Goal: Task Accomplishment & Management: Manage account settings

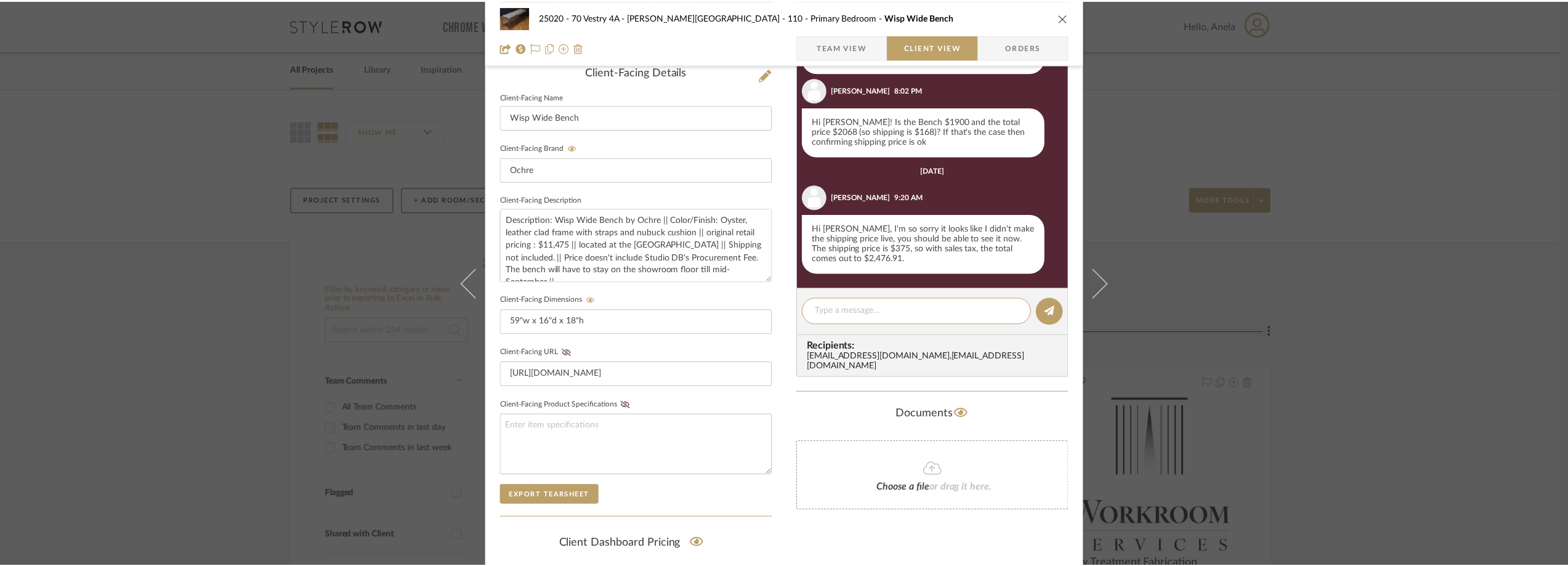
scroll to position [346, 0]
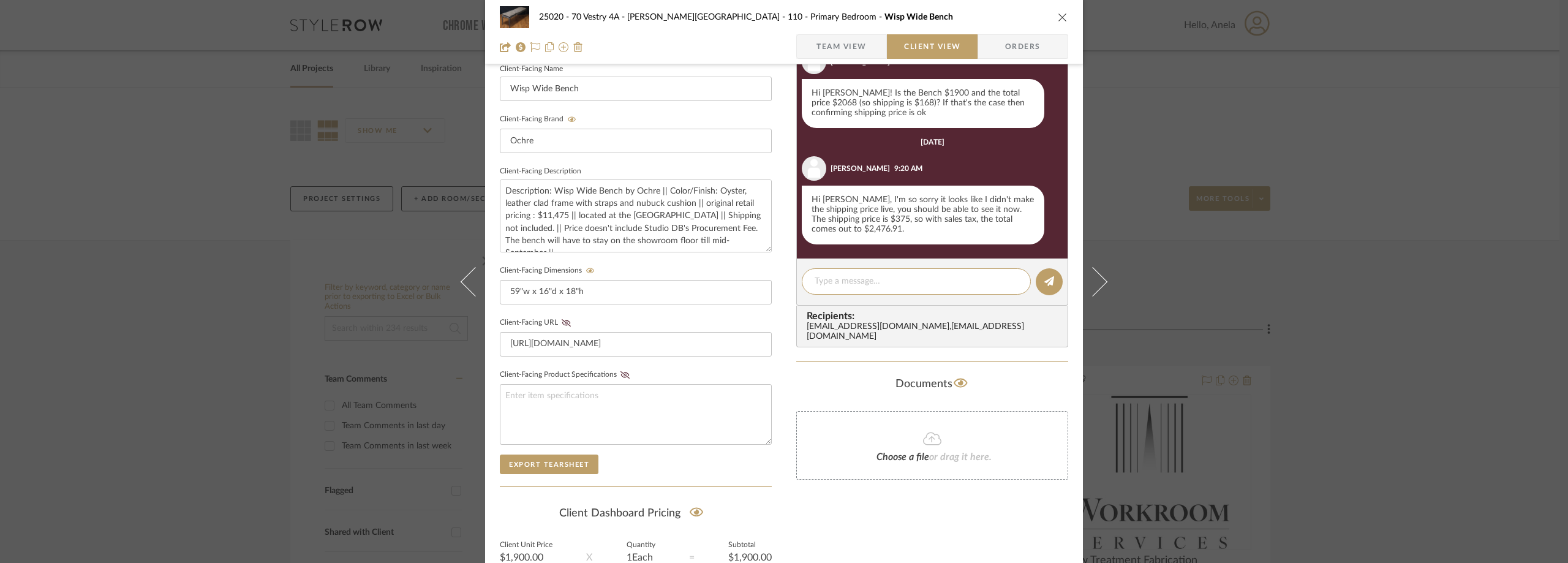
click at [188, 181] on div "25020 - 70 Vestry 4A - [PERSON_NAME] 110 - Primary Bedroom Wisp Wide Bench Team…" at bounding box center [784, 282] width 1568 height 563
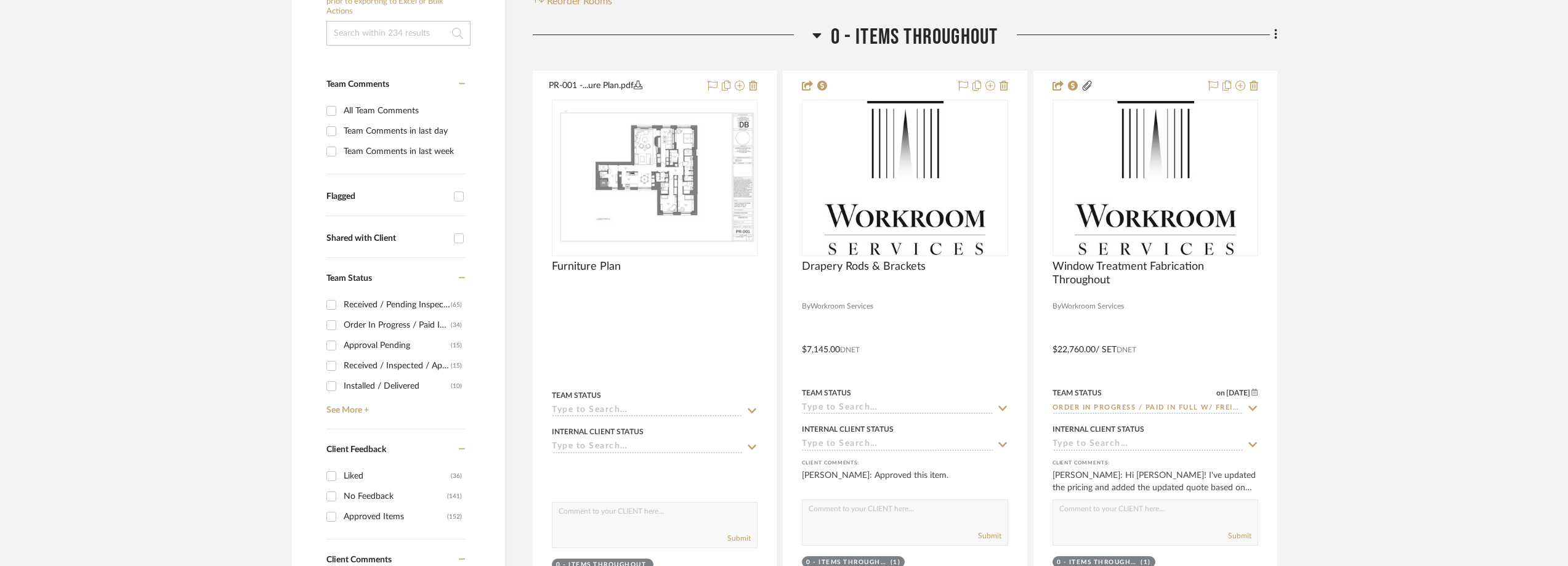
scroll to position [431, 0]
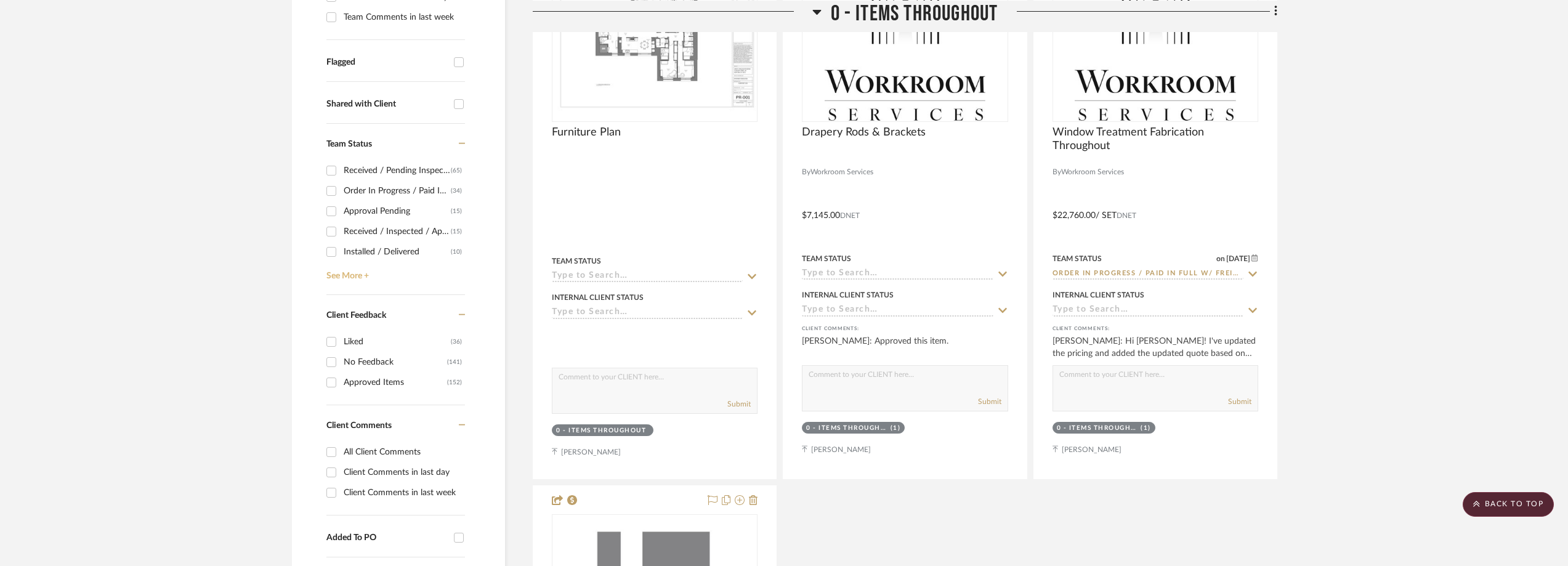
click at [355, 273] on link "See More +" at bounding box center [394, 271] width 142 height 20
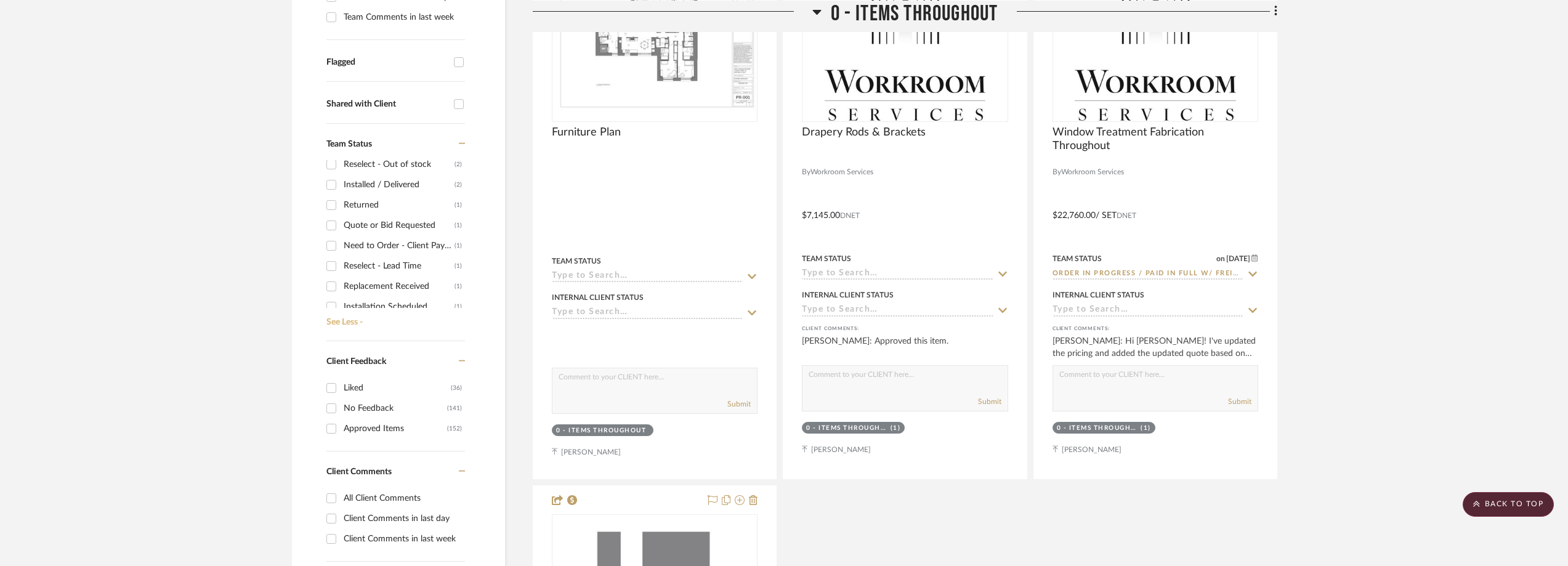
scroll to position [239, 0]
click at [395, 222] on div "Need to Order - Client Payment Received" at bounding box center [399, 216] width 111 height 20
click at [341, 222] on input "Need to Order - Client Payment Received (1)" at bounding box center [331, 216] width 20 height 20
checkbox input "true"
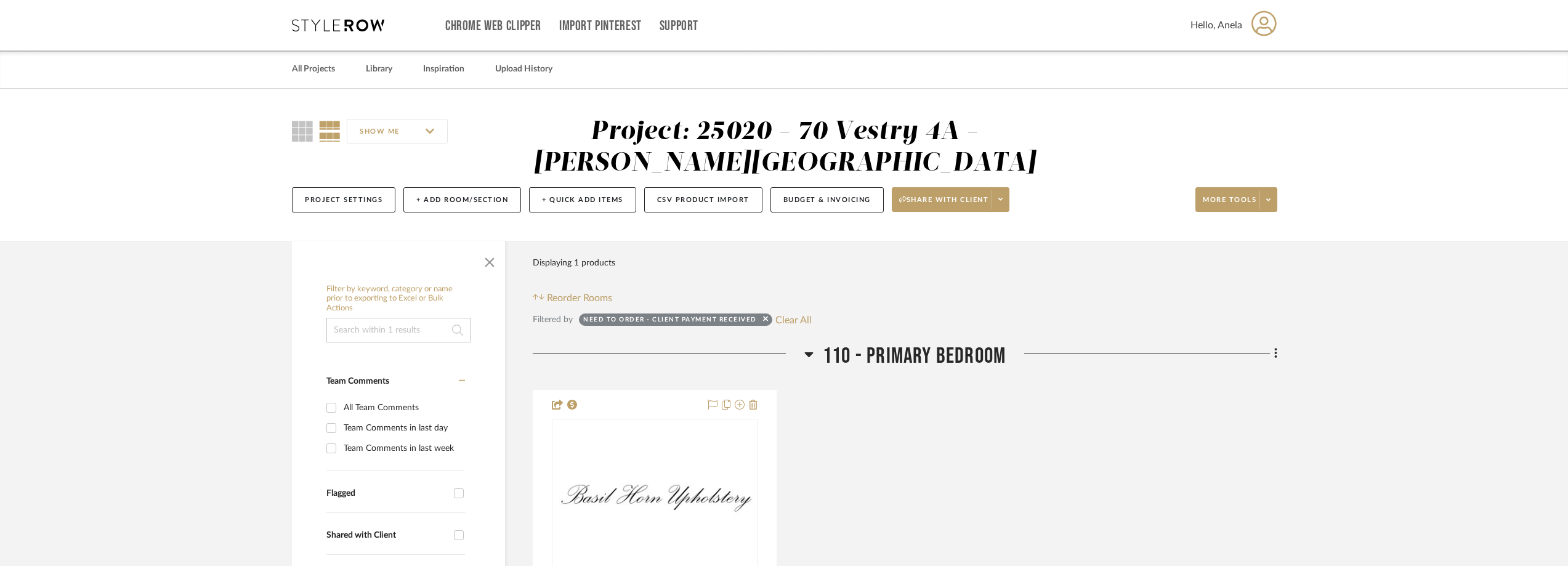
click at [318, 28] on icon at bounding box center [338, 25] width 92 height 12
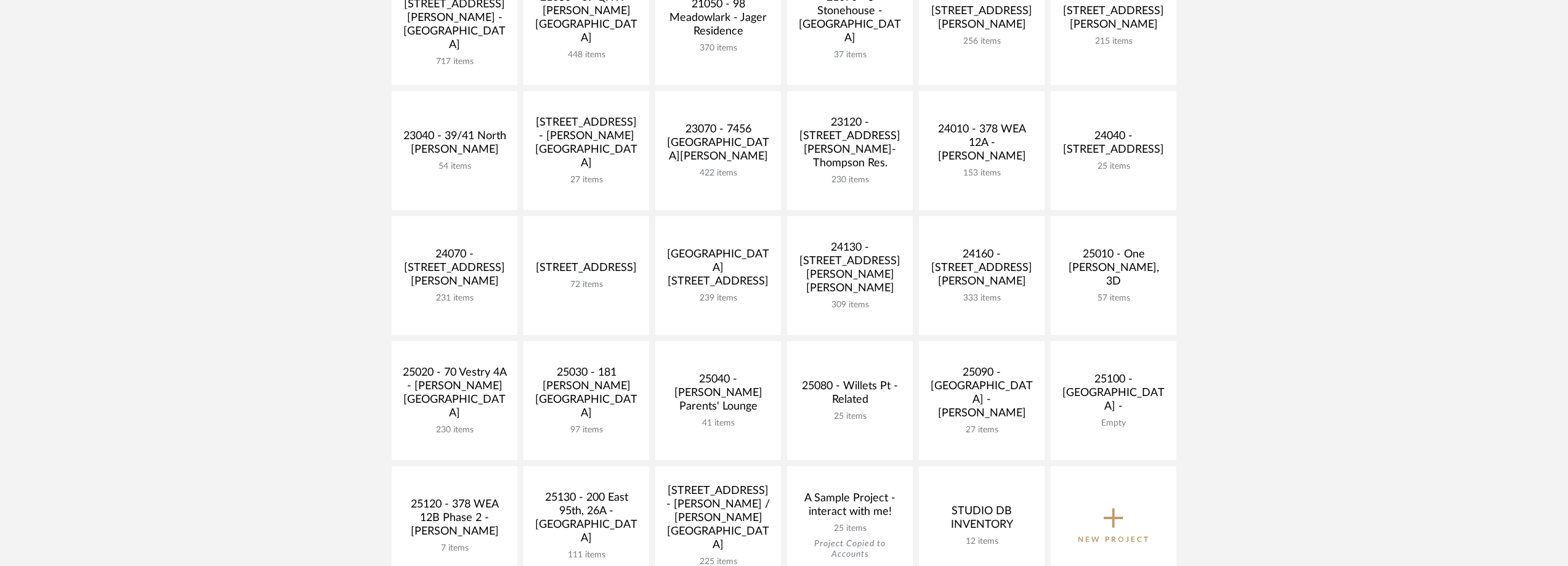
scroll to position [493, 0]
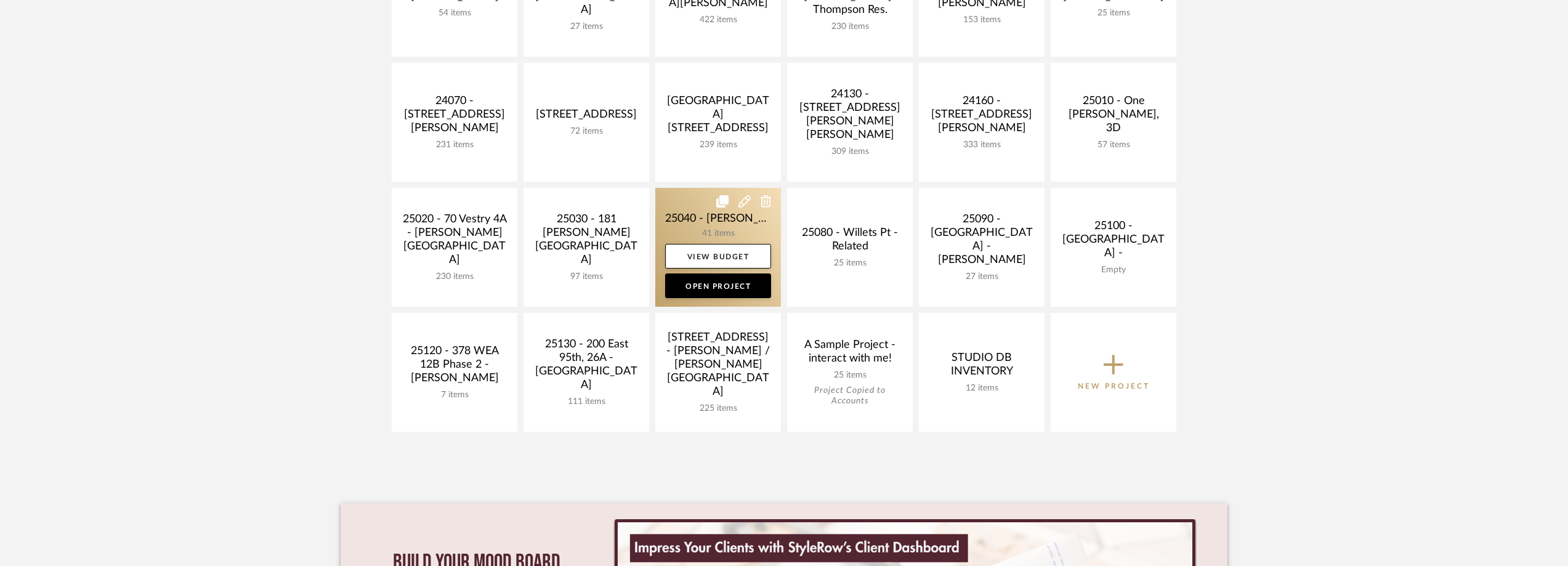
click at [707, 232] on link at bounding box center [718, 247] width 125 height 119
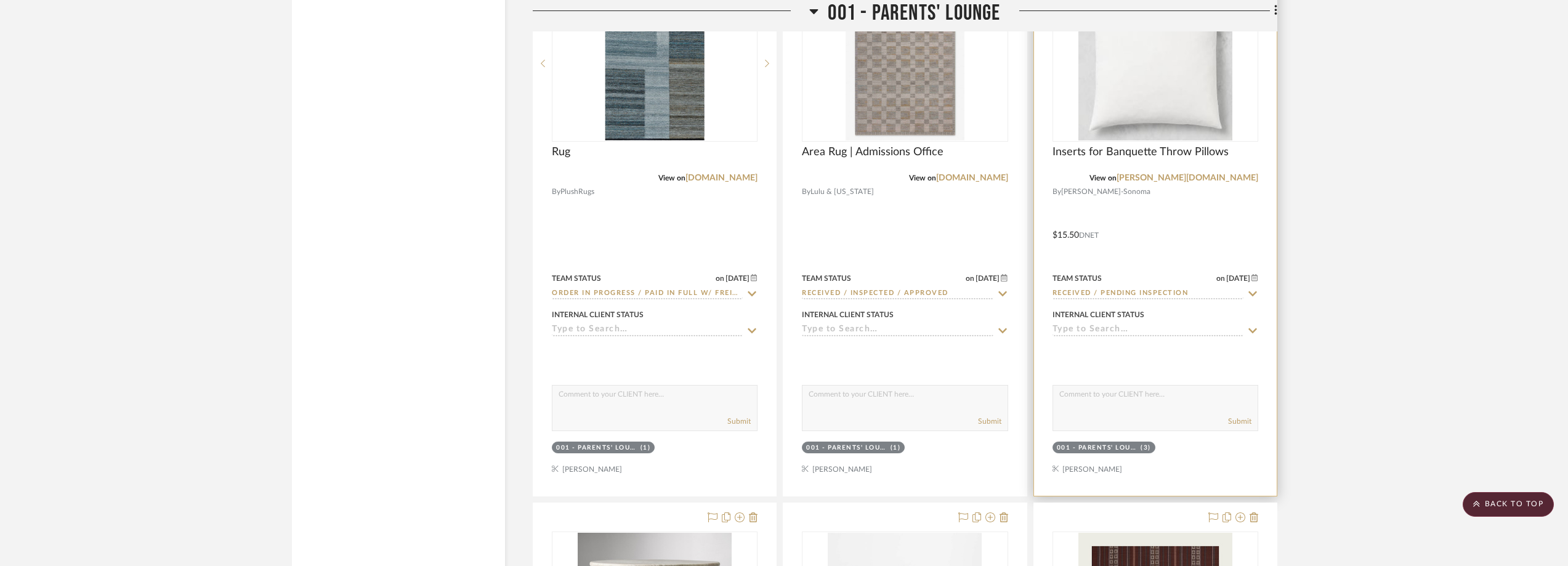
scroll to position [2585, 0]
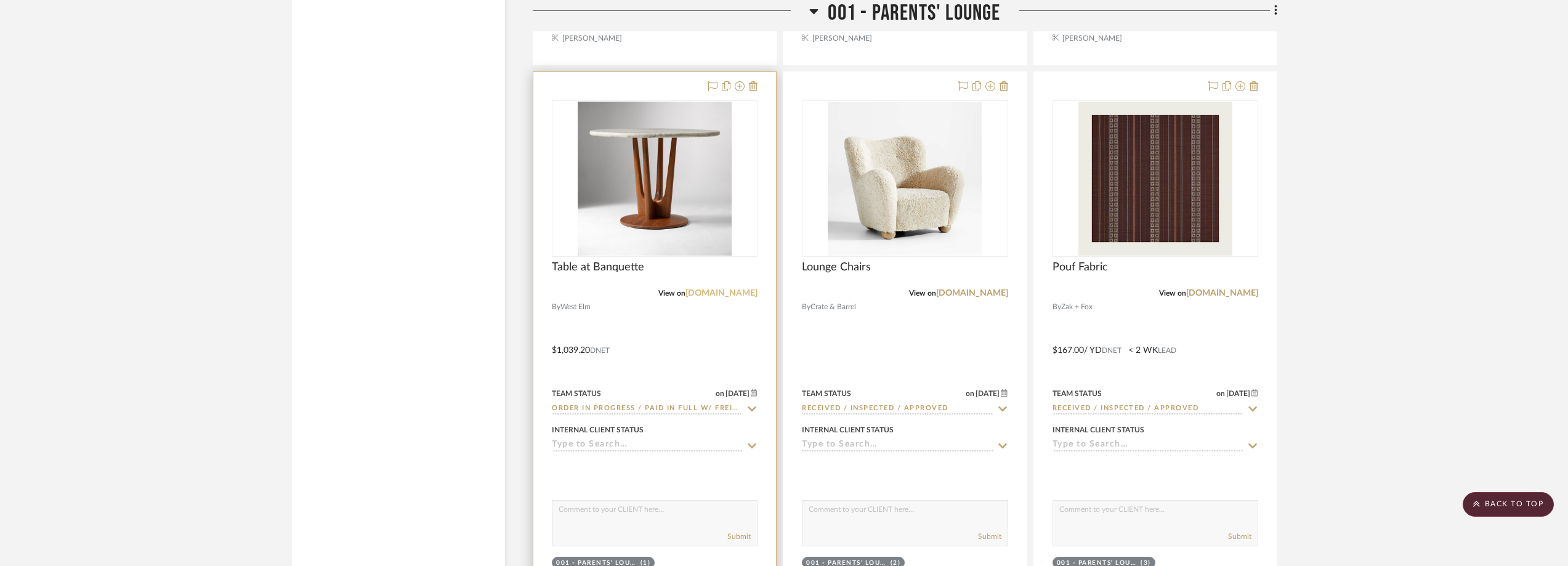
click at [735, 290] on link "[DOMAIN_NAME]" at bounding box center [721, 293] width 72 height 9
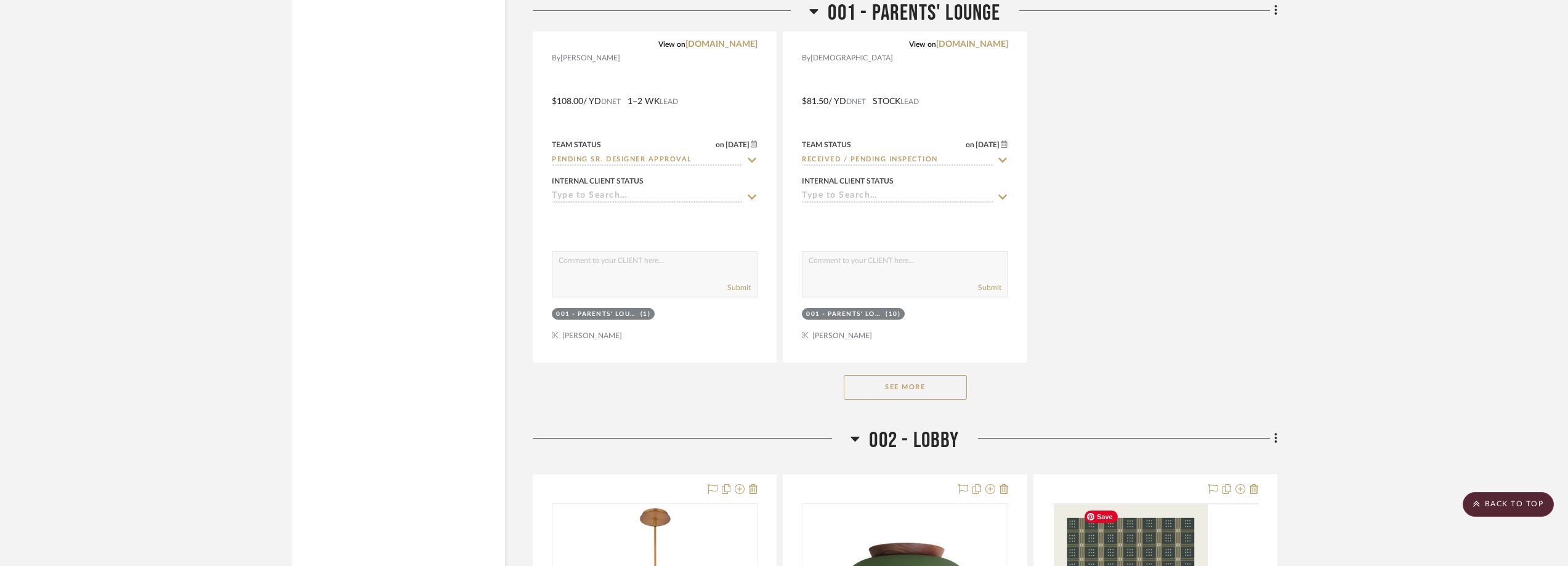
scroll to position [3571, 0]
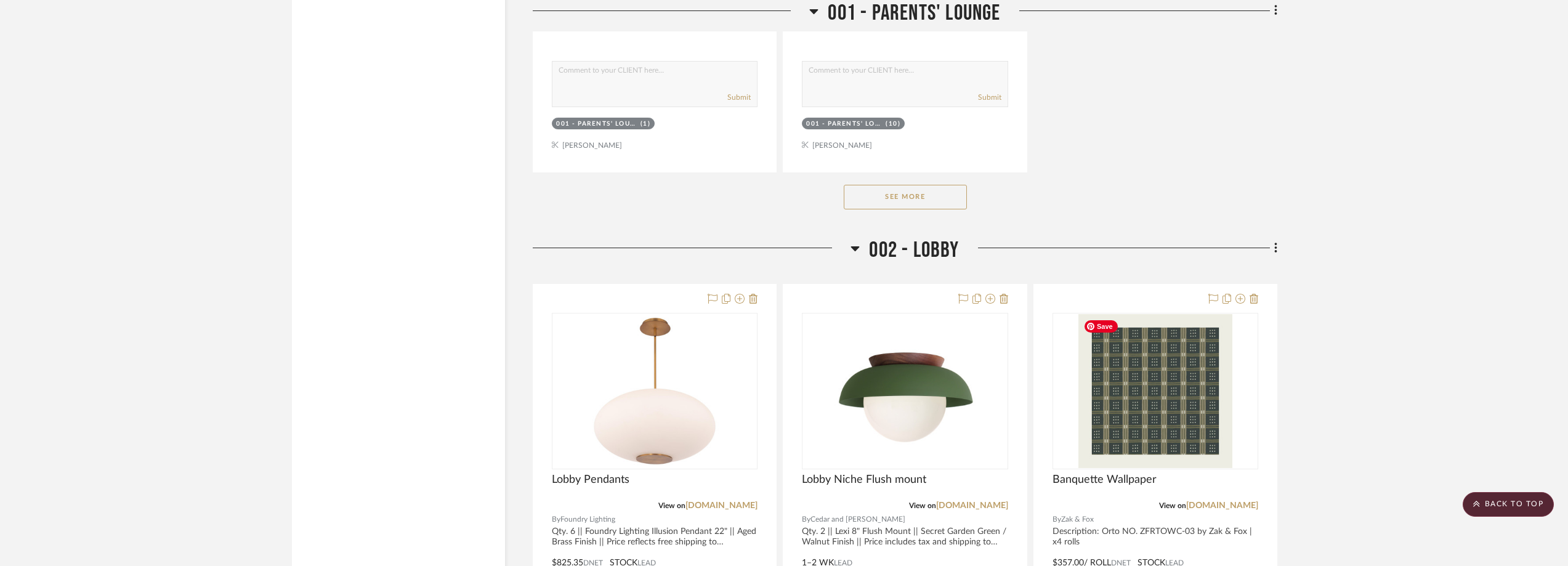
click at [932, 190] on button "See More" at bounding box center [905, 197] width 123 height 25
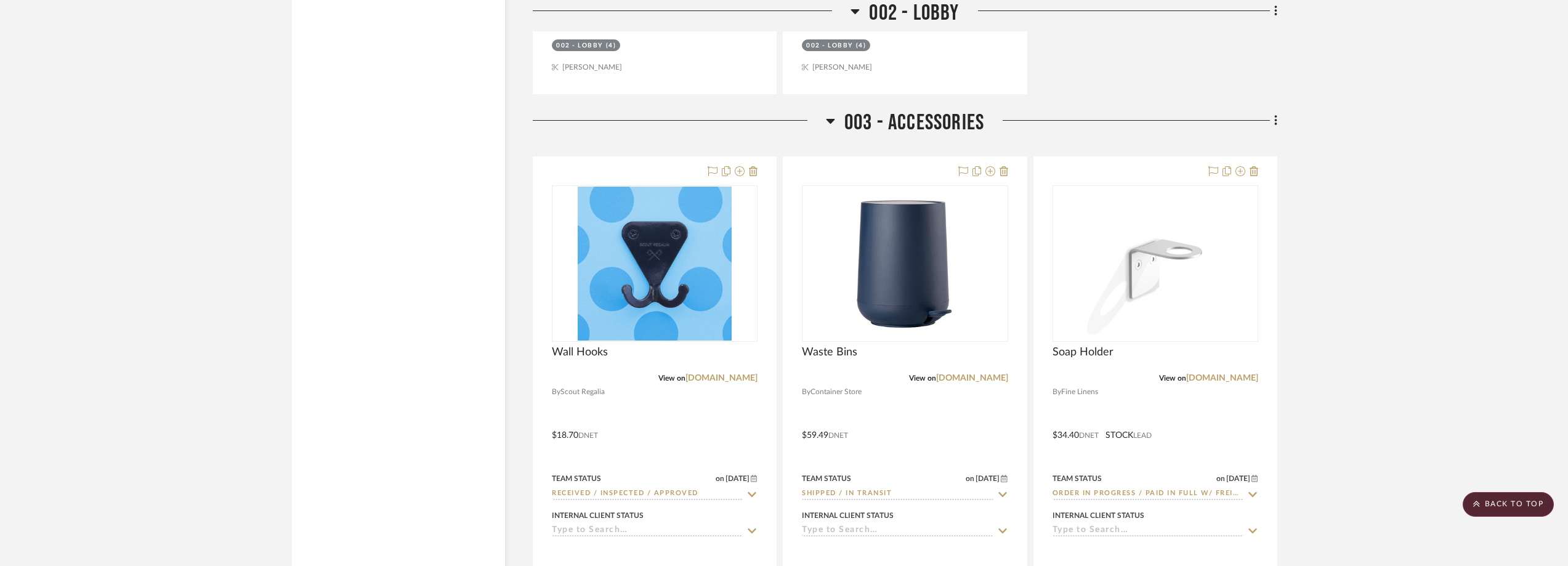
scroll to position [7696, 0]
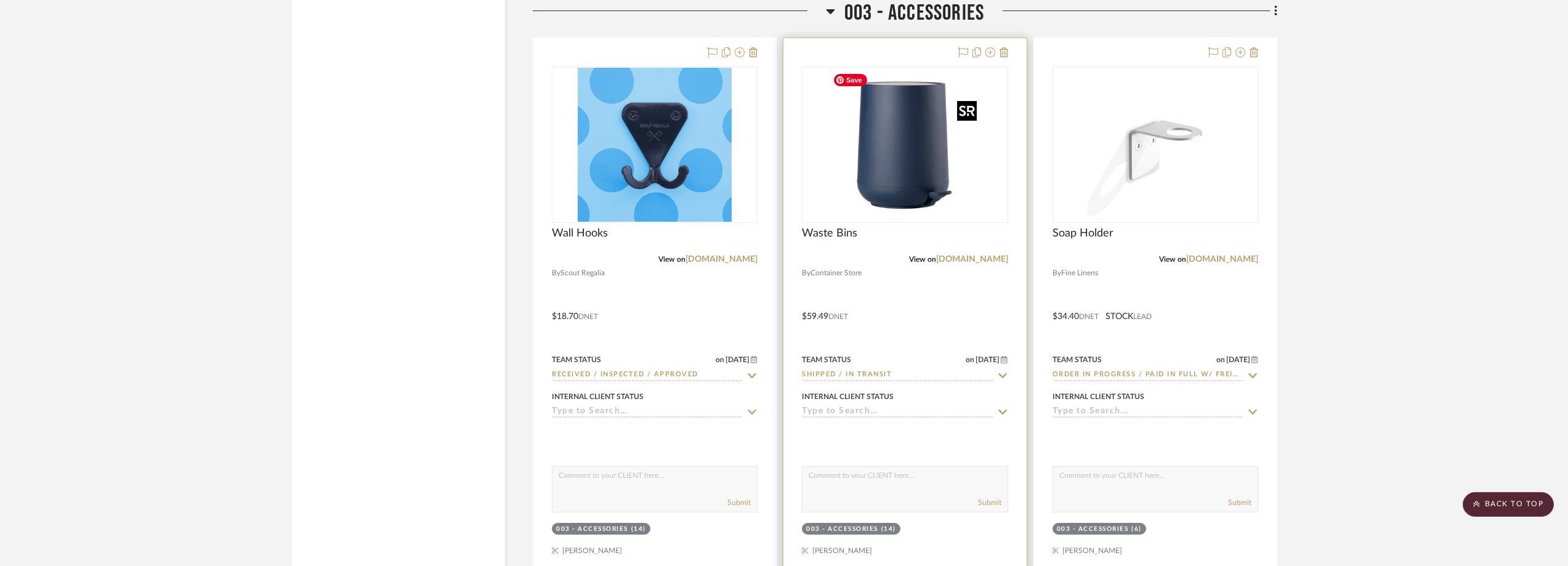
click at [0, 0] on img at bounding box center [0, 0] width 0 height 0
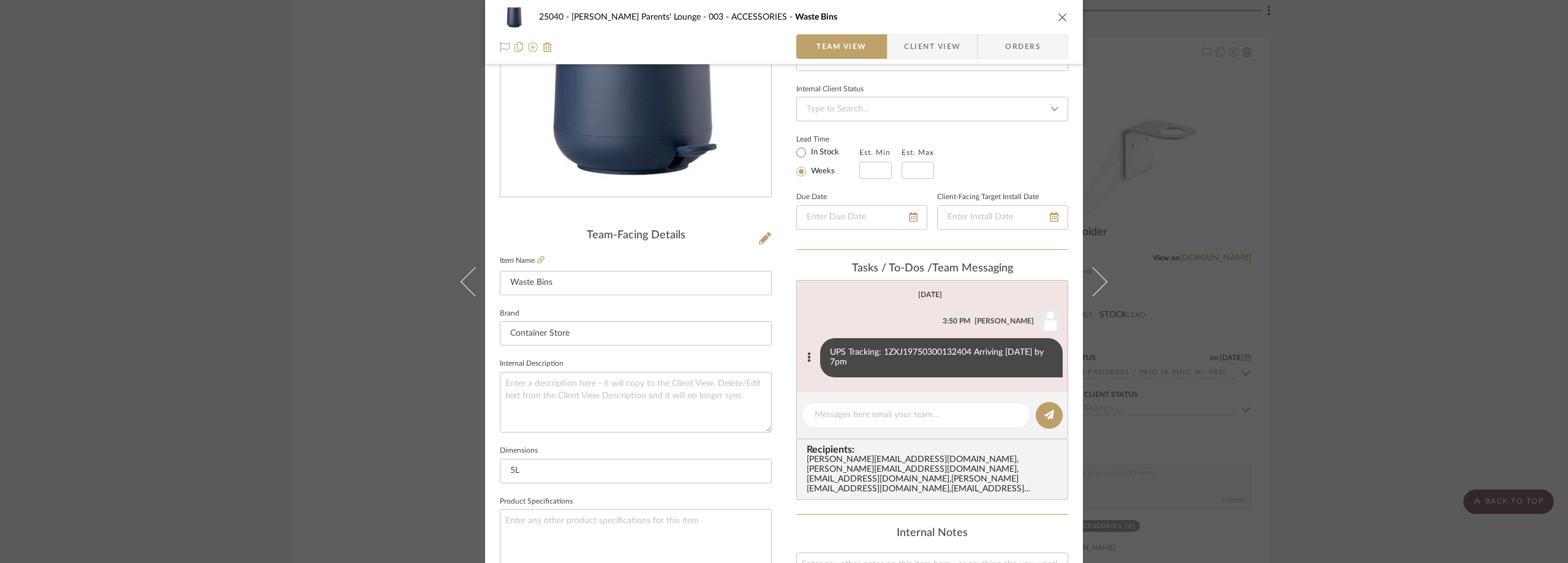
scroll to position [61, 0]
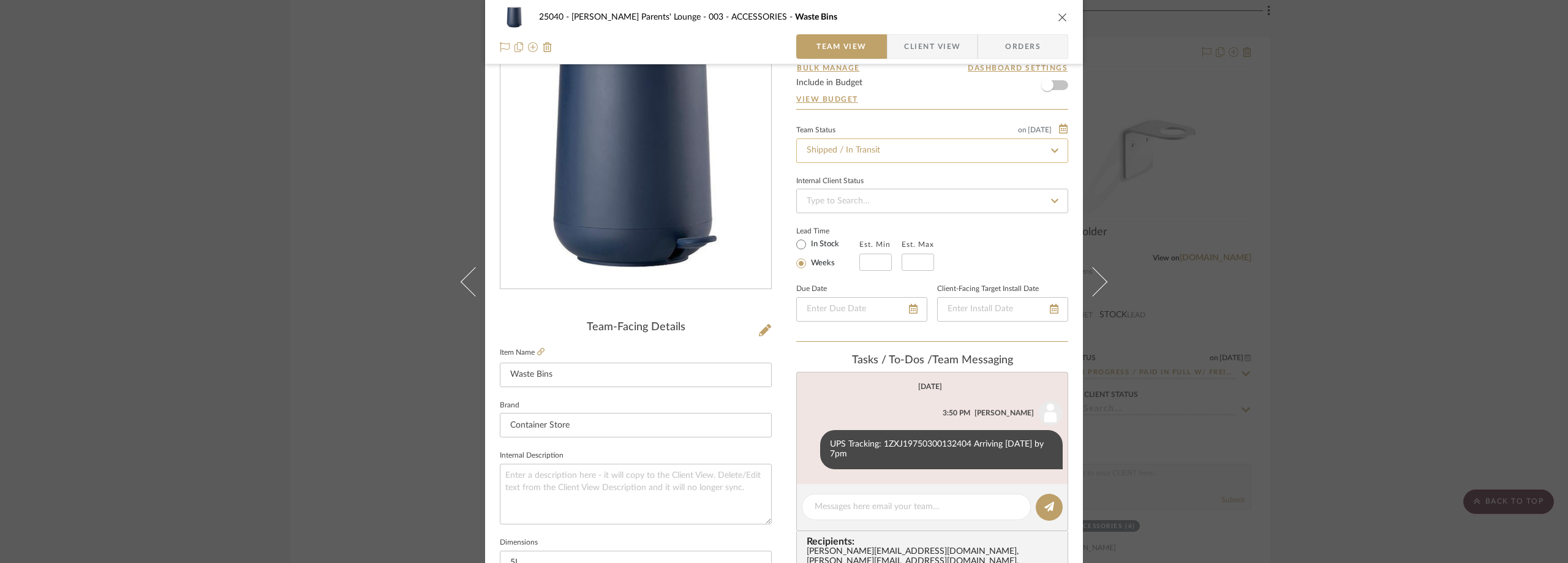
click at [907, 160] on input "Shipped / In Transit" at bounding box center [932, 150] width 272 height 25
type input "rece"
click at [922, 270] on div "Received / Pending Inspection" at bounding box center [928, 277] width 271 height 32
type input "[DATE]"
type input "Received / Pending Inspection"
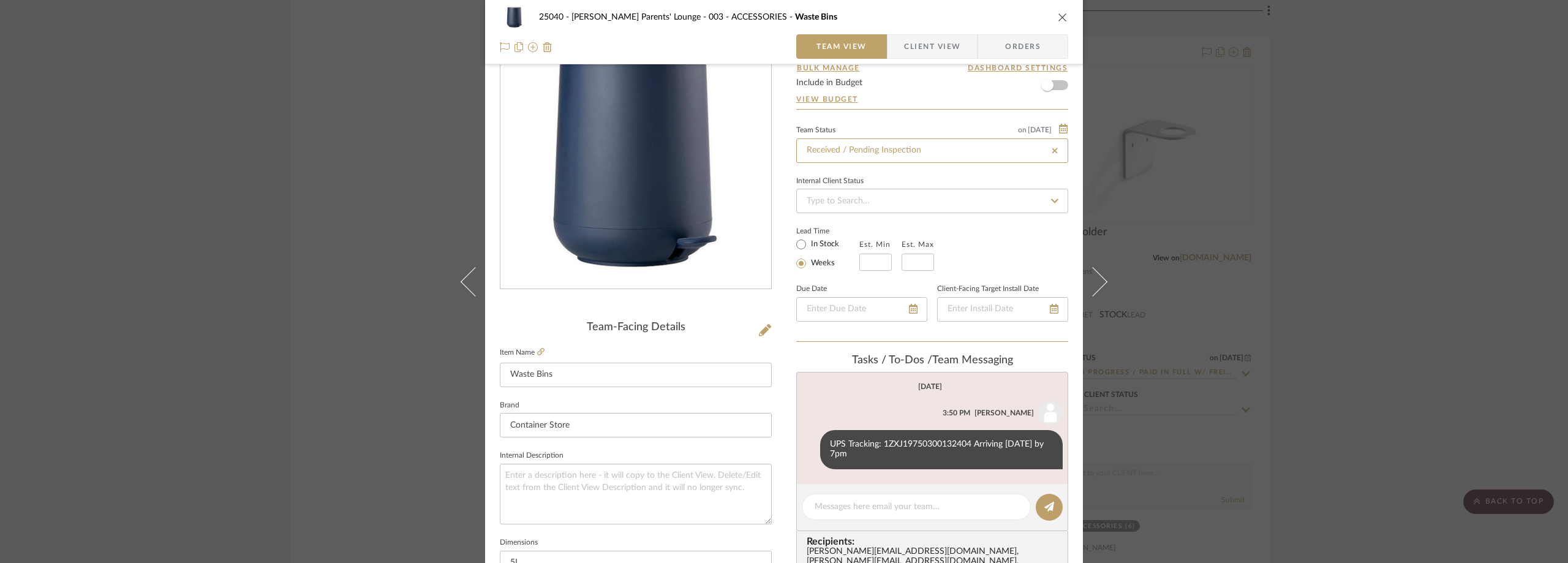
type input "[DATE]"
type input "Received / Pending Inspection"
click at [894, 107] on form "Show in Client Dashboard Bulk Manage Dashboard Settings Include in Budget View …" at bounding box center [932, 77] width 272 height 62
click at [1426, 102] on div "25040 - [PERSON_NAME] Parents' Lounge 003 - ACCESSORIES Waste Bins Team View Cl…" at bounding box center [784, 282] width 1568 height 563
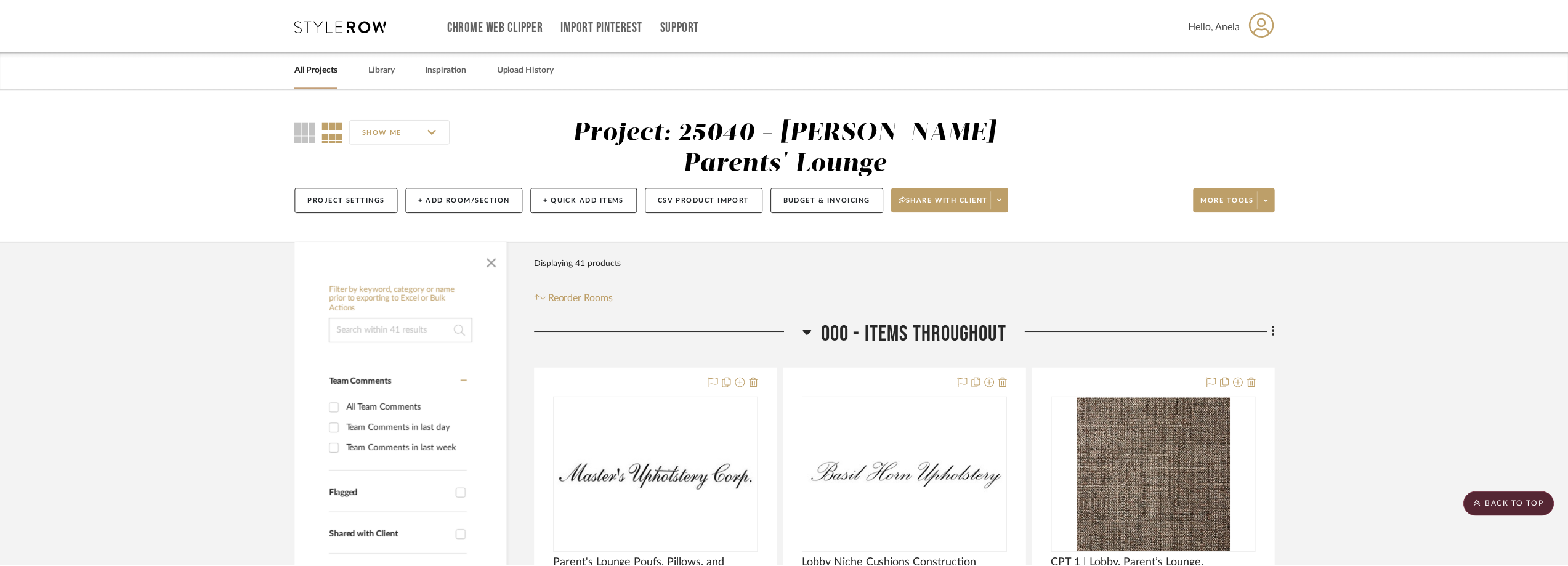
scroll to position [7696, 0]
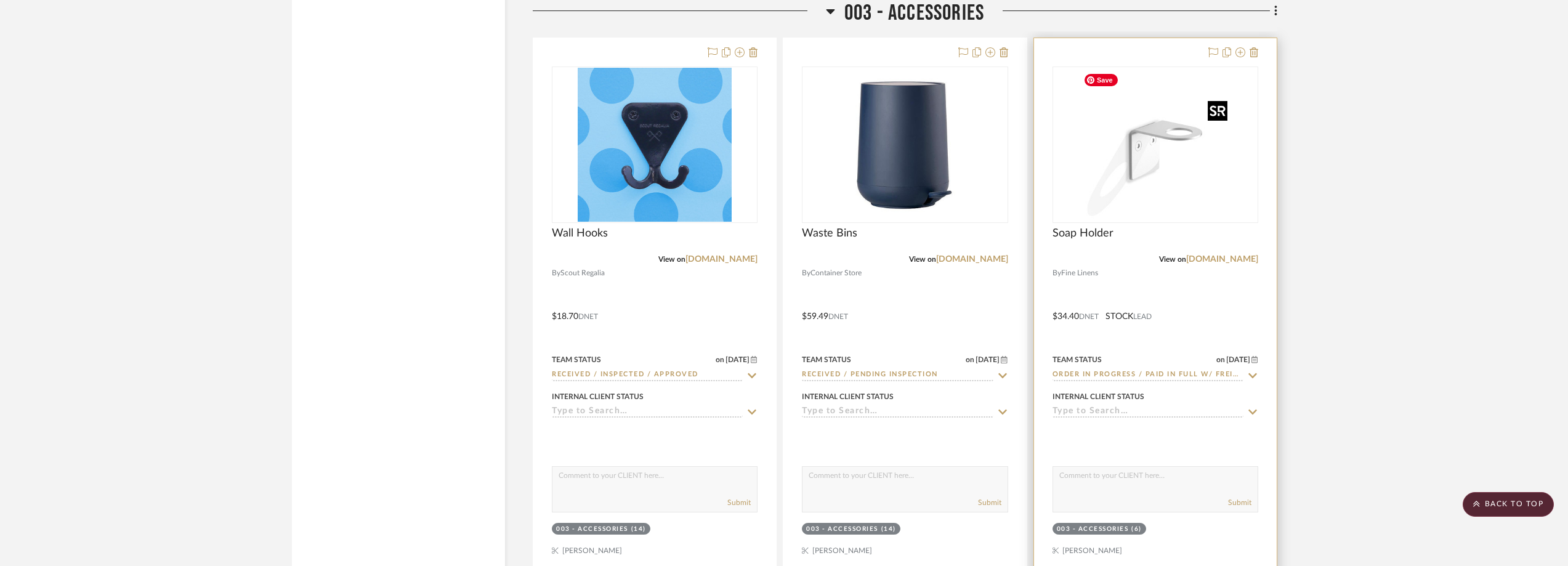
click at [0, 0] on img at bounding box center [0, 0] width 0 height 0
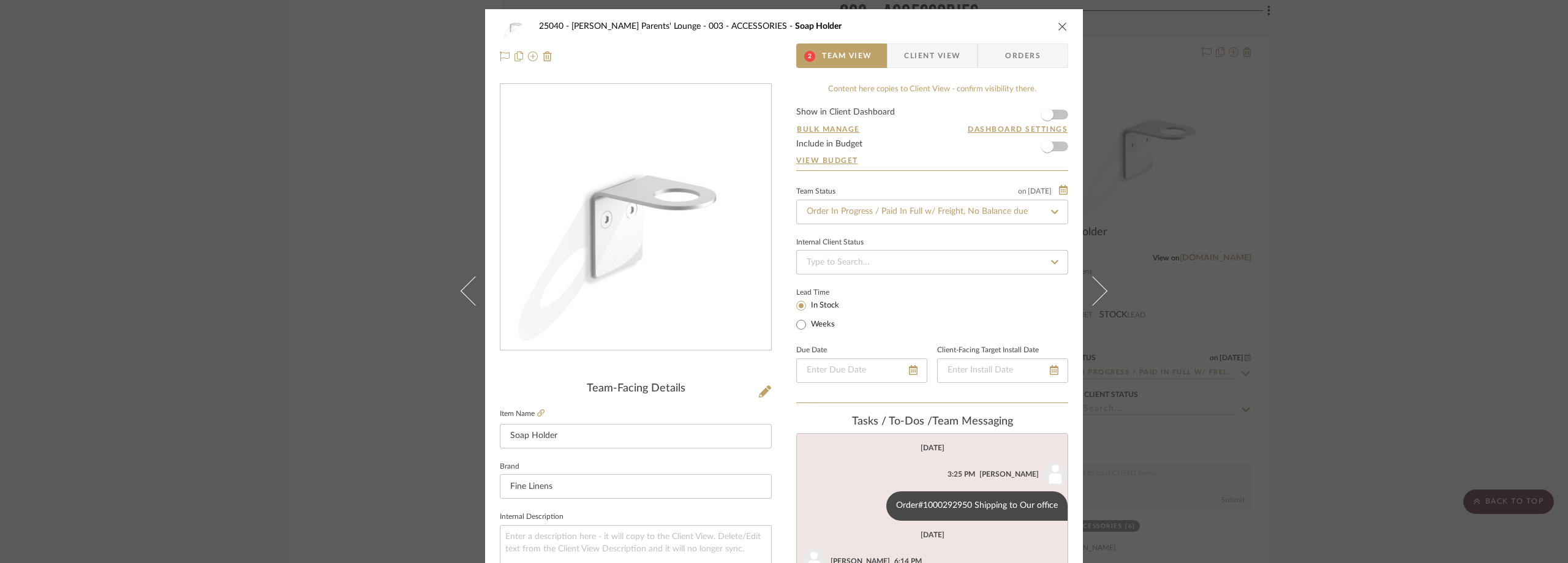
scroll to position [223, 0]
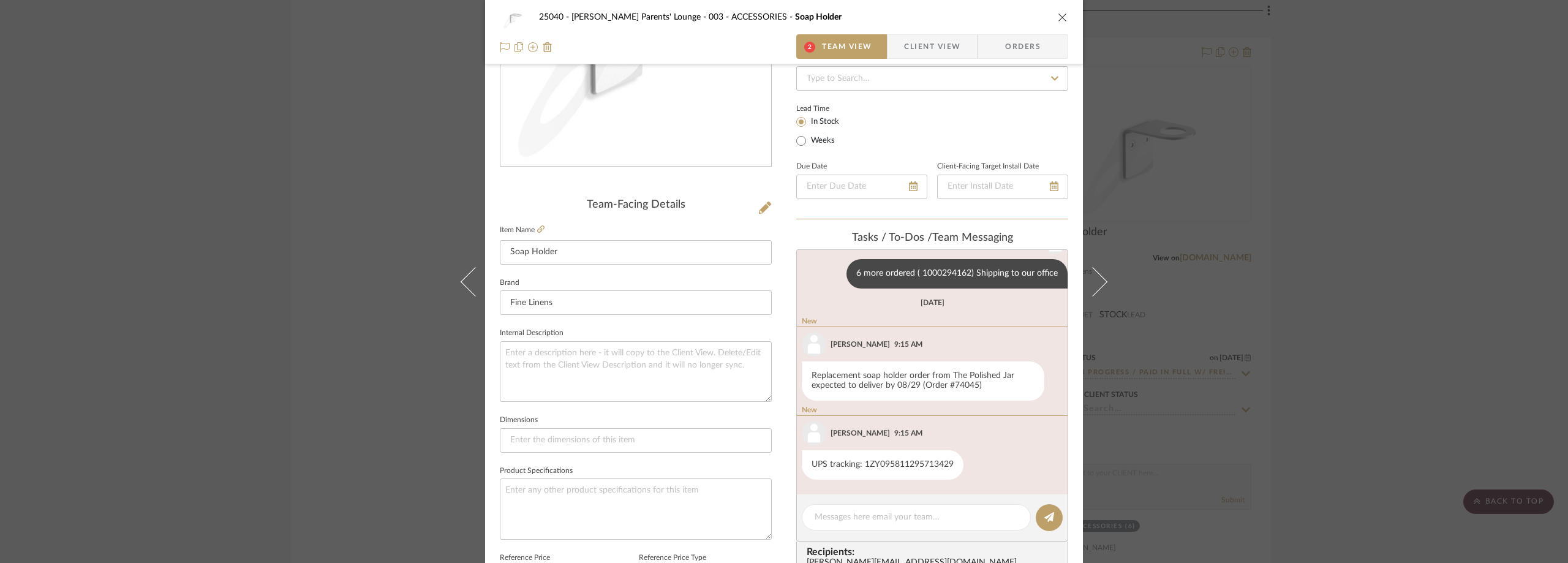
click at [1387, 302] on div "25040 - [PERSON_NAME] Parents' Lounge 003 - ACCESSORIES Soap Holder 2 Team View…" at bounding box center [784, 282] width 1568 height 563
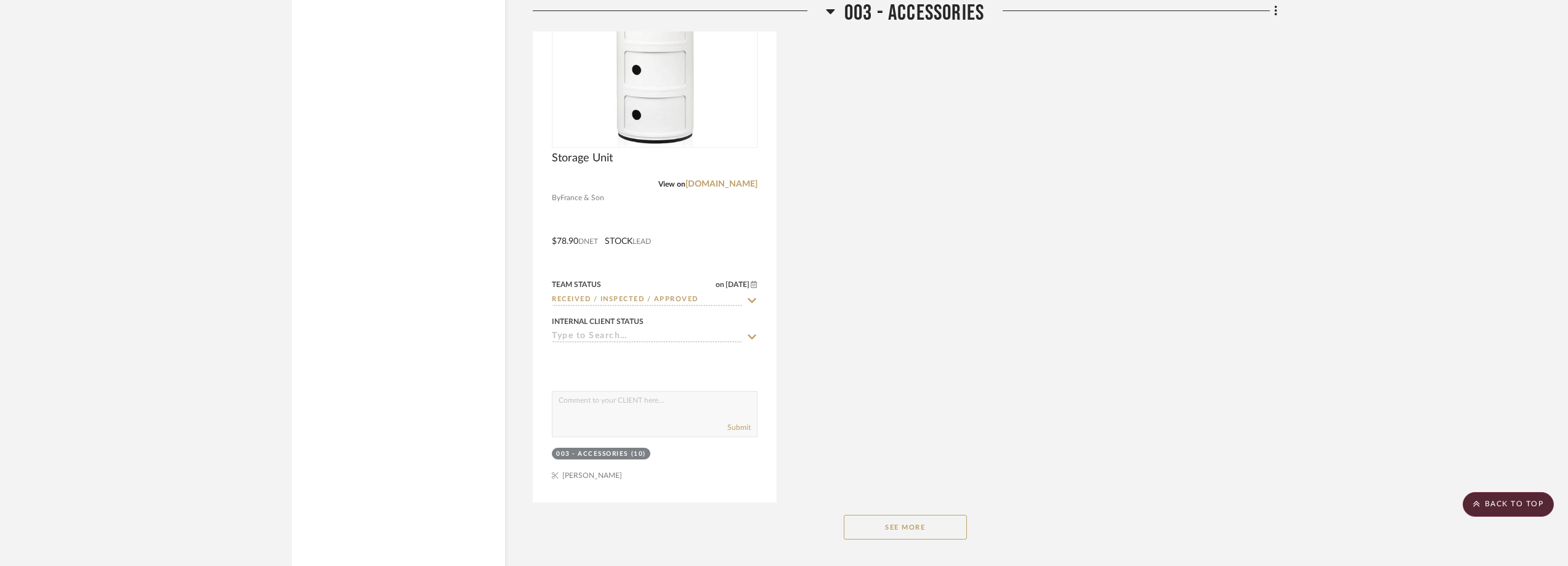
scroll to position [8930, 0]
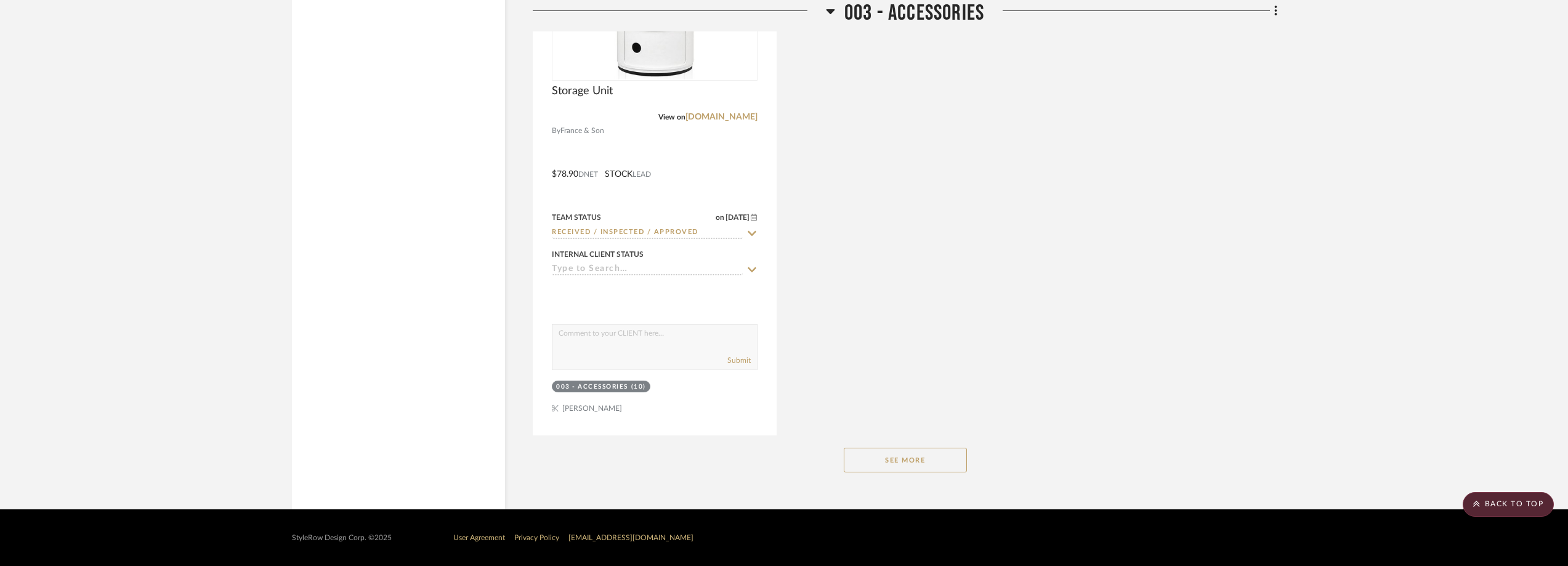
click at [878, 459] on button "See More" at bounding box center [905, 460] width 123 height 25
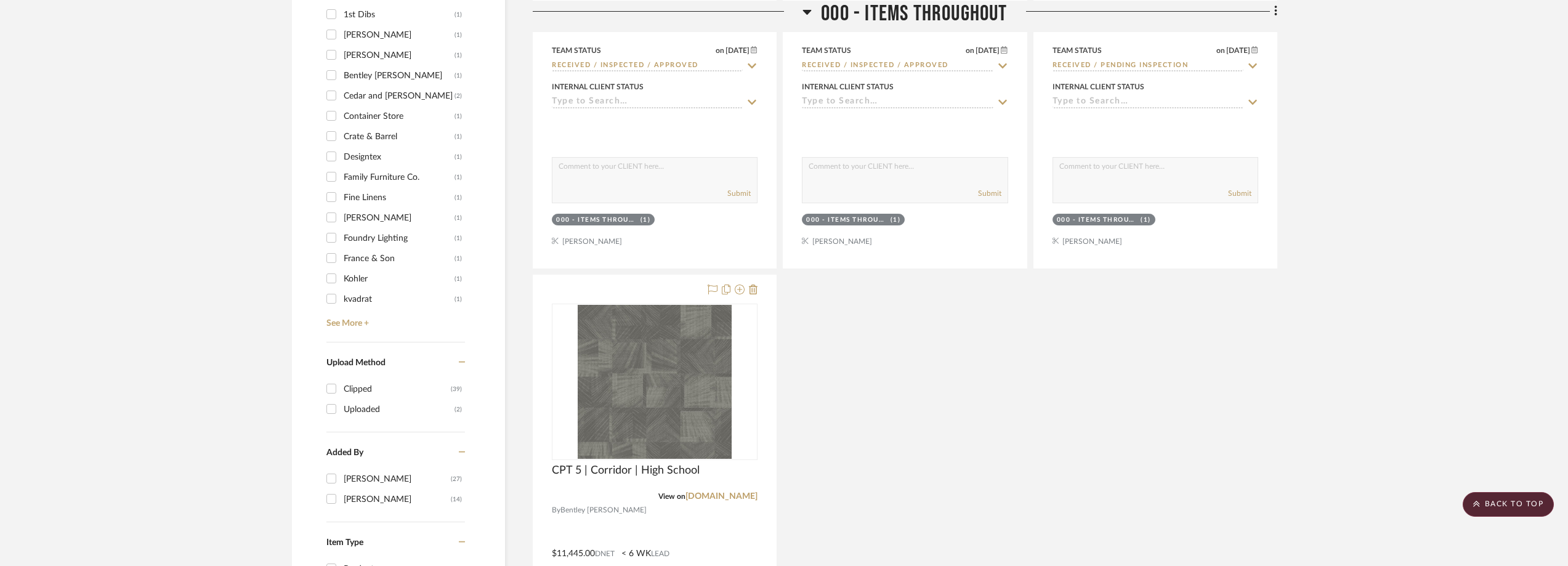
scroll to position [1108, 0]
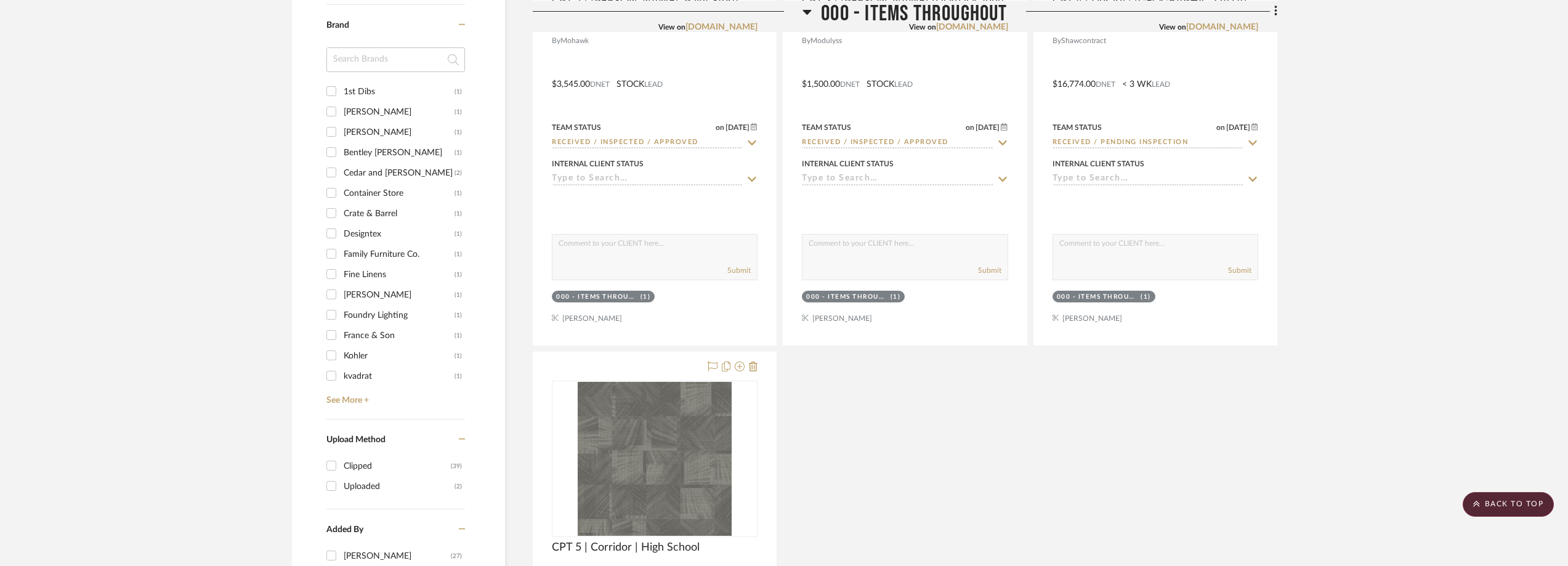
click at [389, 68] on input at bounding box center [396, 59] width 139 height 25
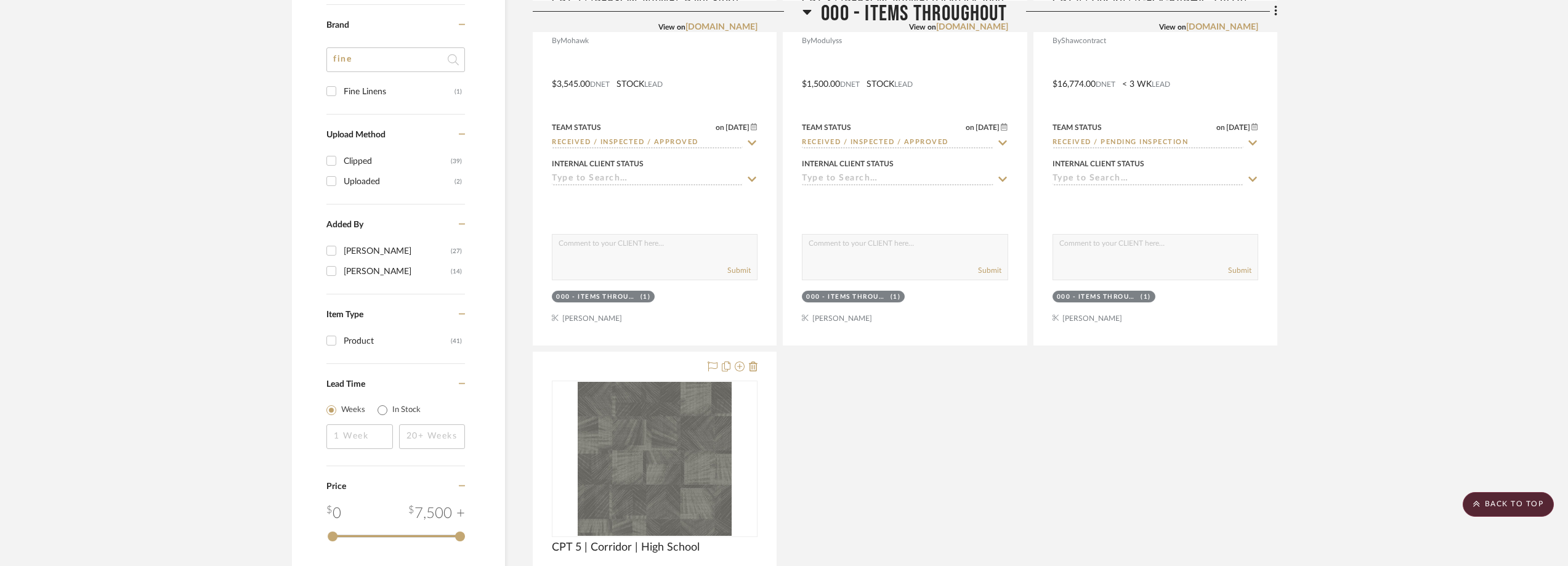
type input "fine"
click at [388, 88] on div "Fine Linens" at bounding box center [399, 92] width 111 height 20
click at [341, 88] on input "Fine Linens (1)" at bounding box center [331, 91] width 20 height 20
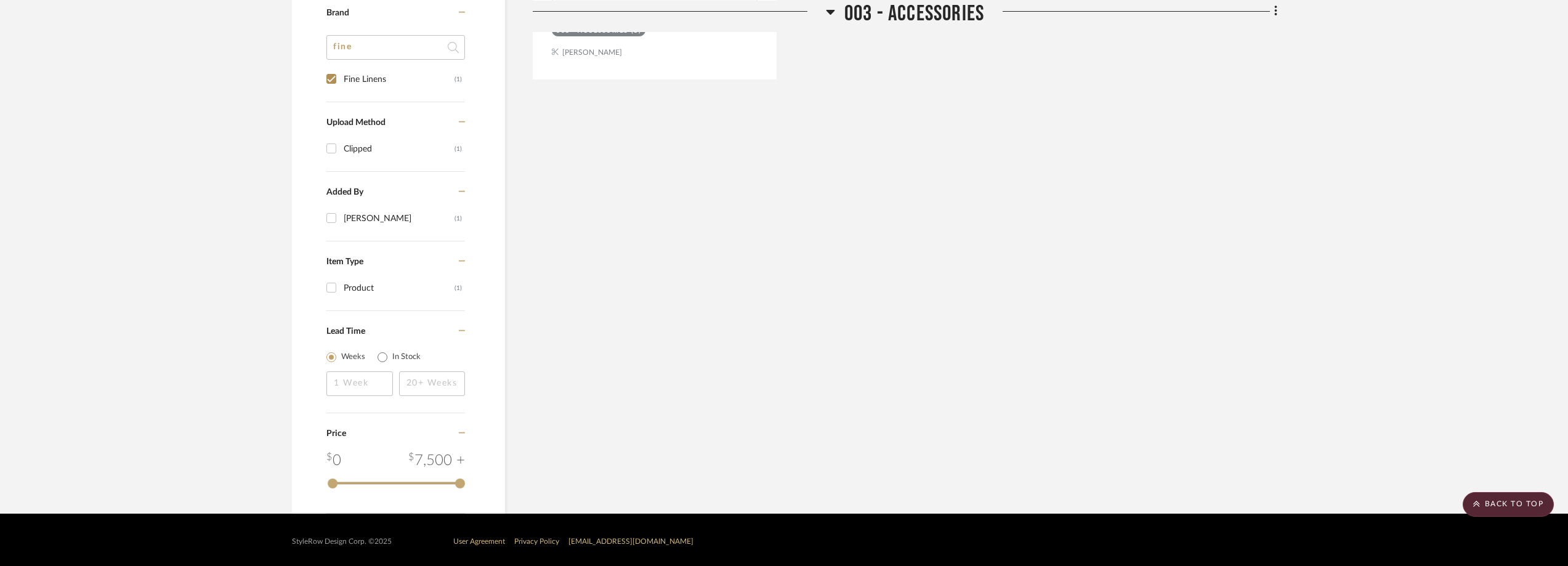
scroll to position [362, 0]
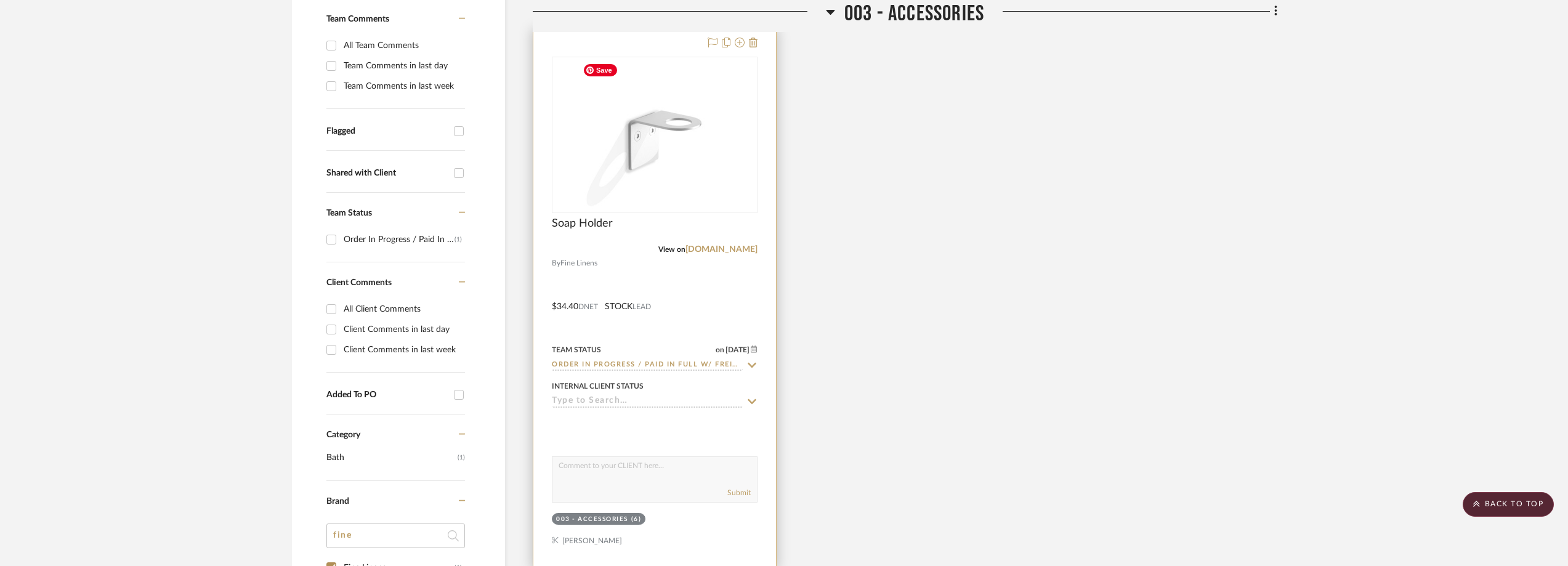
click at [665, 148] on img "0" at bounding box center [655, 135] width 154 height 154
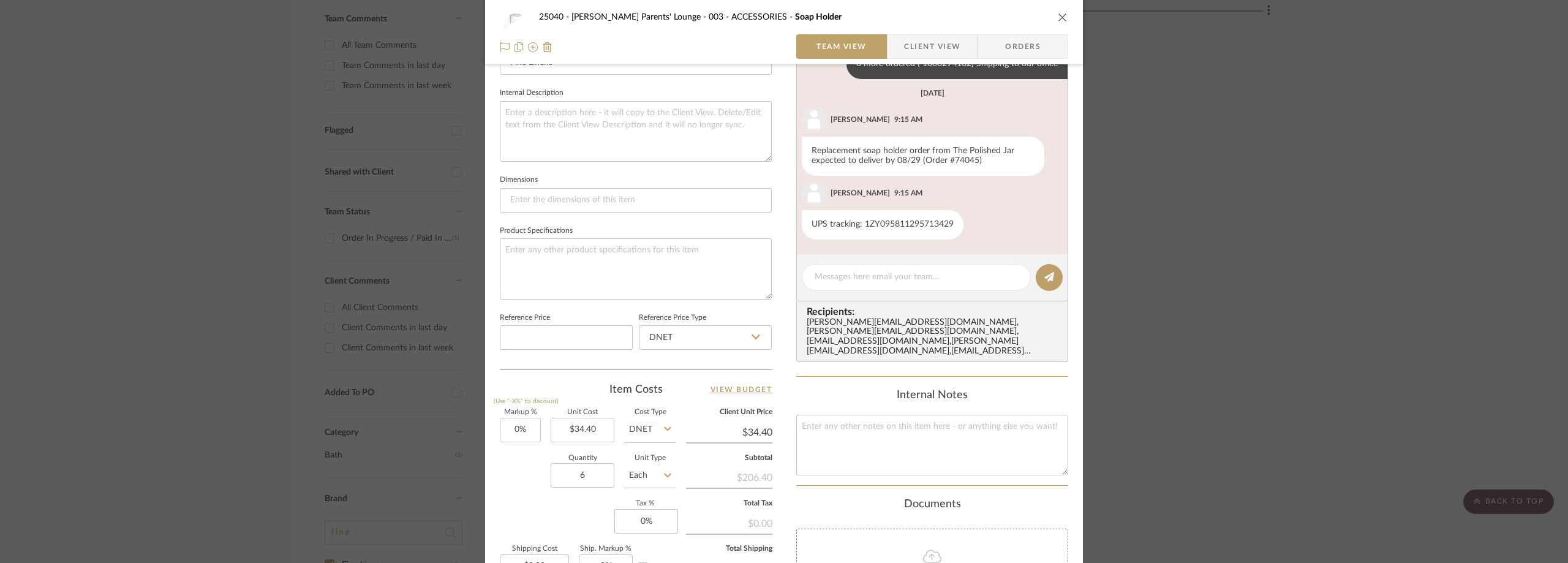
scroll to position [429, 0]
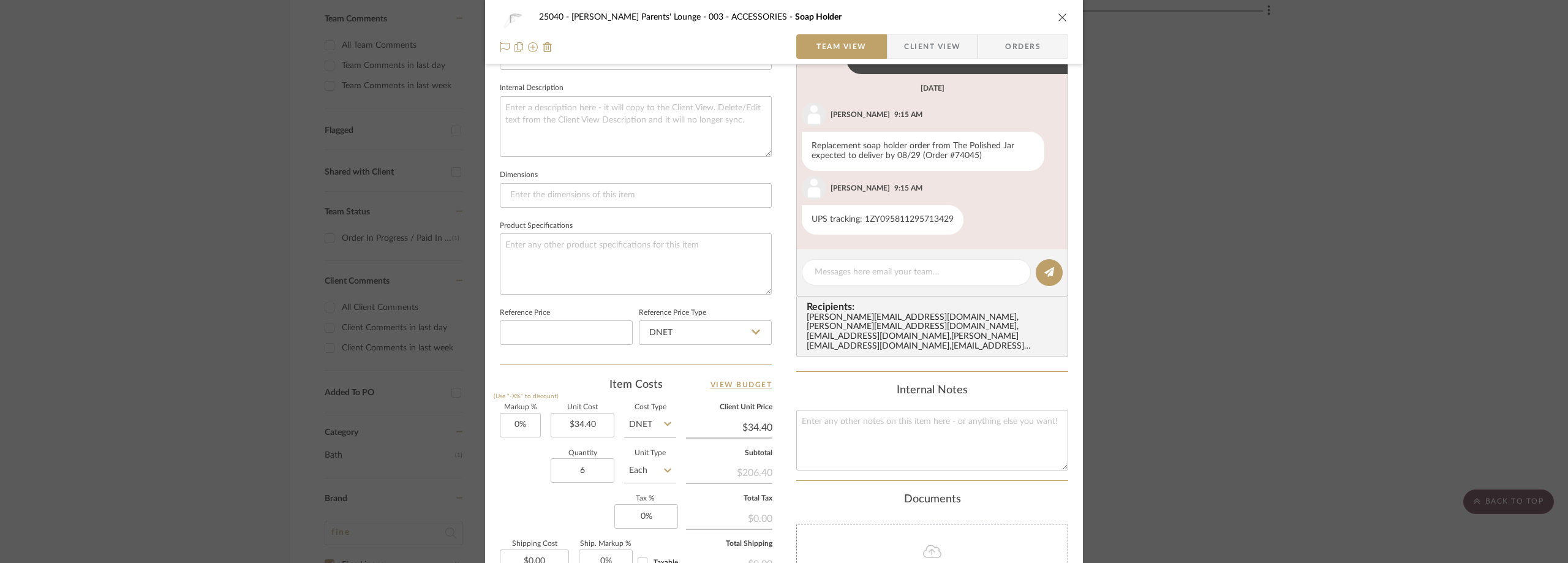
click at [1289, 187] on div "25040 - [PERSON_NAME] Parents' Lounge 003 - ACCESSORIES Soap Holder Team View C…" at bounding box center [784, 282] width 1568 height 563
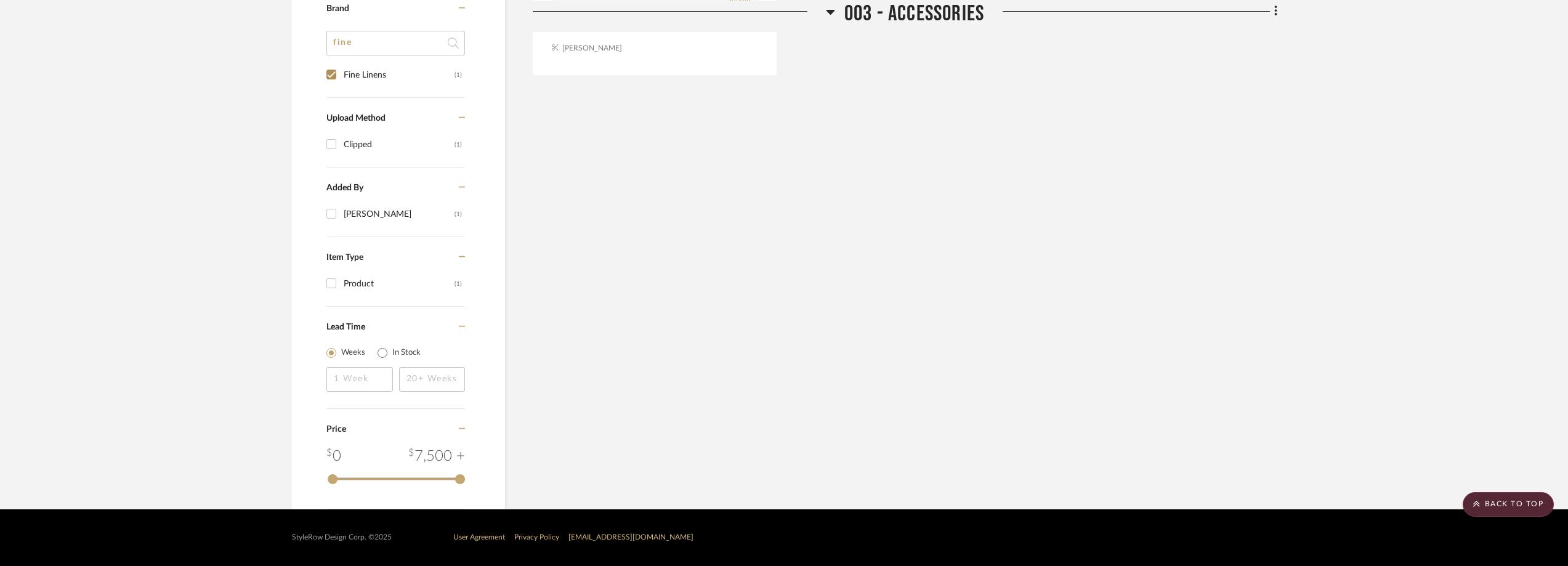
scroll to position [301, 0]
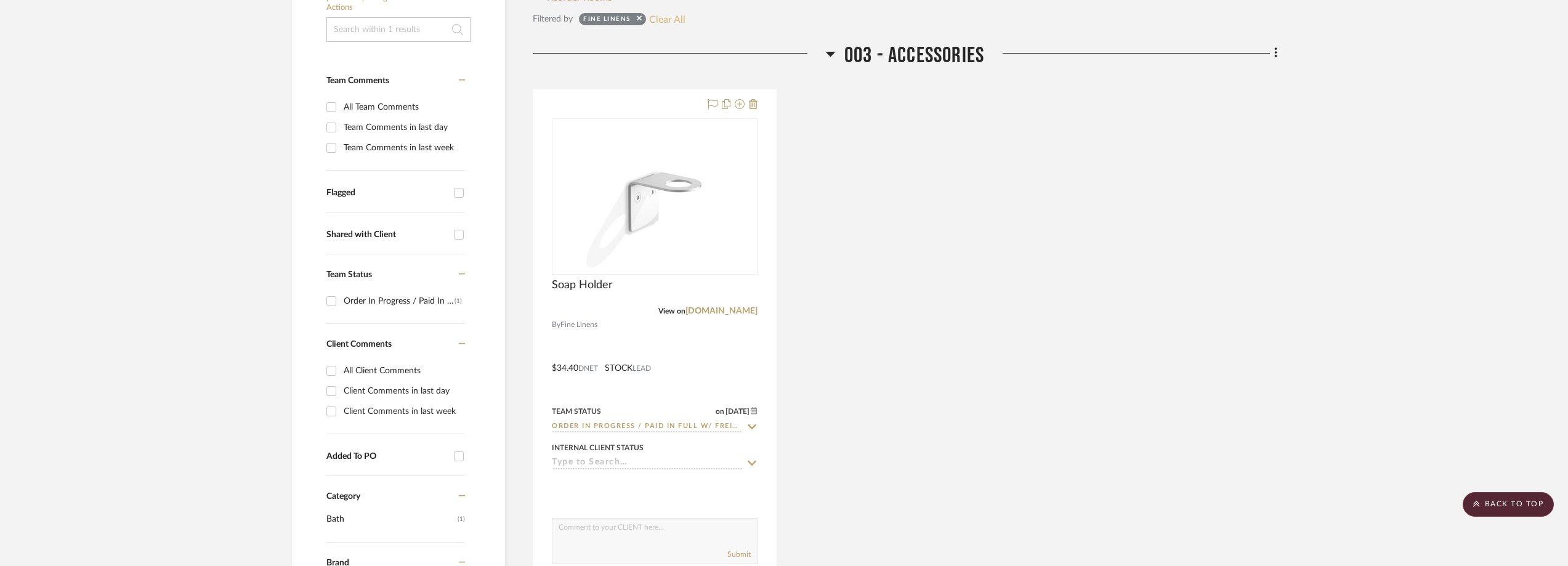
click at [670, 25] on button "Clear All" at bounding box center [667, 19] width 36 height 16
checkbox input "false"
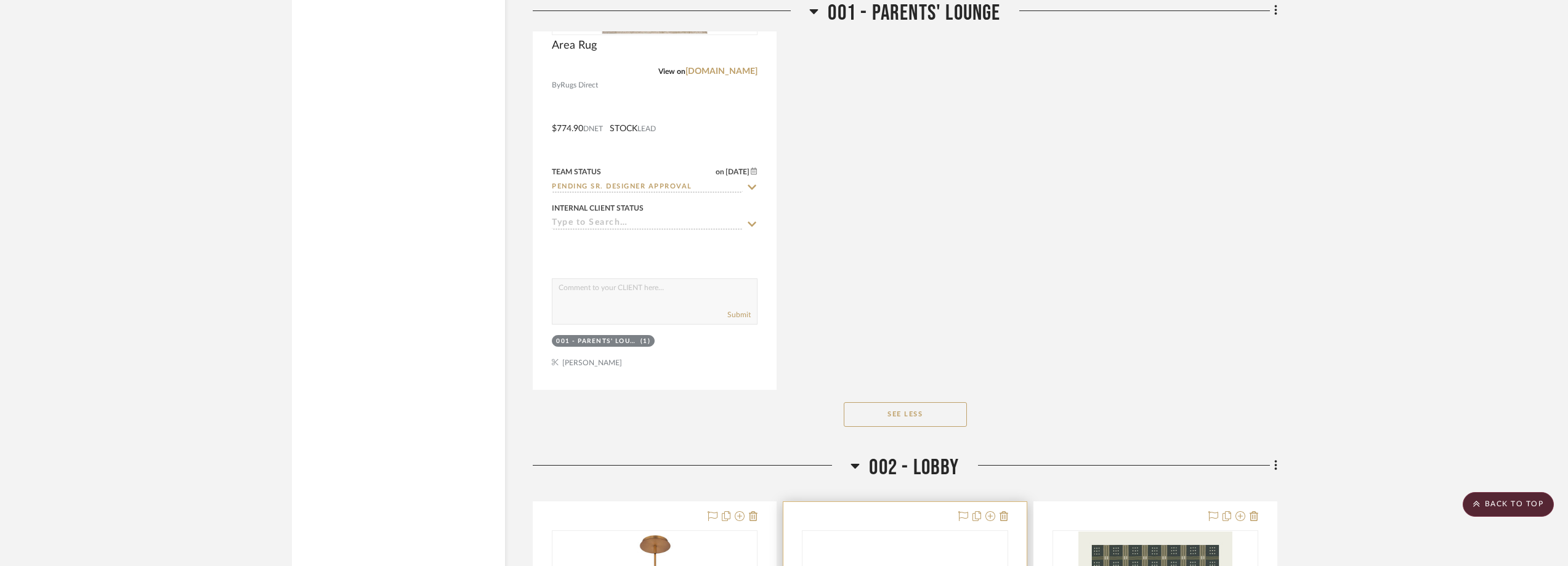
scroll to position [5657, 0]
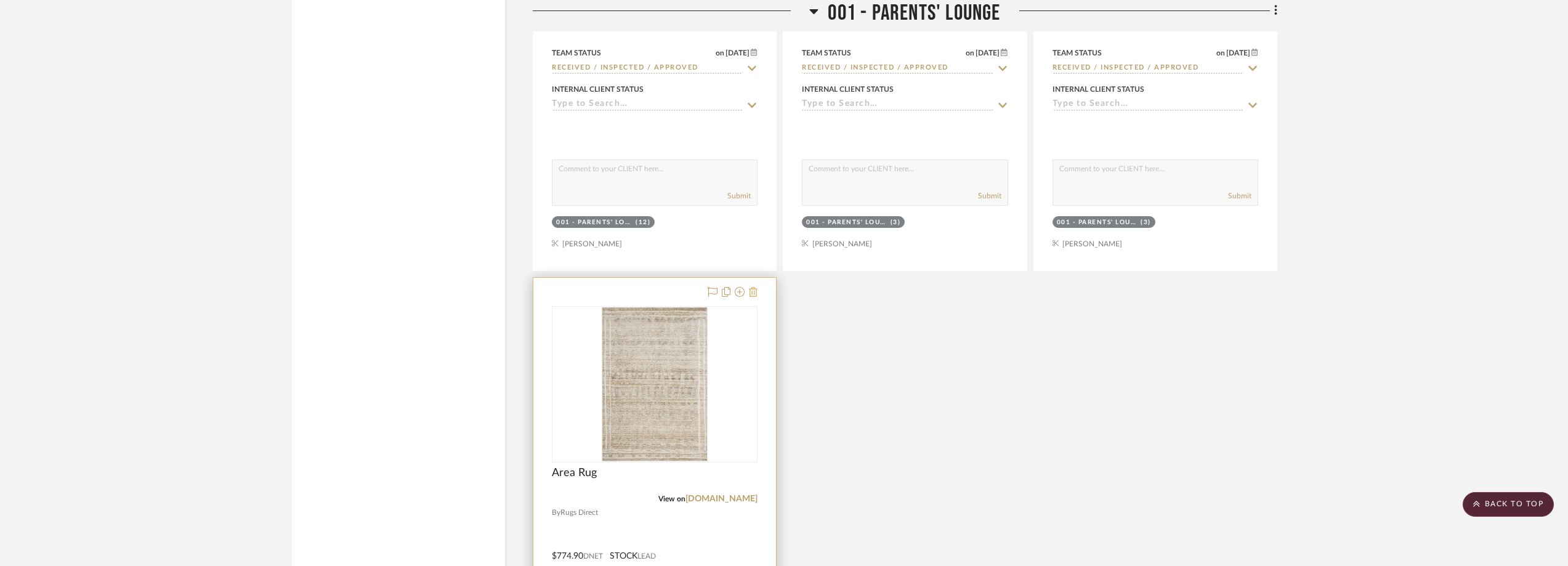
click at [756, 290] on icon at bounding box center [753, 292] width 9 height 10
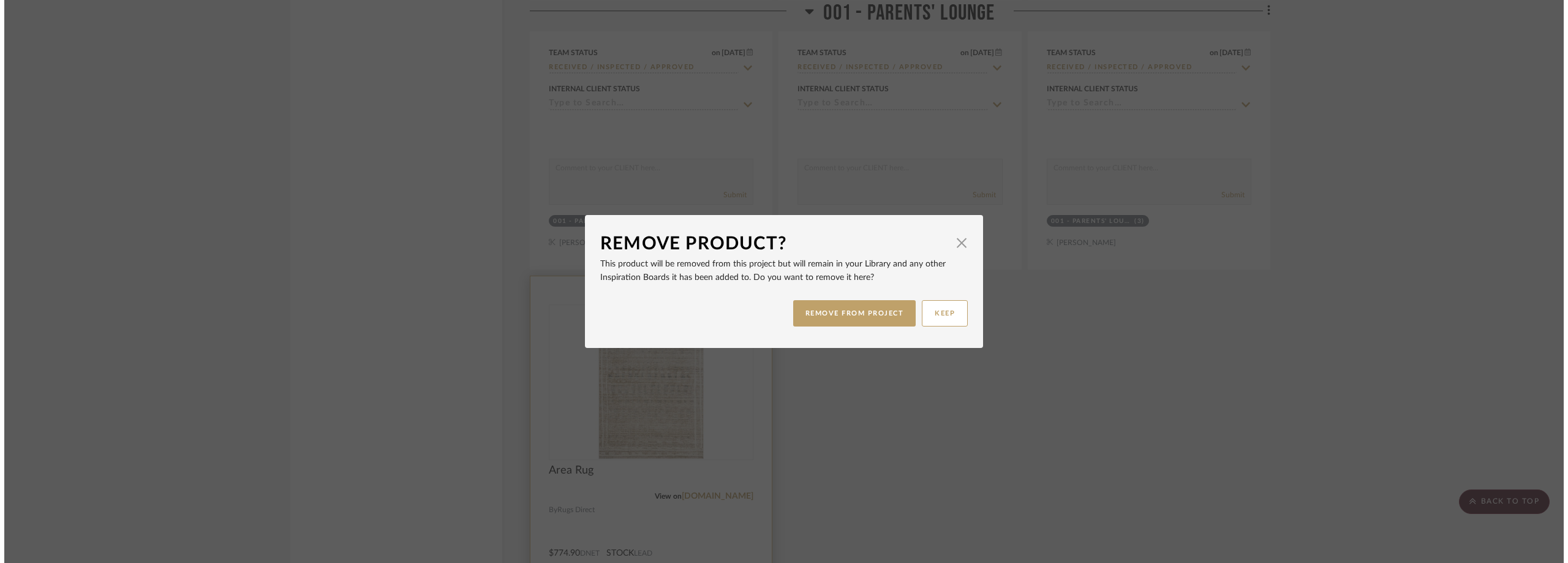
scroll to position [0, 0]
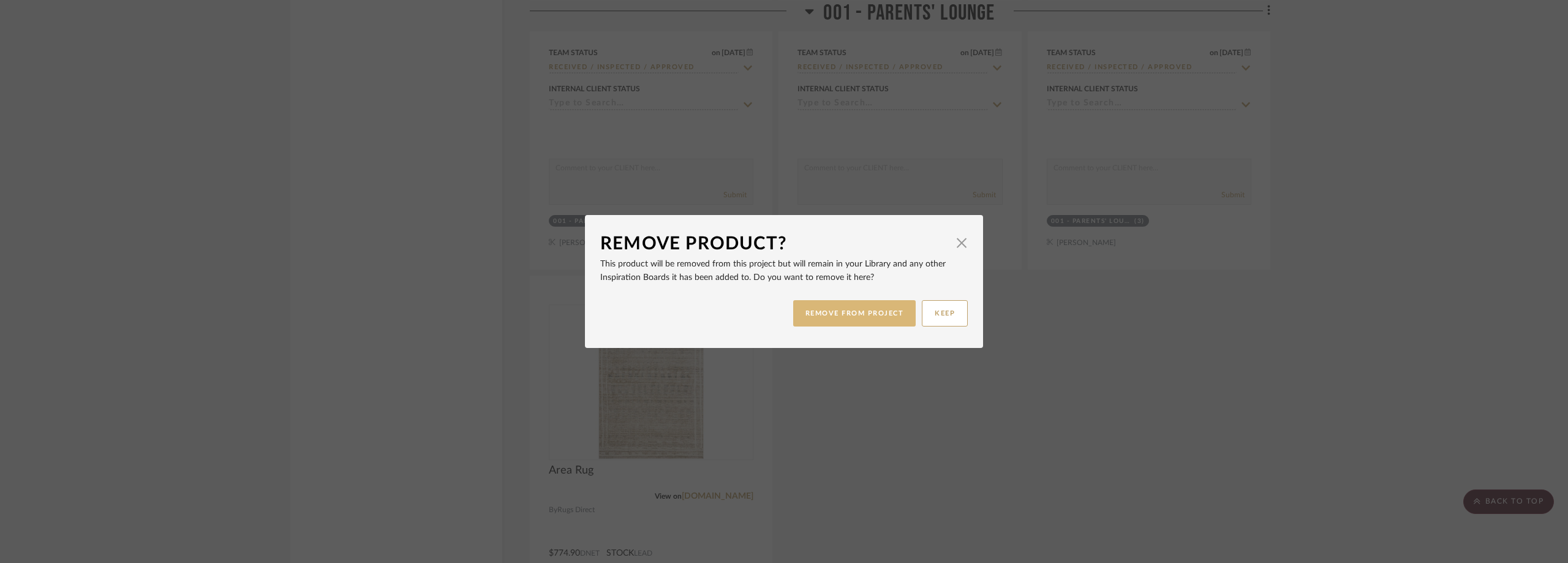
click at [860, 313] on button "REMOVE FROM PROJECT" at bounding box center [855, 313] width 123 height 26
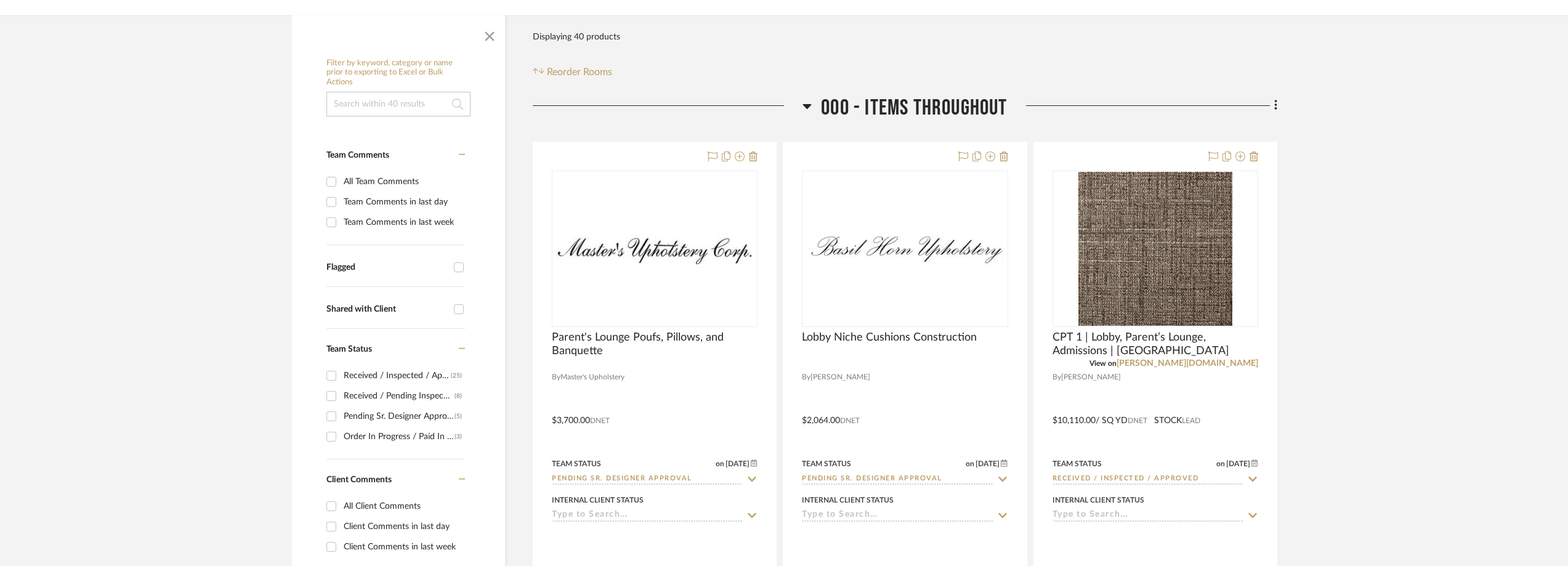
scroll to position [246, 0]
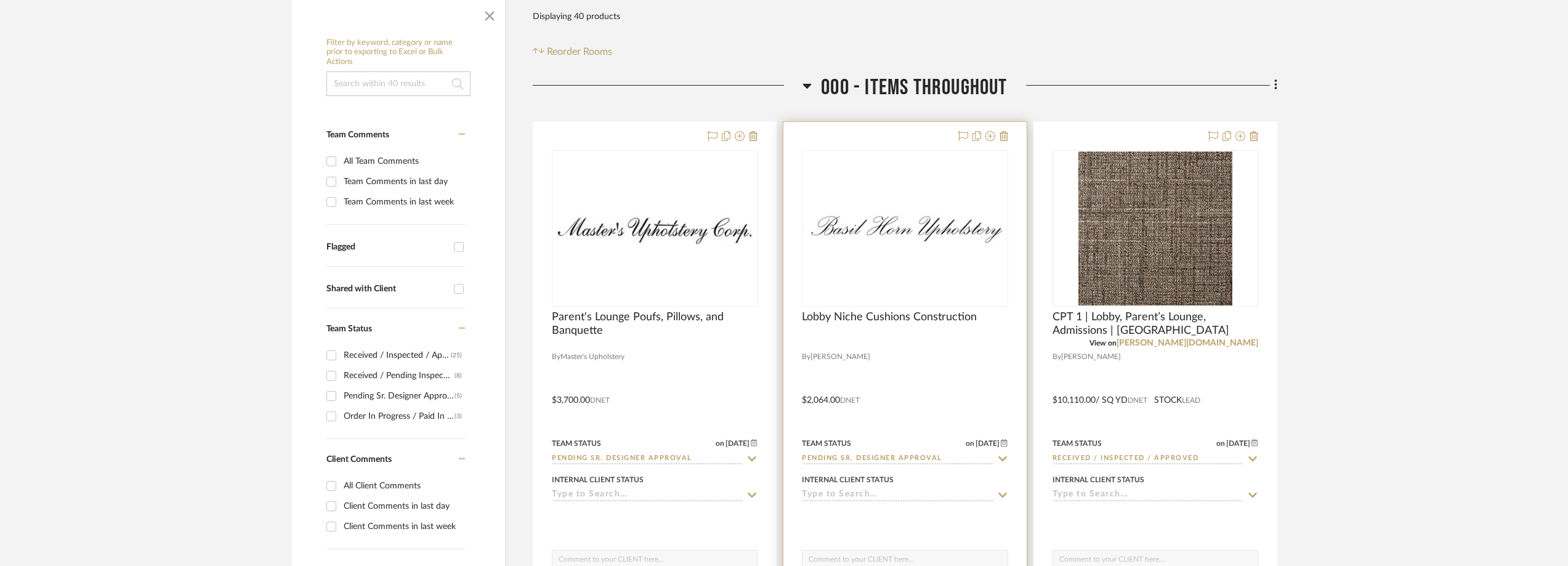
click at [913, 258] on div at bounding box center [905, 228] width 206 height 156
click at [913, 258] on div "0" at bounding box center [905, 228] width 204 height 155
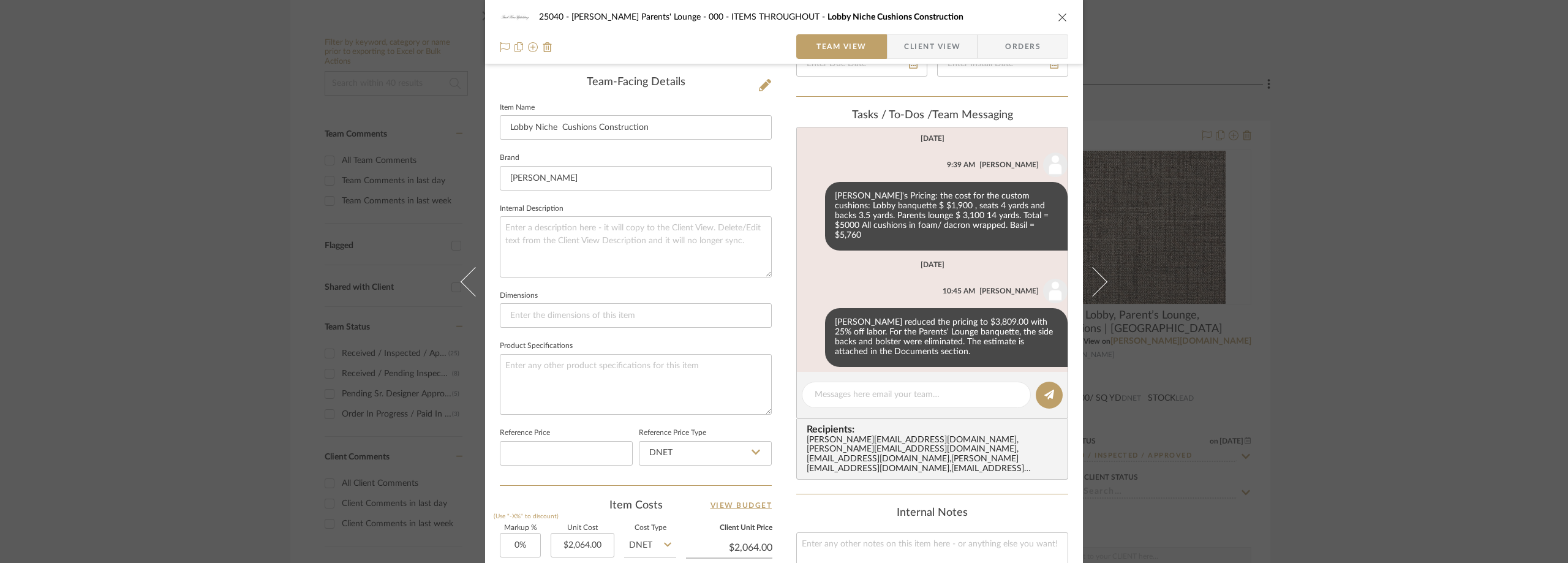
scroll to position [0, 0]
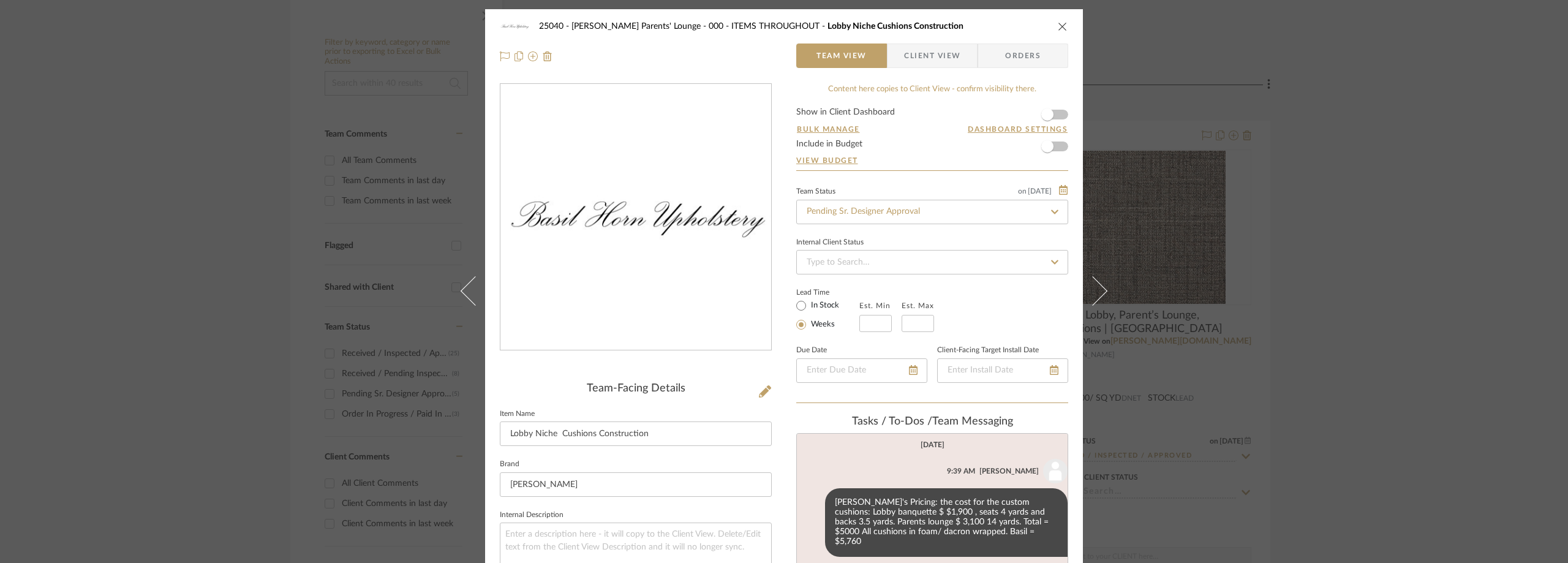
drag, startPoint x: 1330, startPoint y: 165, endPoint x: 1313, endPoint y: 170, distance: 17.7
click at [1323, 167] on div "25040 - [PERSON_NAME] Parents' Lounge 000 - ITEMS THROUGHOUT Lobby Niche Cushio…" at bounding box center [784, 282] width 1568 height 563
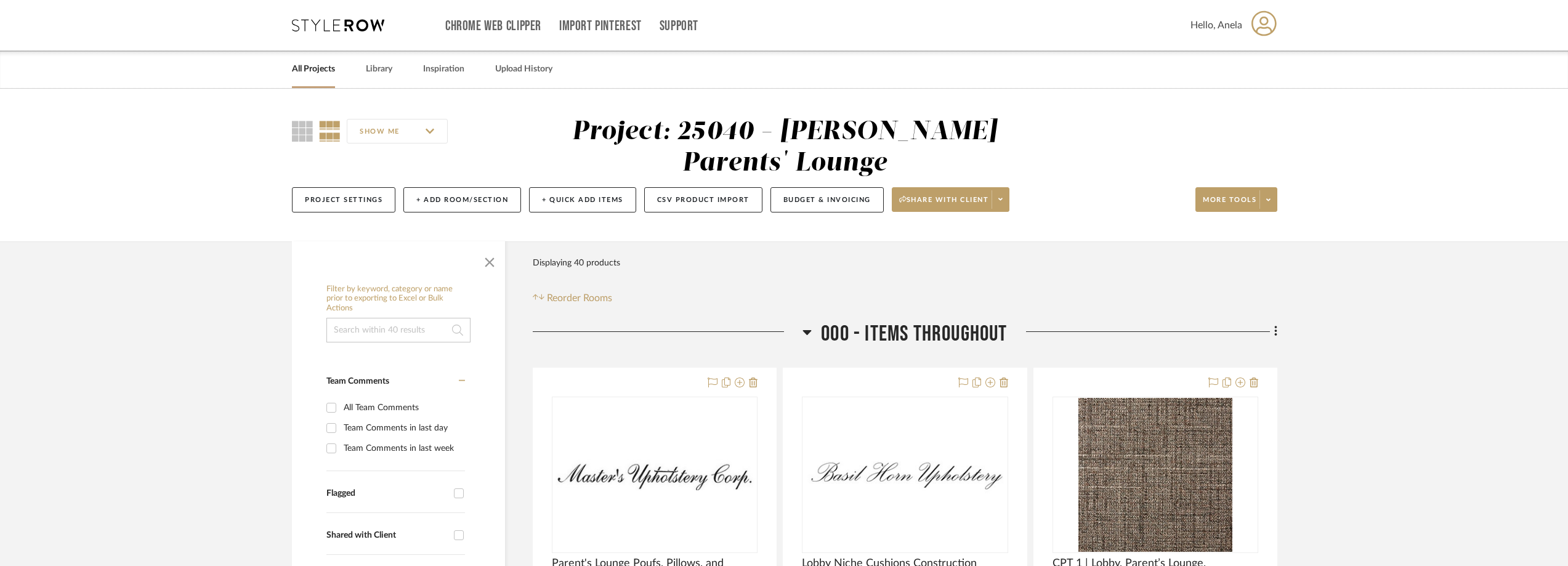
click at [313, 15] on div "Chrome Web Clipper Import Pinterest Support All Projects Library Inspiration Up…" at bounding box center [785, 25] width 986 height 51
click at [311, 24] on icon at bounding box center [338, 25] width 92 height 12
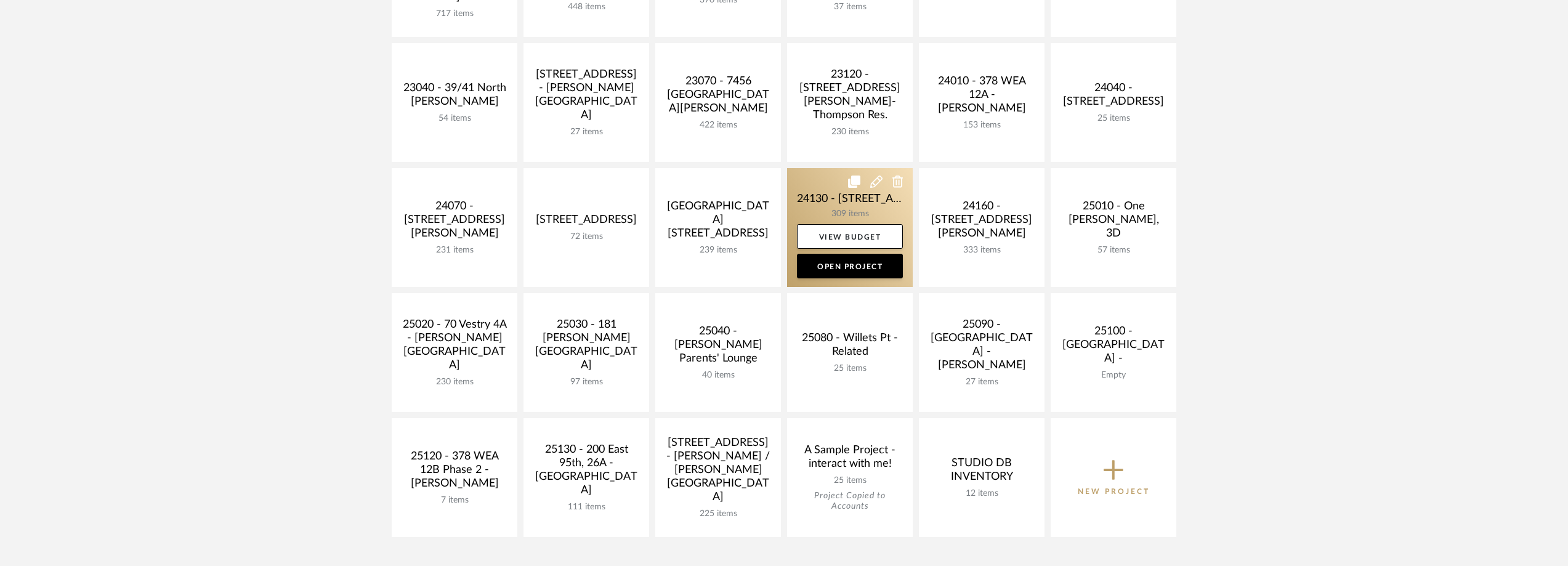
scroll to position [369, 0]
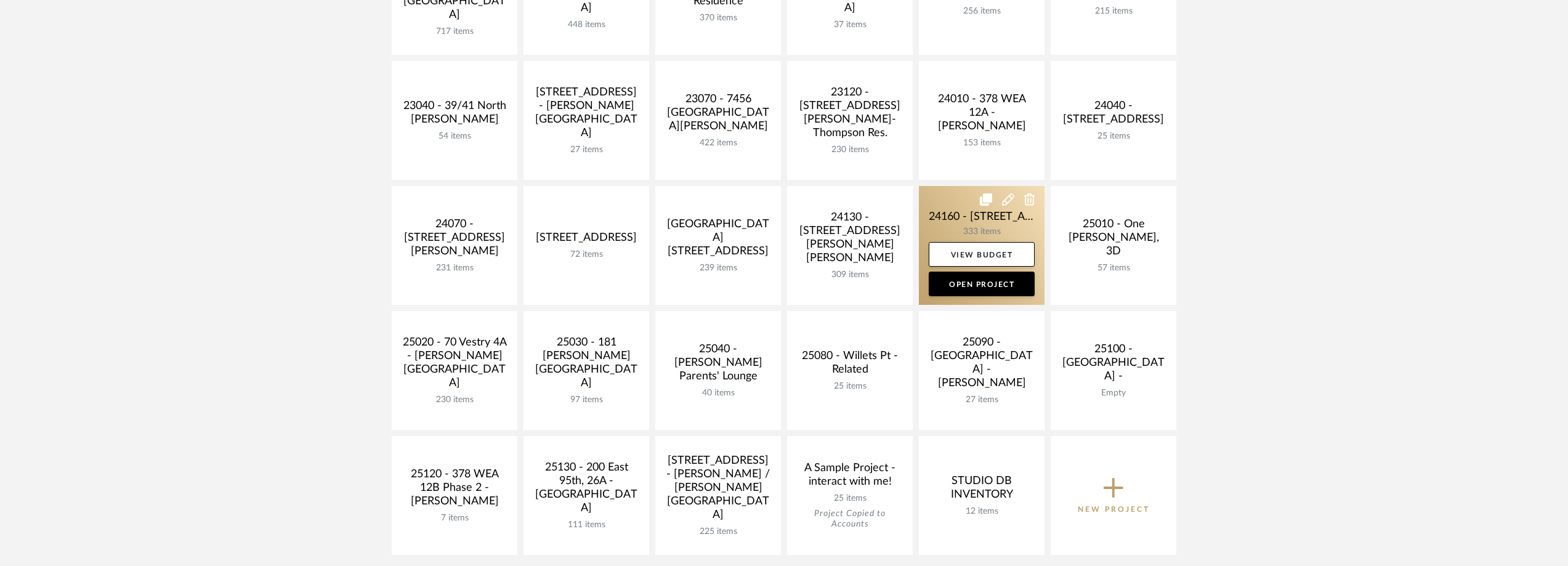
click at [944, 219] on link at bounding box center [982, 245] width 125 height 119
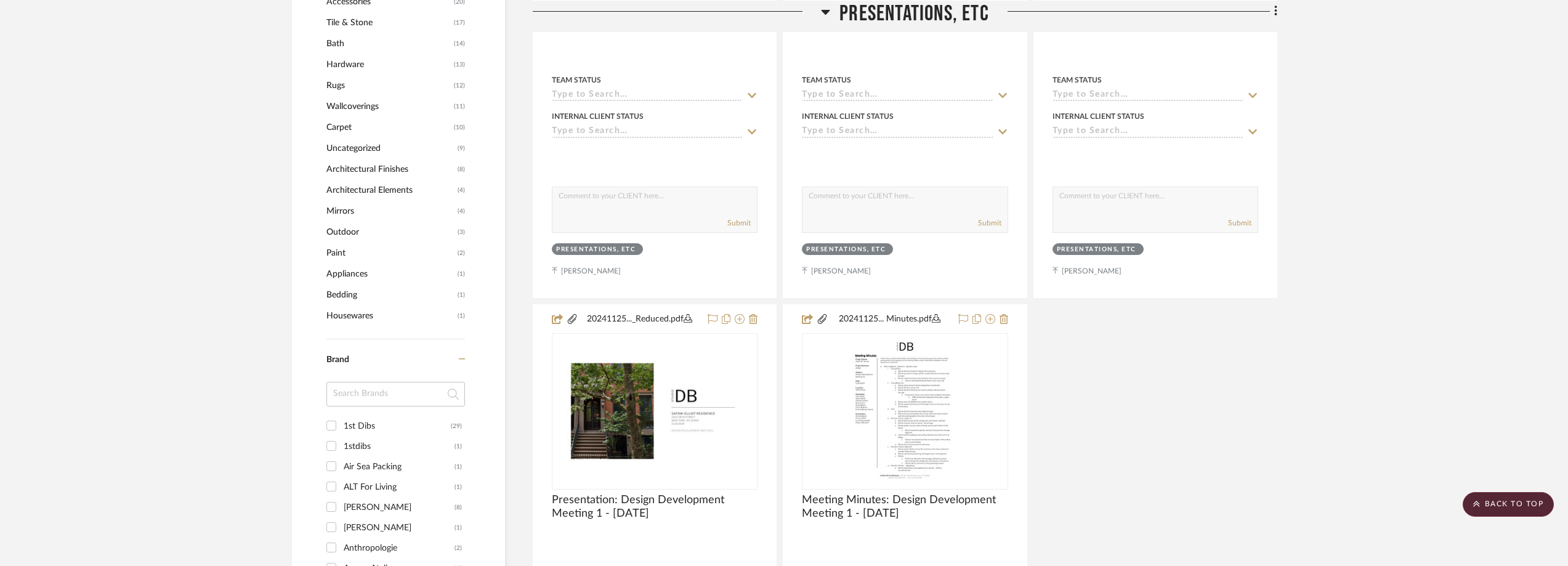
scroll to position [1293, 0]
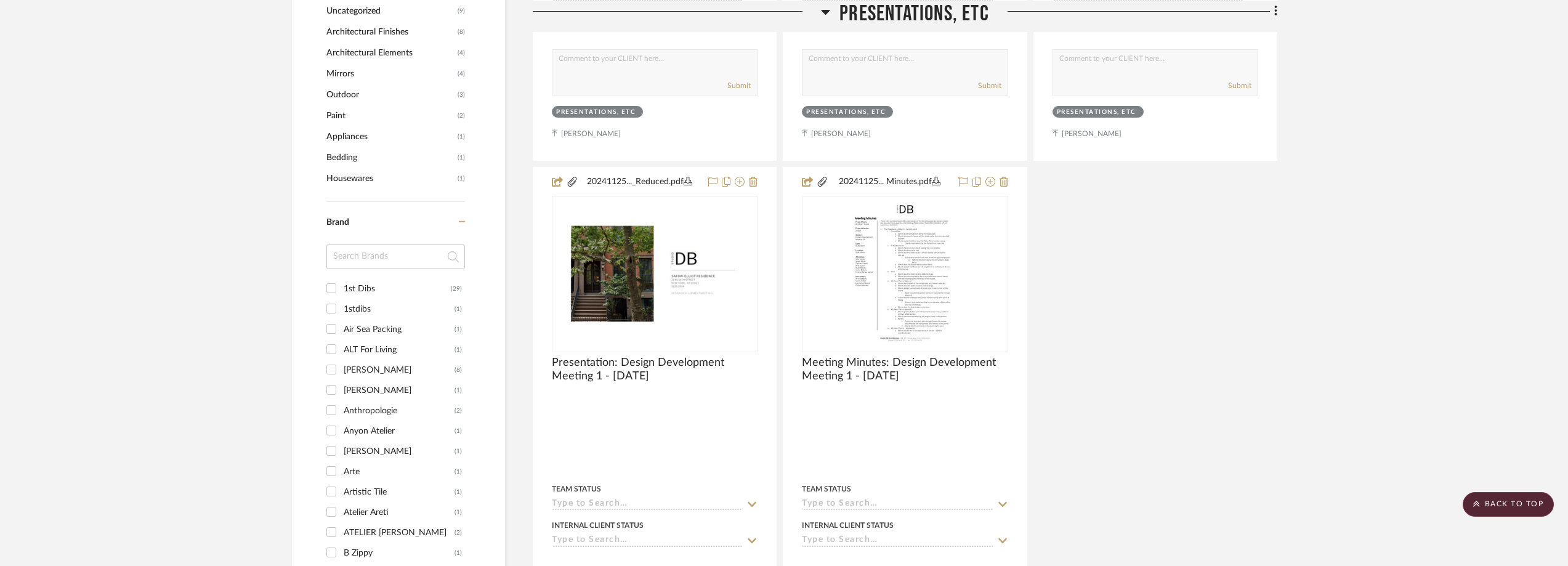
click at [355, 258] on input at bounding box center [396, 257] width 139 height 25
type input "PETRA"
click at [362, 285] on div "[PERSON_NAME]" at bounding box center [399, 288] width 111 height 20
click at [341, 285] on input "[PERSON_NAME] (7)" at bounding box center [331, 288] width 20 height 20
checkbox input "true"
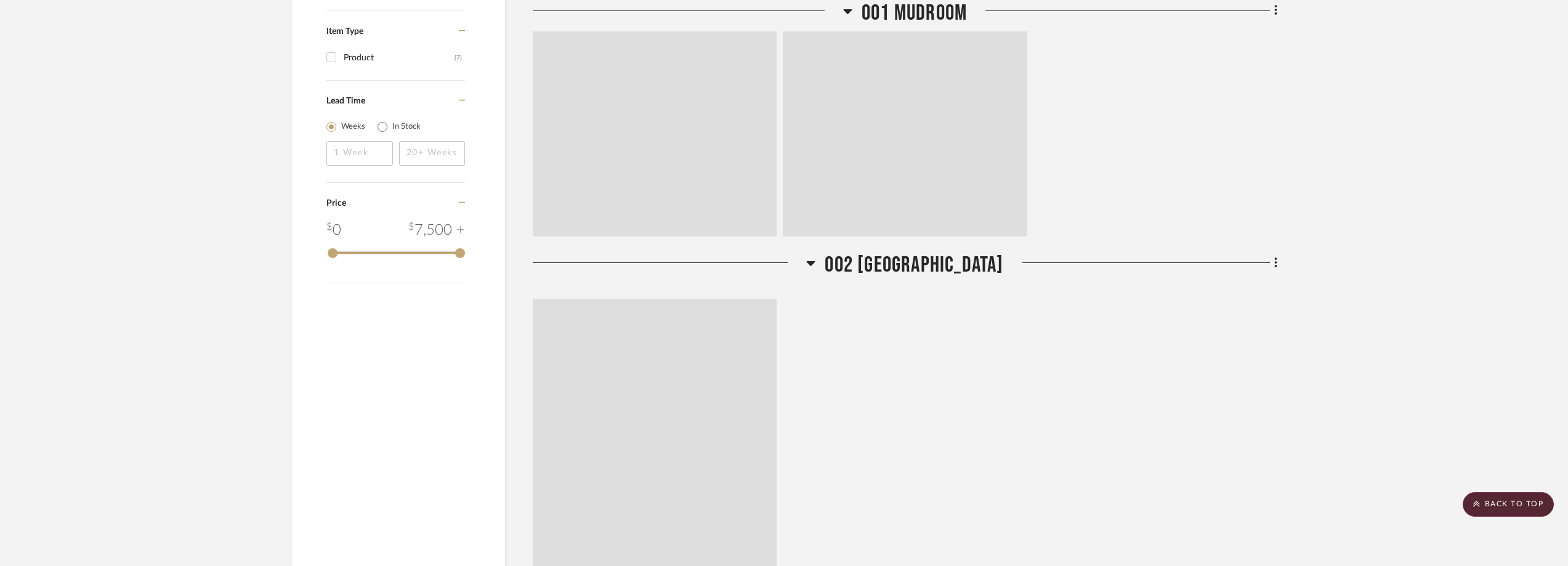
scroll to position [960, 0]
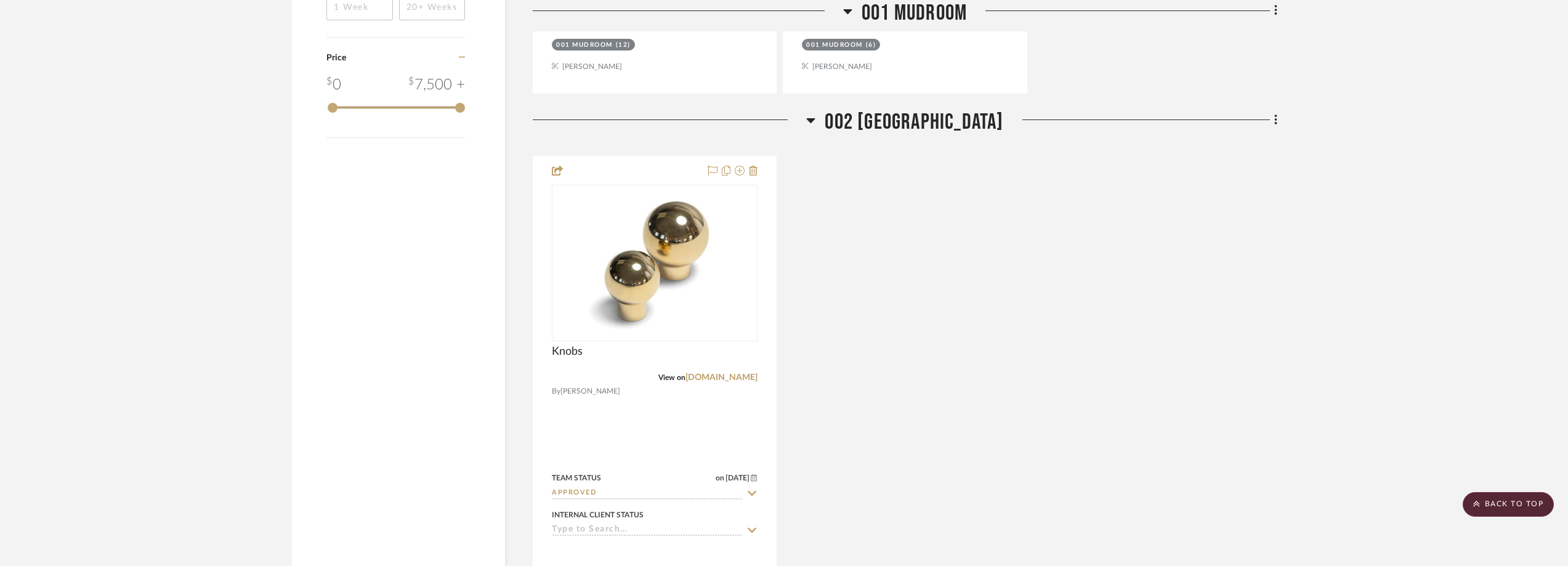
scroll to position [1437, 0]
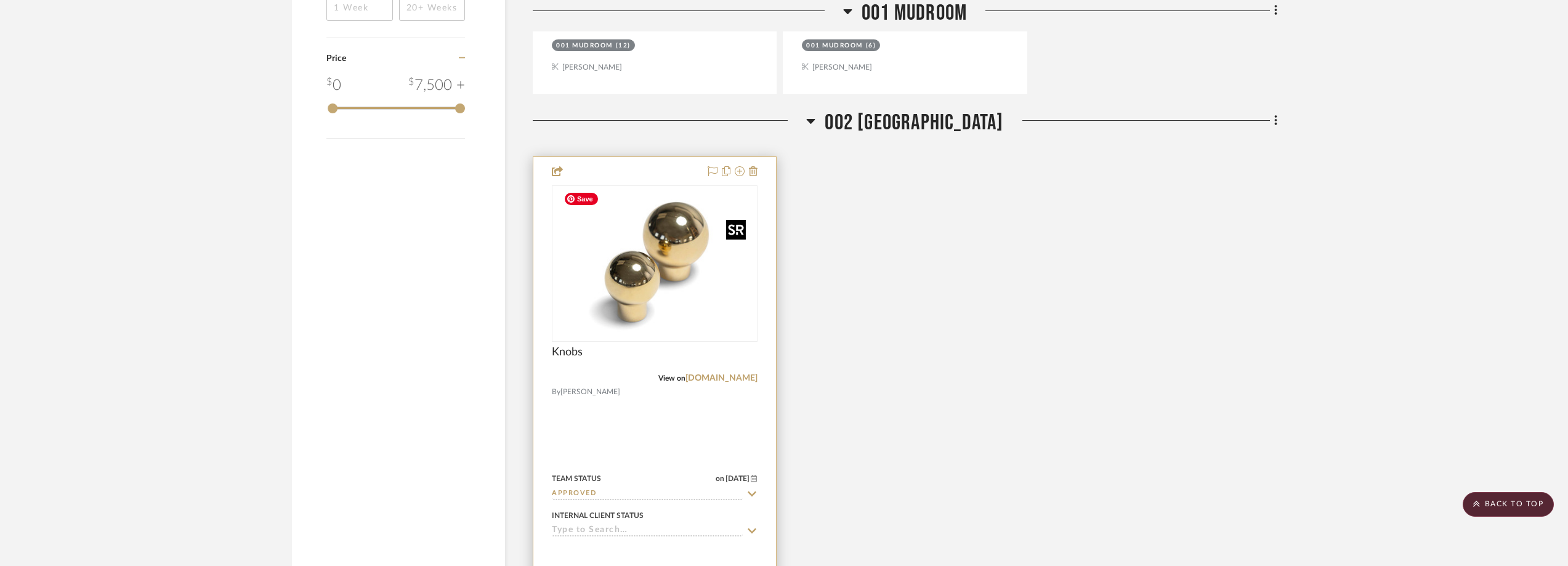
click at [0, 0] on img at bounding box center [0, 0] width 0 height 0
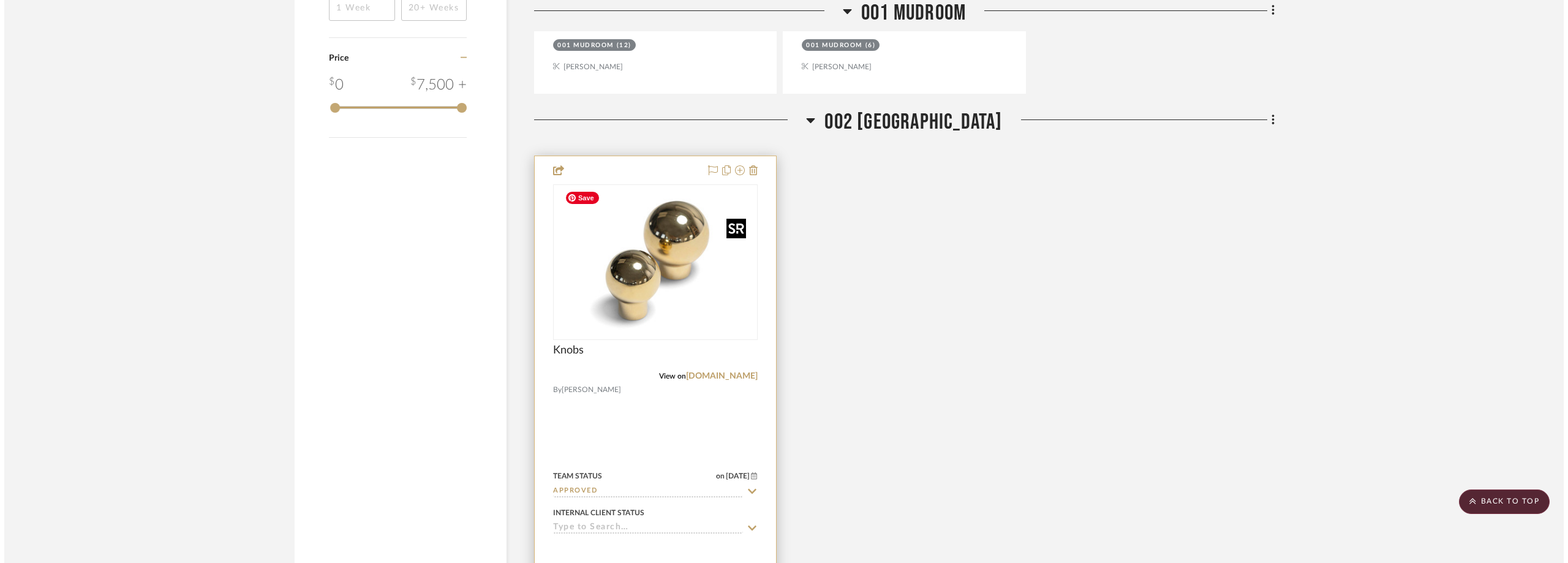
scroll to position [0, 0]
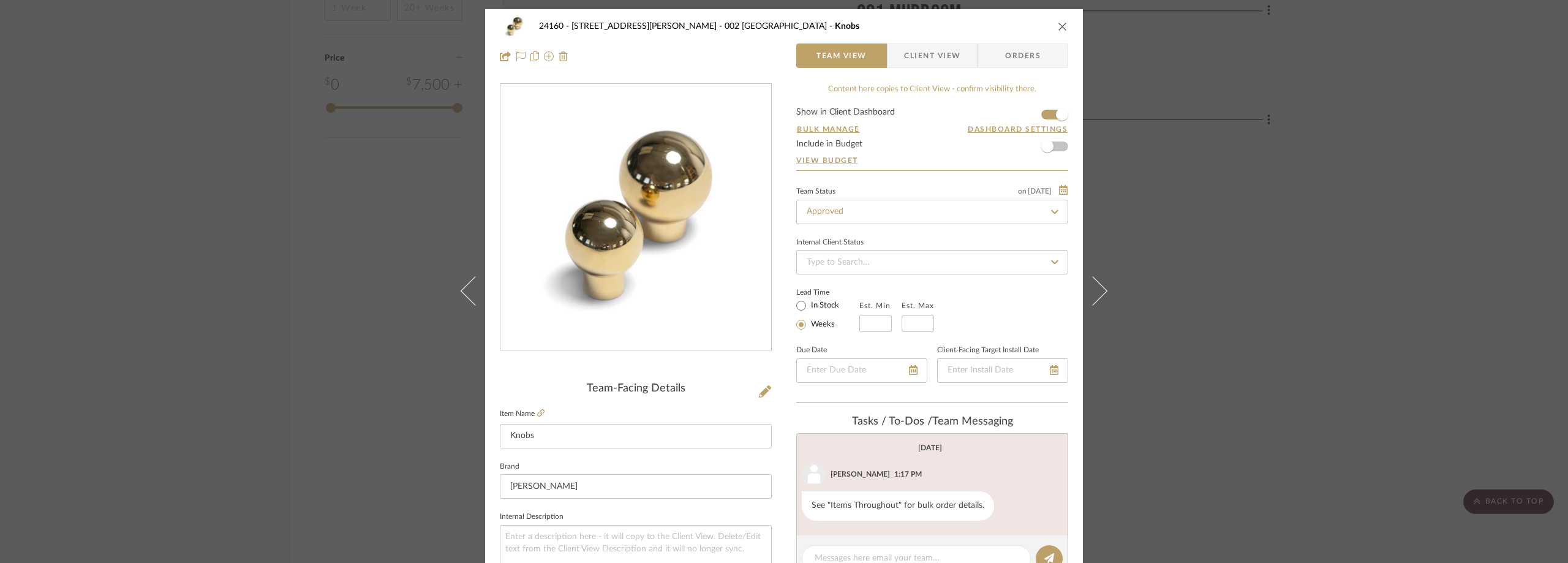
click at [904, 59] on span "Client View" at bounding box center [932, 56] width 56 height 25
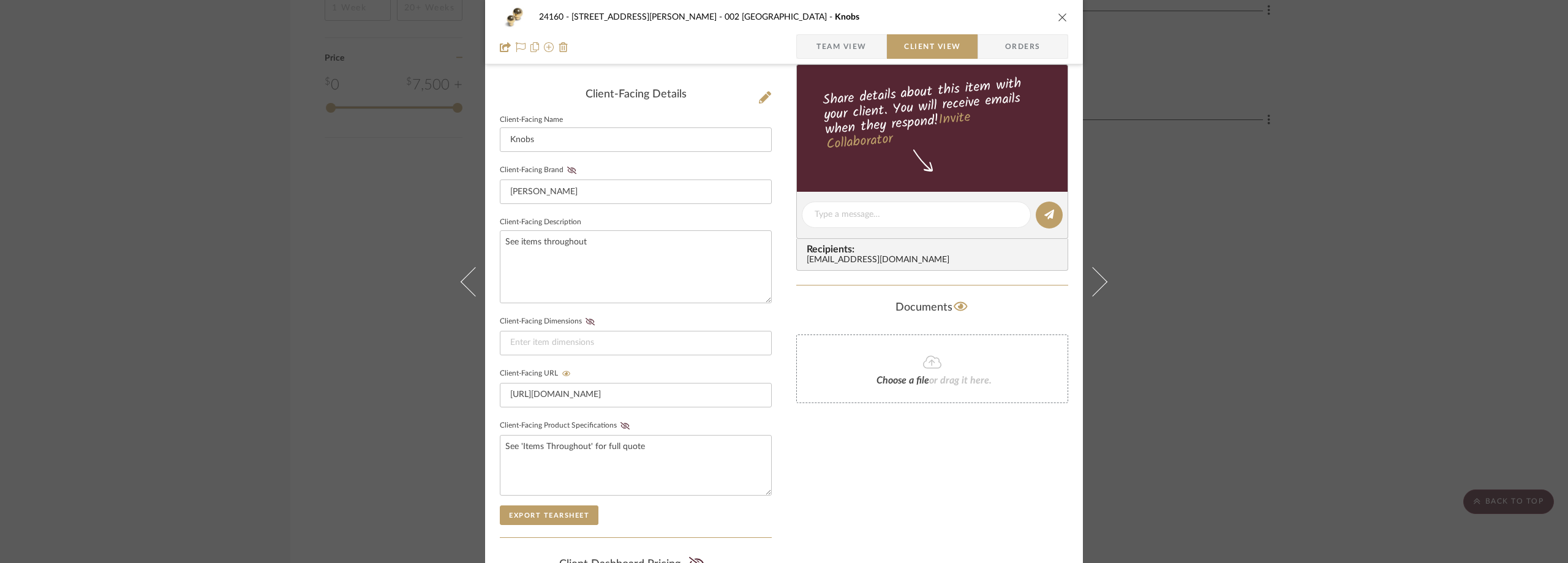
scroll to position [429, 0]
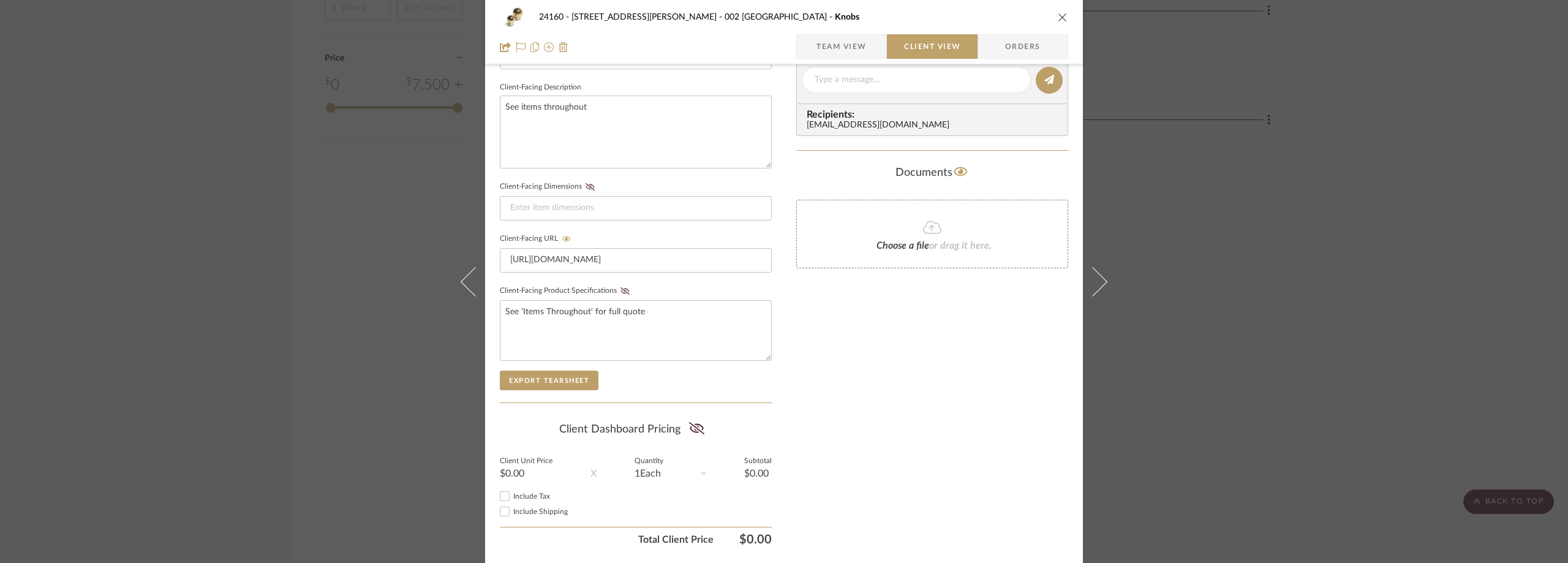
click at [1306, 280] on div "24160 - [STREET_ADDRESS] - [PERSON_NAME] 002 GARDEN STAIR HALL Knobs Team View …" at bounding box center [784, 282] width 1568 height 563
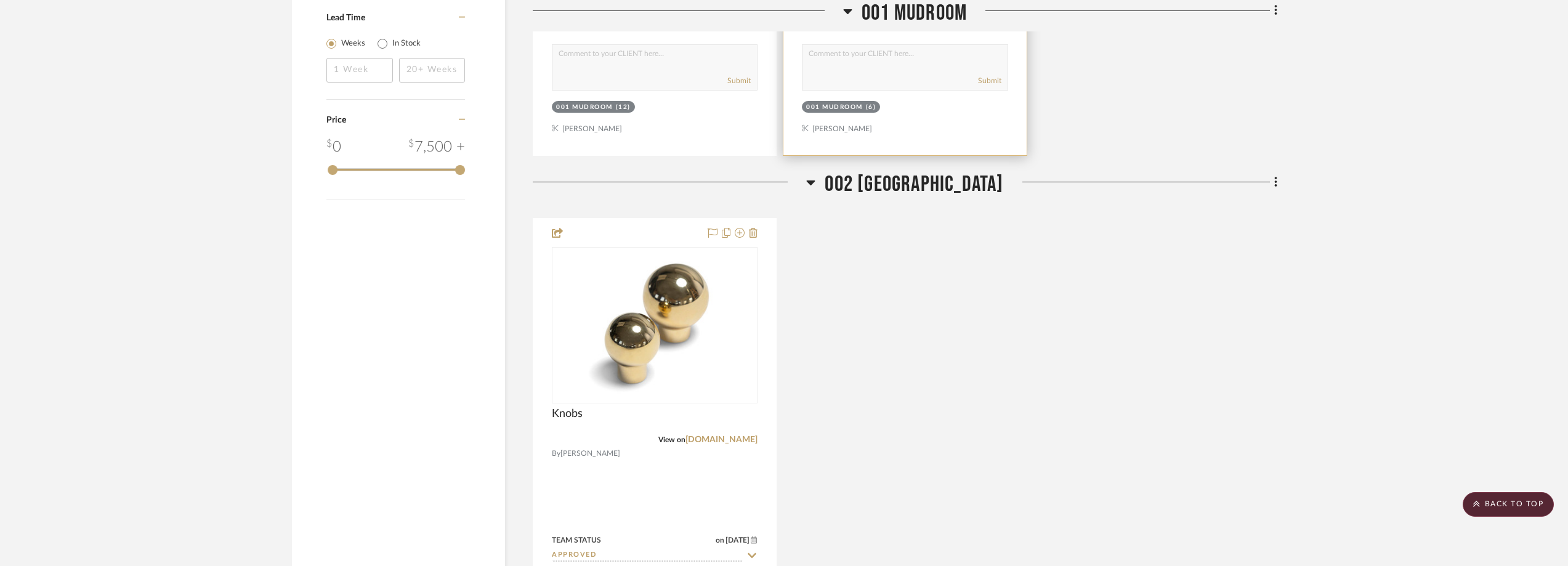
scroll to position [1437, 0]
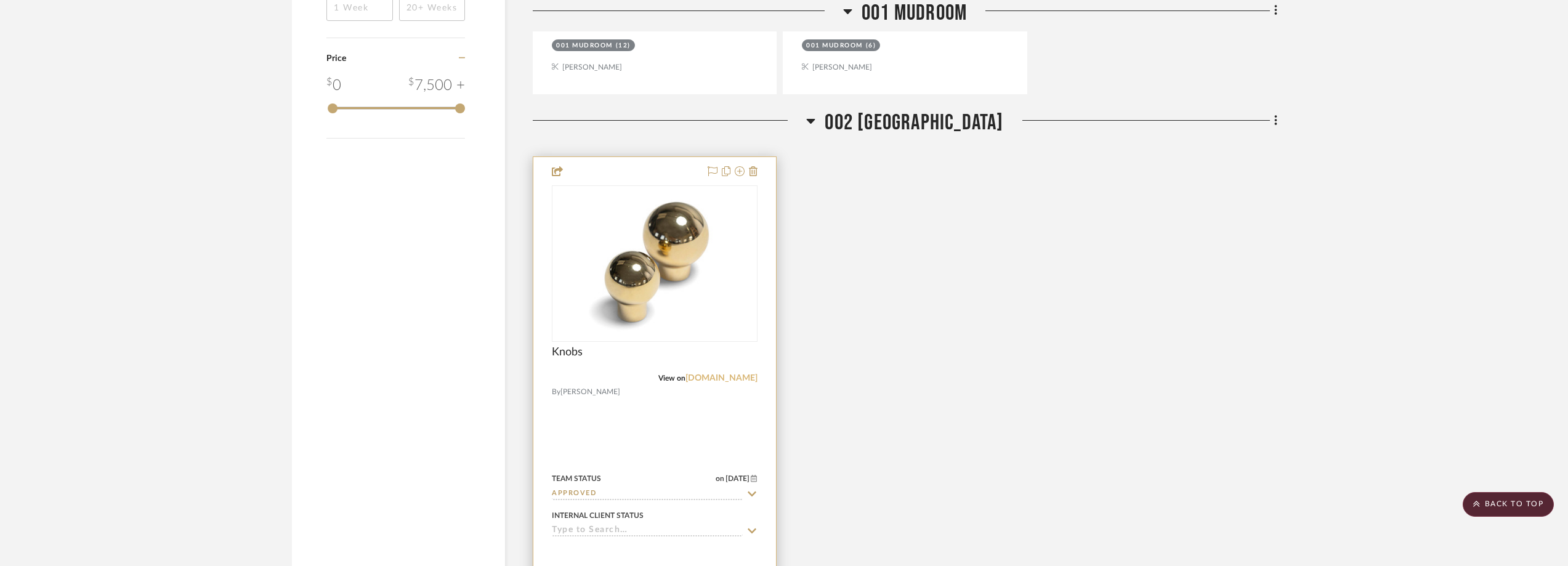
click at [742, 381] on link "[DOMAIN_NAME]" at bounding box center [721, 378] width 72 height 9
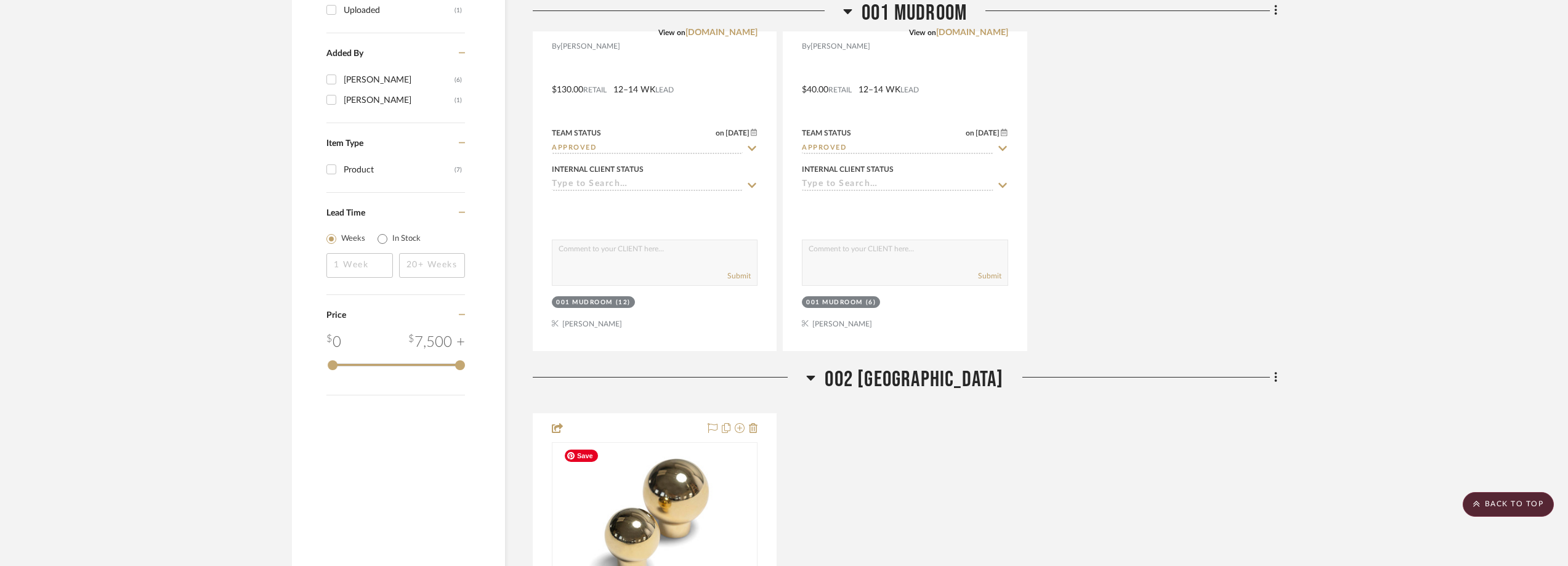
scroll to position [1007, 0]
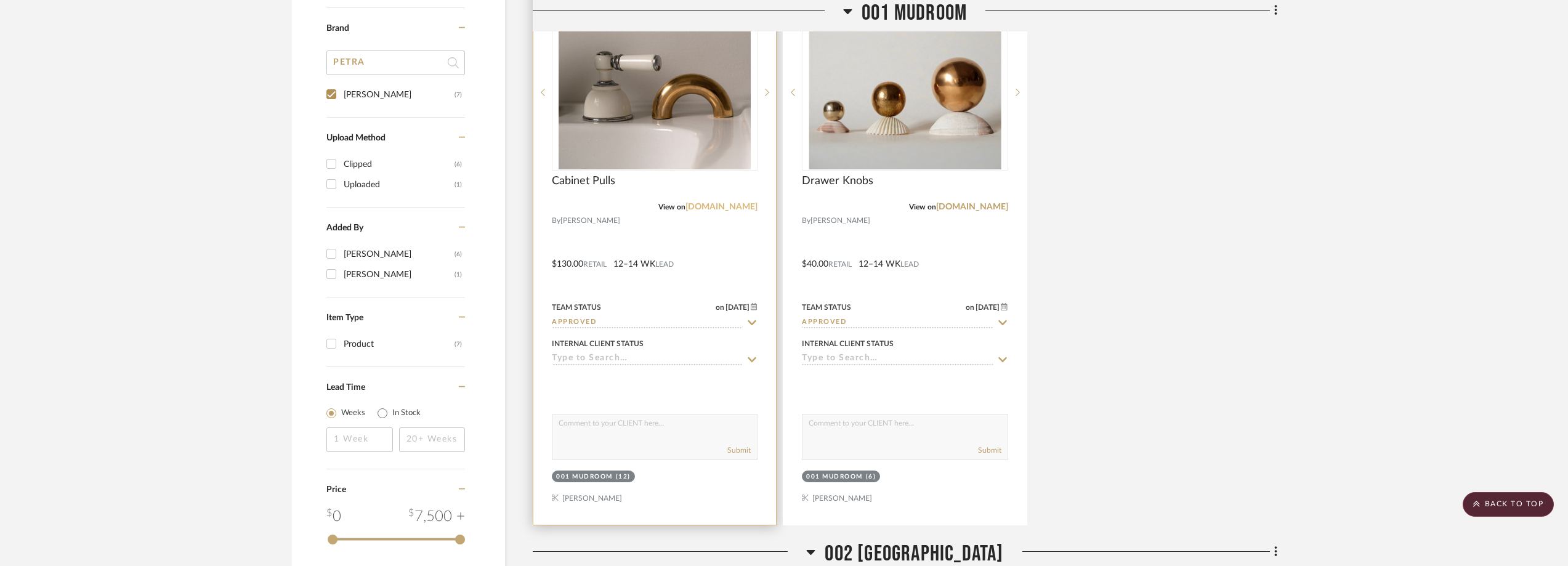
click at [735, 208] on link "[DOMAIN_NAME]" at bounding box center [721, 207] width 72 height 9
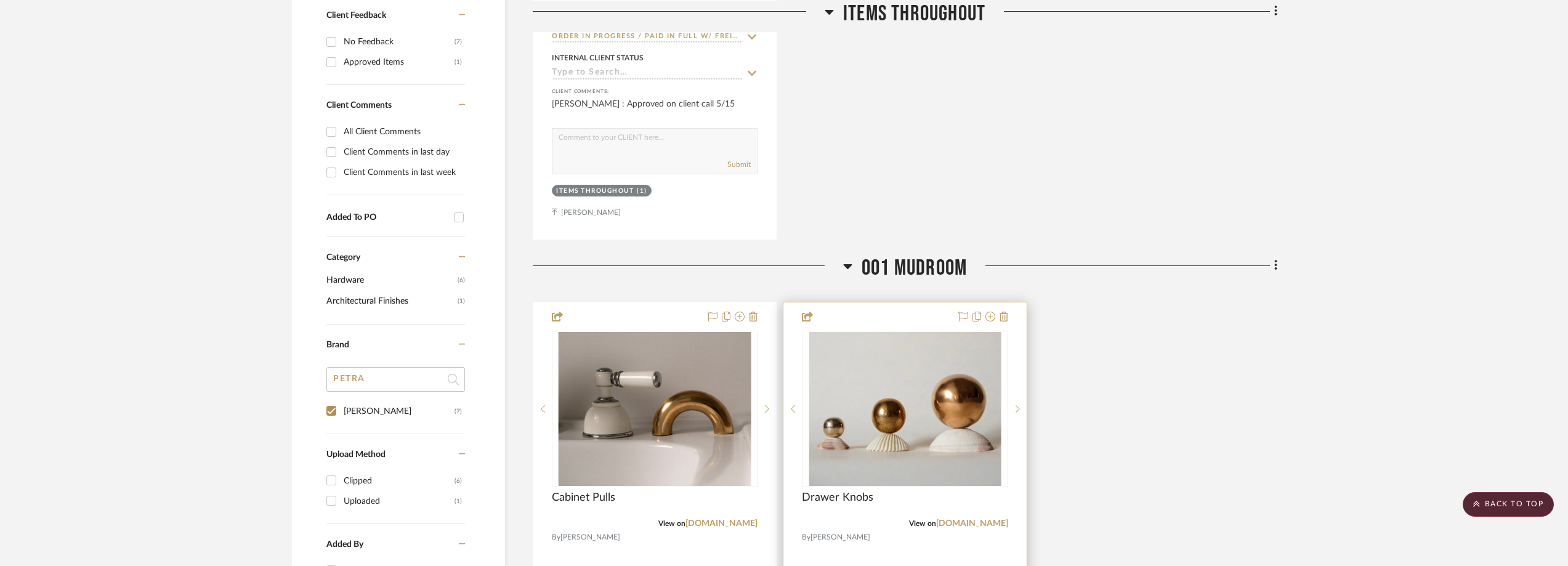
scroll to position [883, 0]
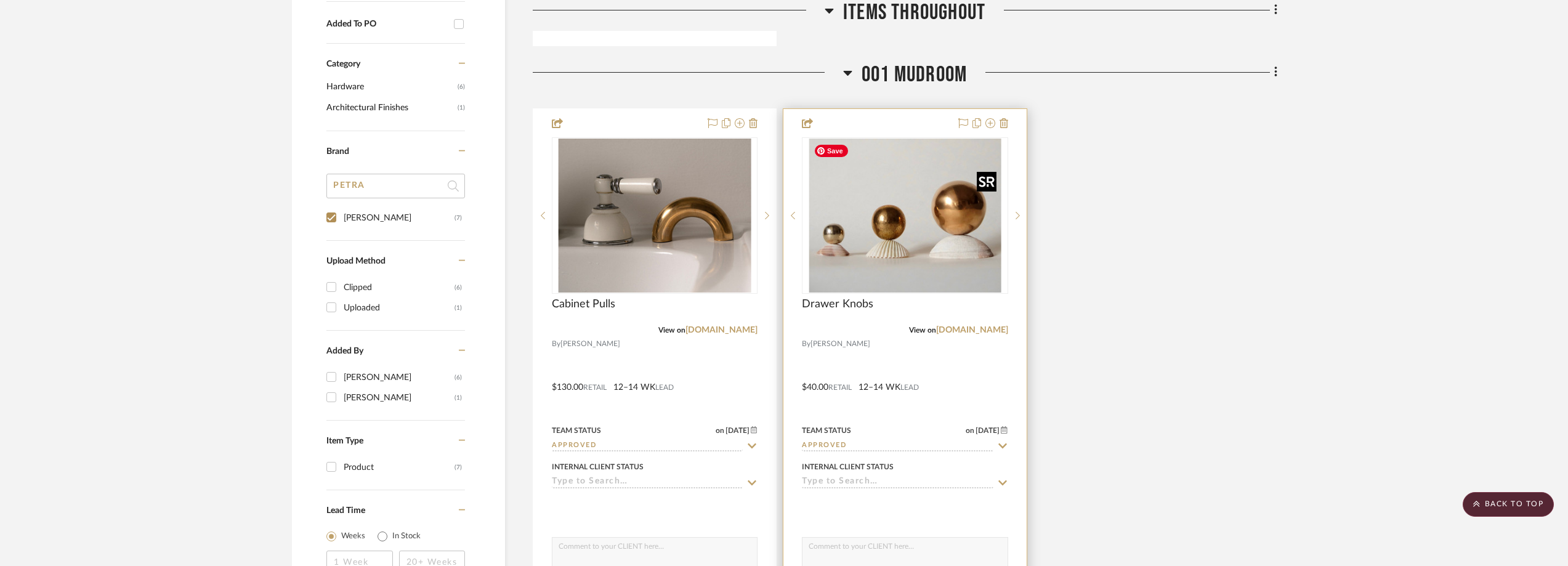
click at [892, 247] on img "0" at bounding box center [905, 216] width 193 height 154
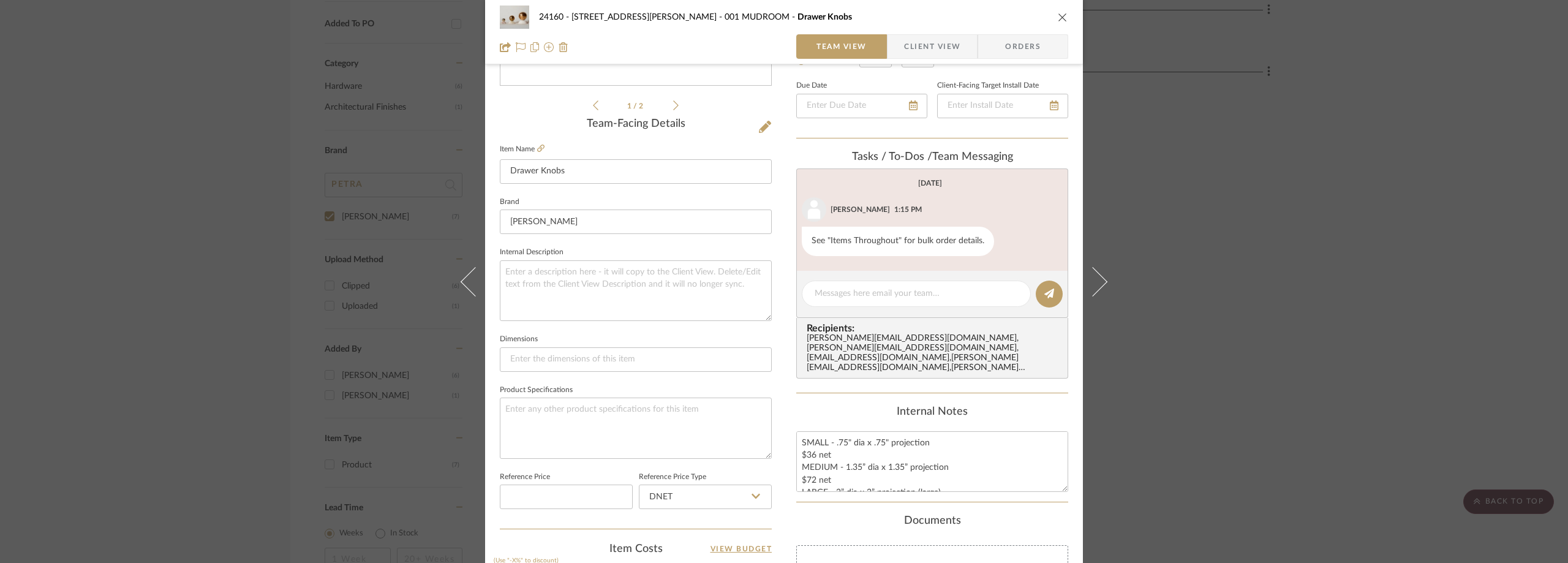
scroll to position [367, 0]
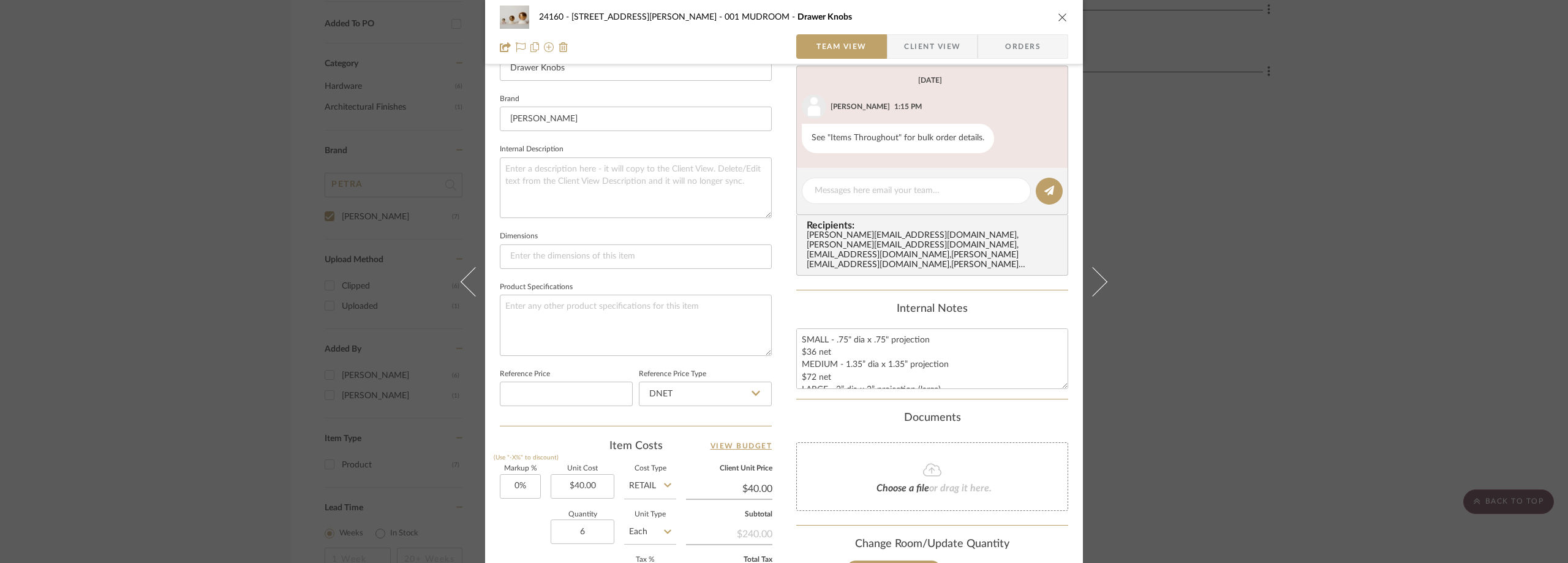
click at [916, 51] on span "Client View" at bounding box center [932, 46] width 56 height 25
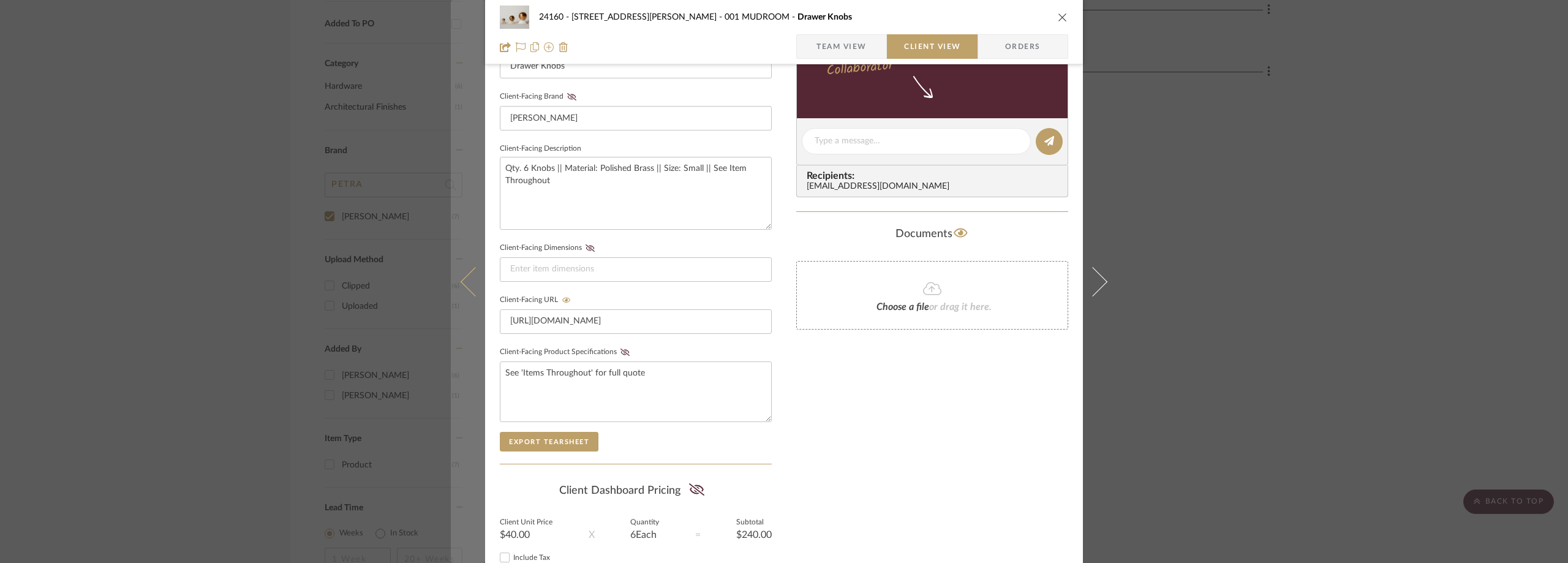
scroll to position [0, 0]
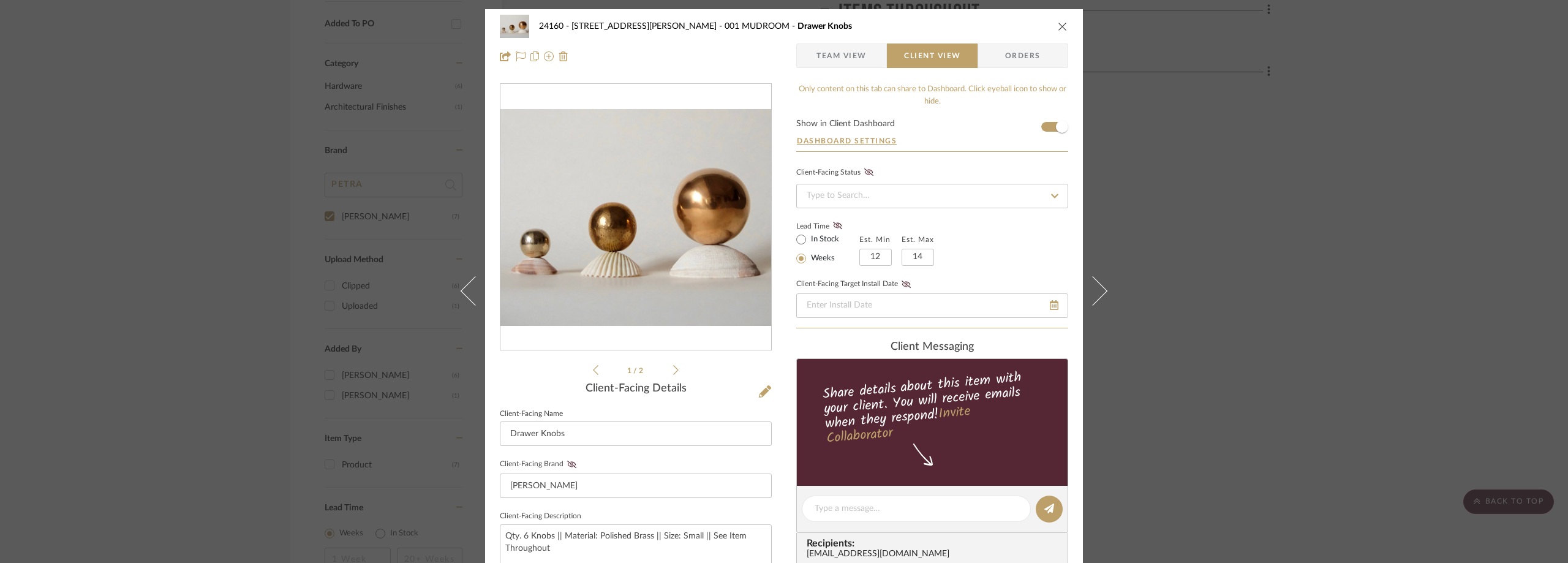
click at [356, 138] on div "24160 - [STREET_ADDRESS] - [PERSON_NAME] 001 MUDROOM Drawer Knobs Team View Cli…" at bounding box center [784, 282] width 1568 height 563
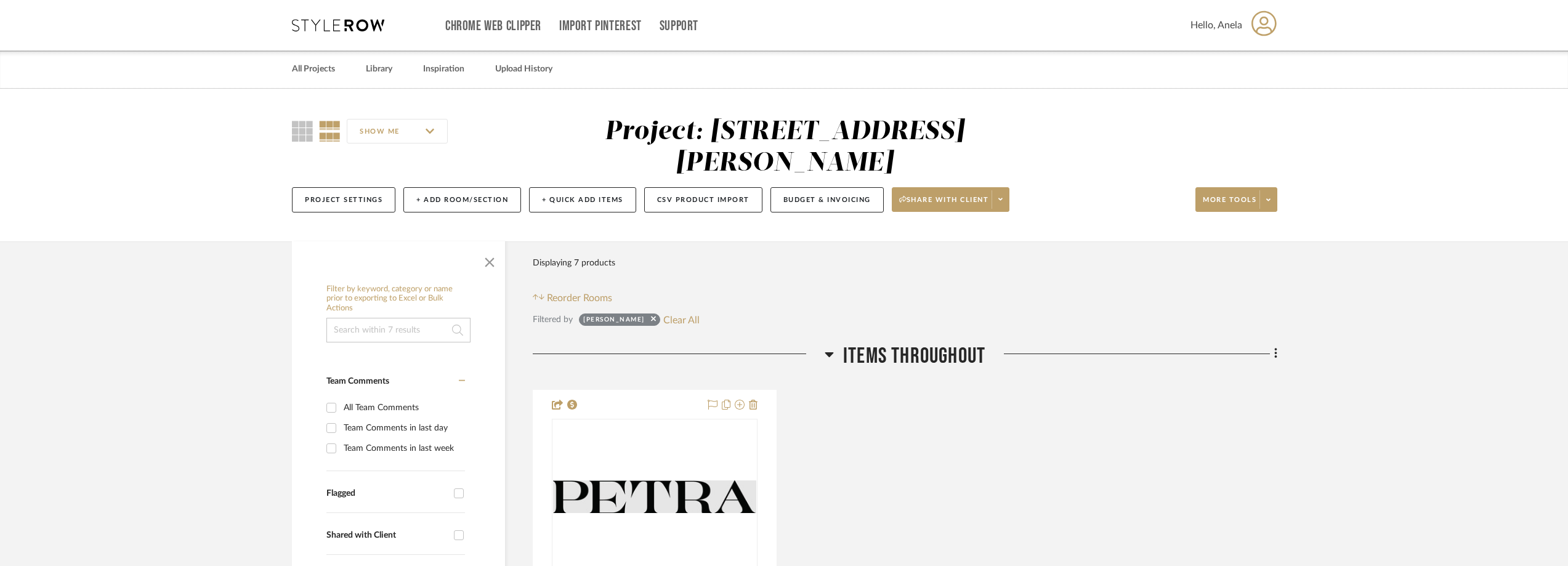
click at [353, 24] on icon at bounding box center [338, 25] width 92 height 12
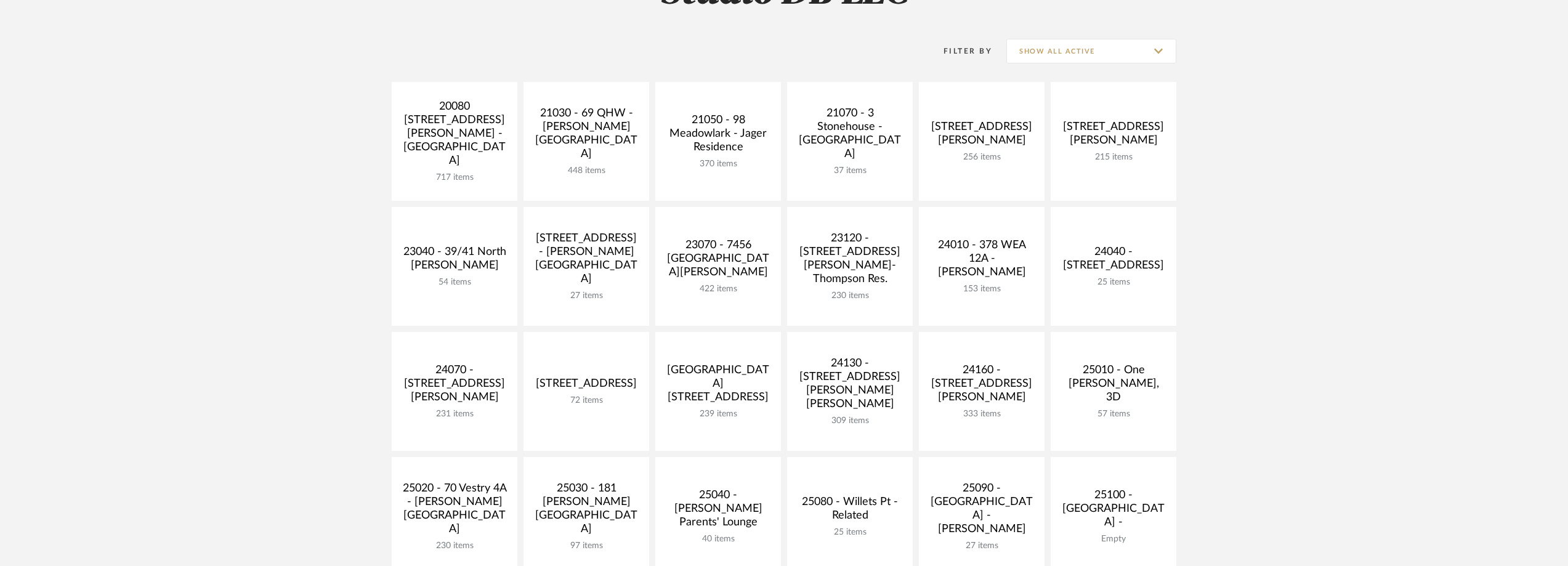
scroll to position [246, 0]
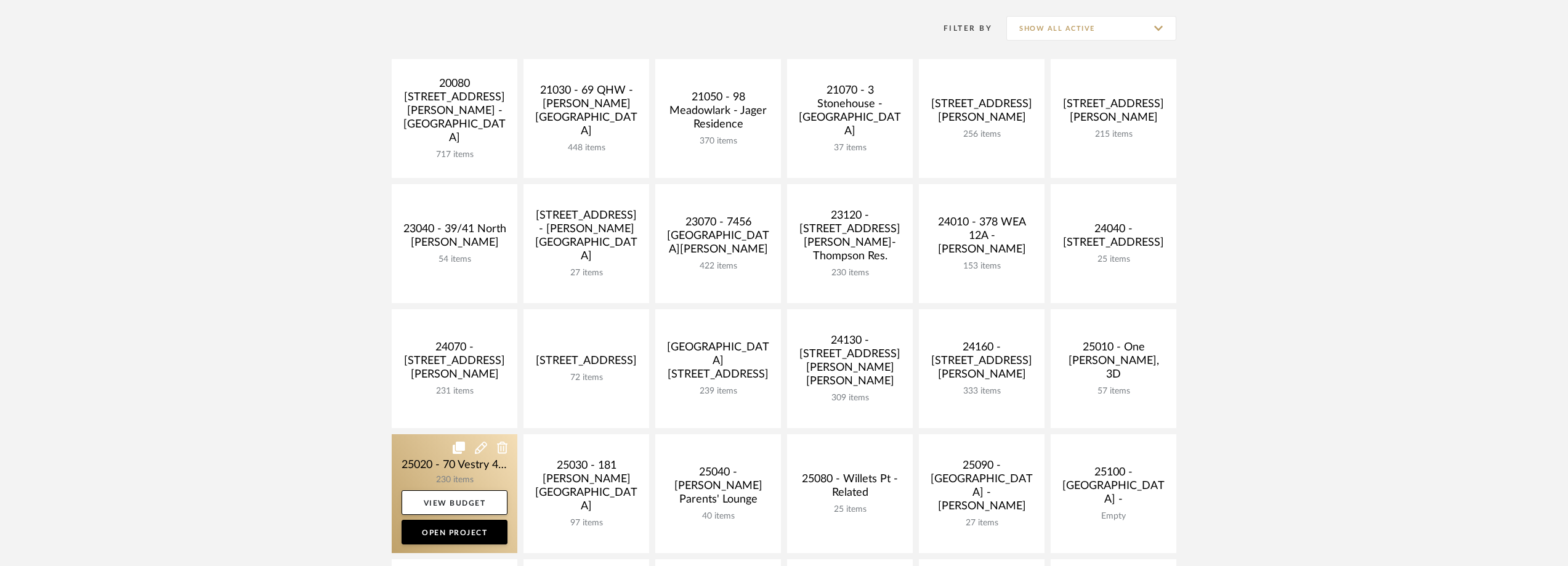
click at [417, 451] on link at bounding box center [454, 493] width 125 height 119
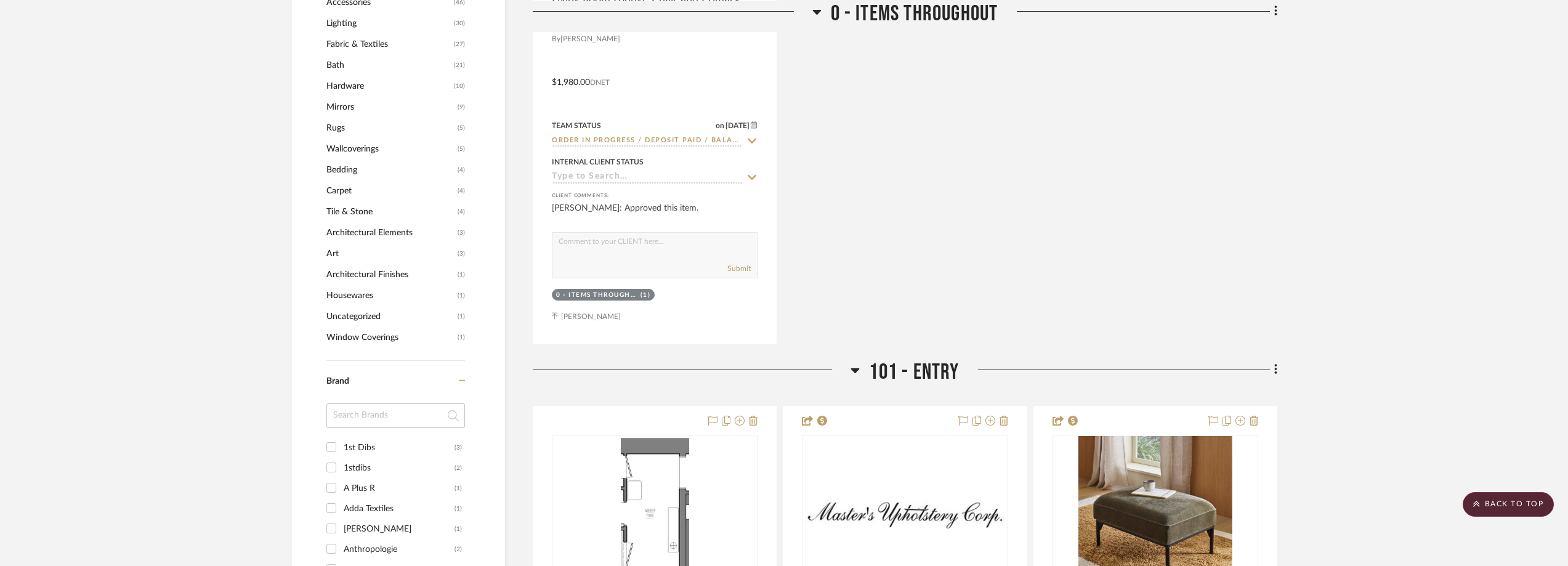
scroll to position [1231, 0]
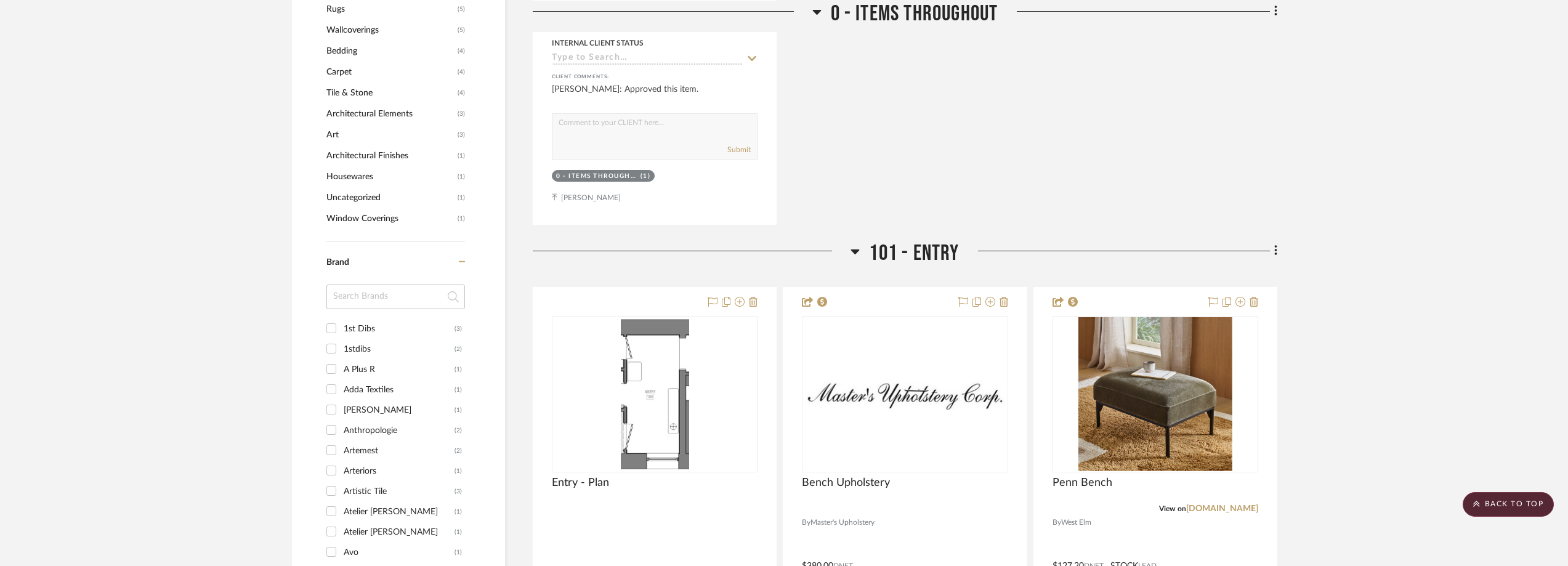
click at [400, 296] on input at bounding box center [396, 296] width 139 height 25
type input "hom"
click at [413, 366] on div "Home Nature" at bounding box center [399, 369] width 111 height 20
click at [341, 366] on input "Home Nature (1)" at bounding box center [331, 369] width 20 height 20
checkbox input "true"
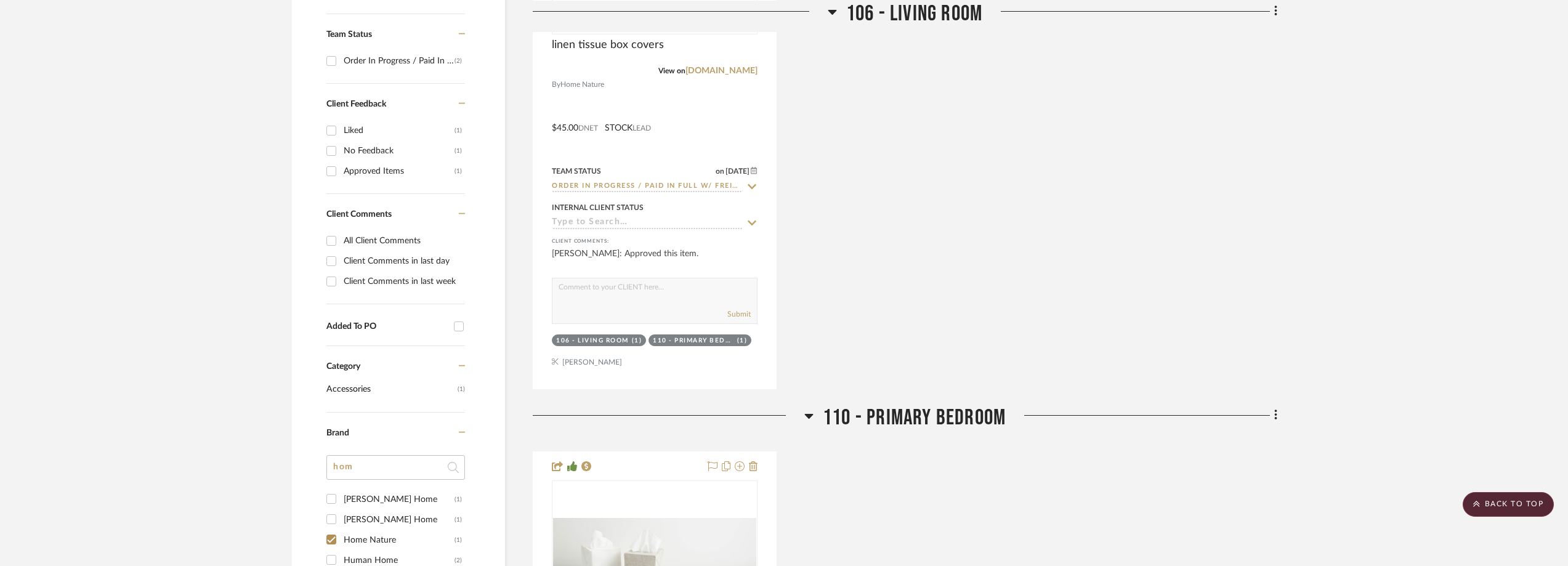
scroll to position [511, 0]
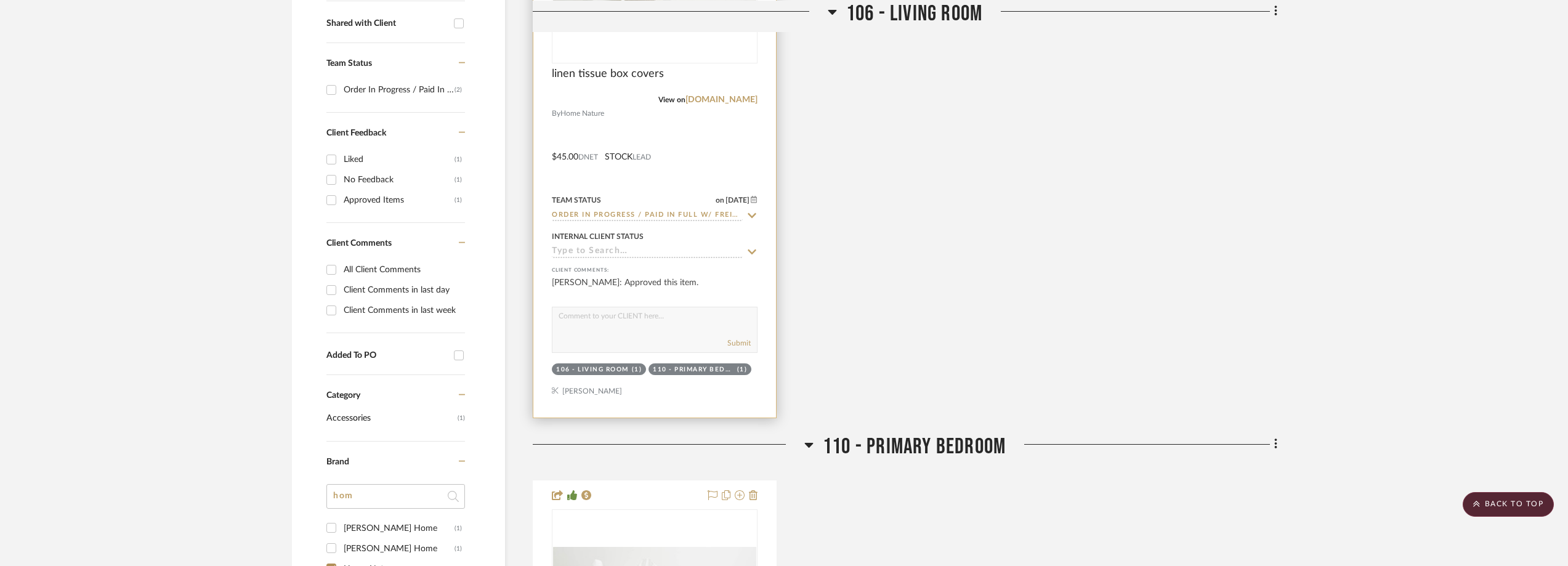
click at [755, 212] on icon at bounding box center [752, 215] width 11 height 10
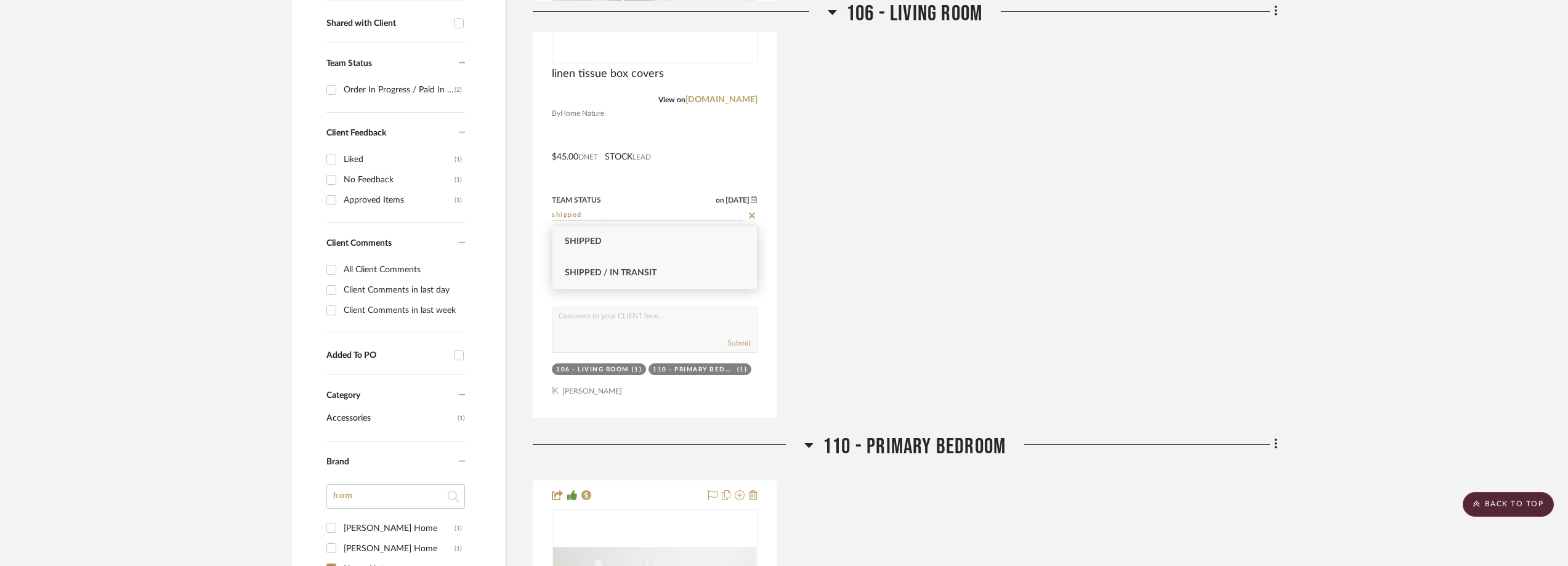
type input "shipped"
click at [686, 268] on div "Shipped / In Transit" at bounding box center [655, 273] width 204 height 32
type input "[DATE]"
type input "Shipped / In Transit"
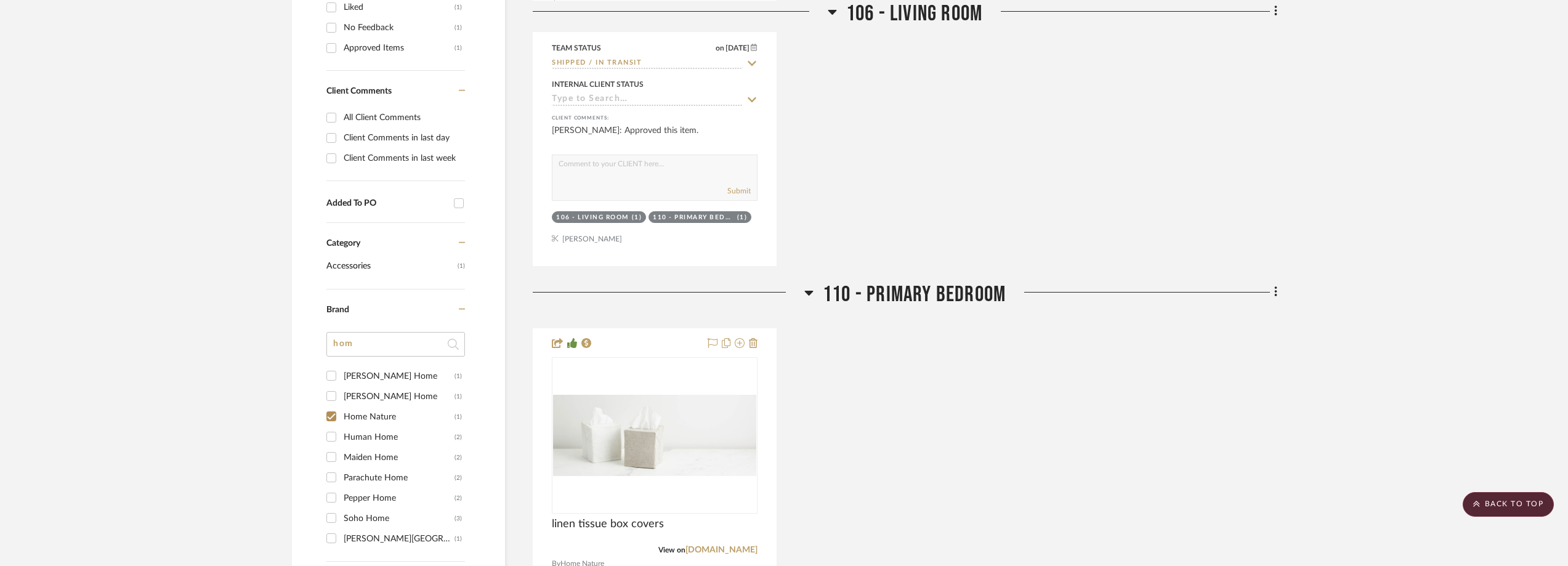
scroll to position [963, 0]
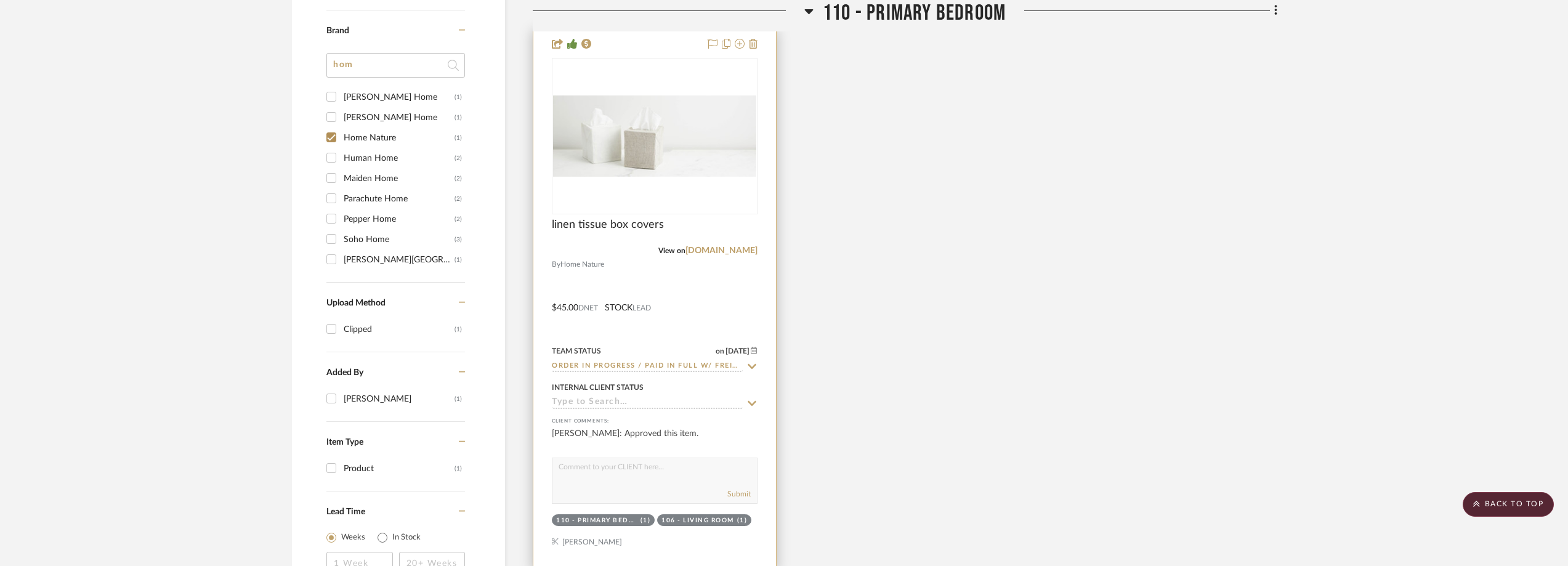
click at [753, 367] on icon at bounding box center [752, 366] width 11 height 10
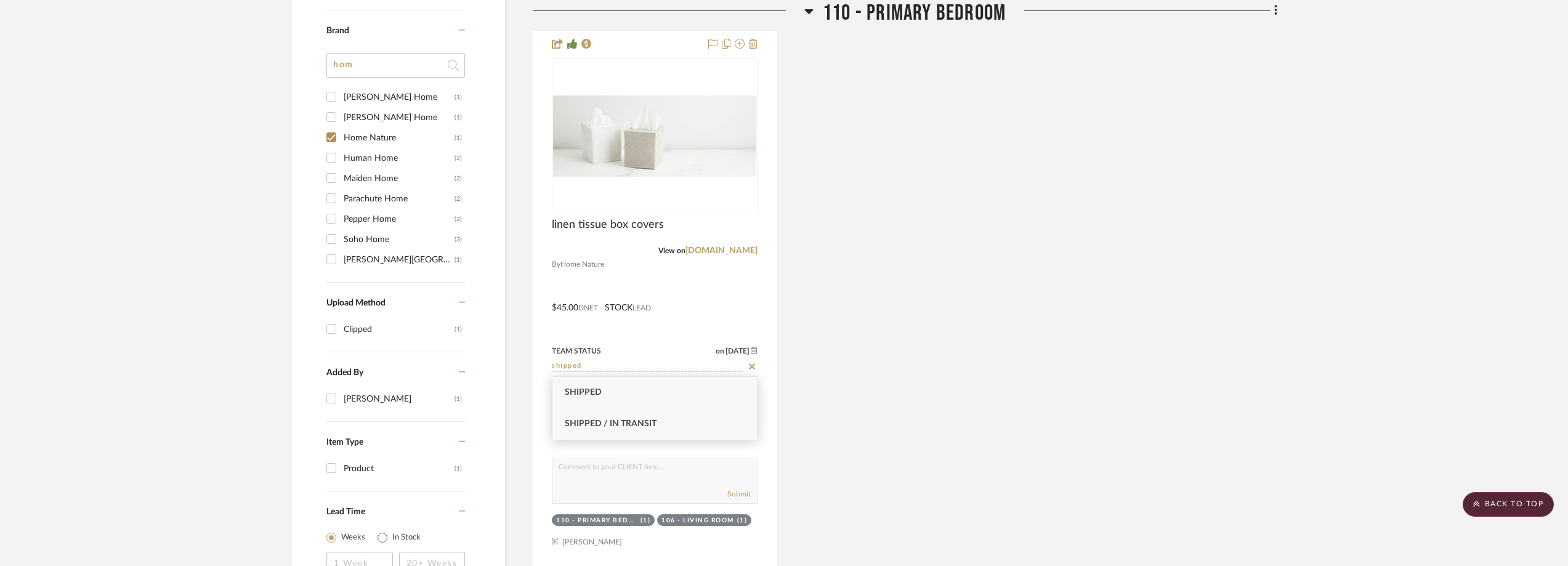
type input "shipped"
click at [705, 422] on div "Shipped / In Transit" at bounding box center [655, 424] width 204 height 32
type input "[DATE]"
type input "Shipped / In Transit"
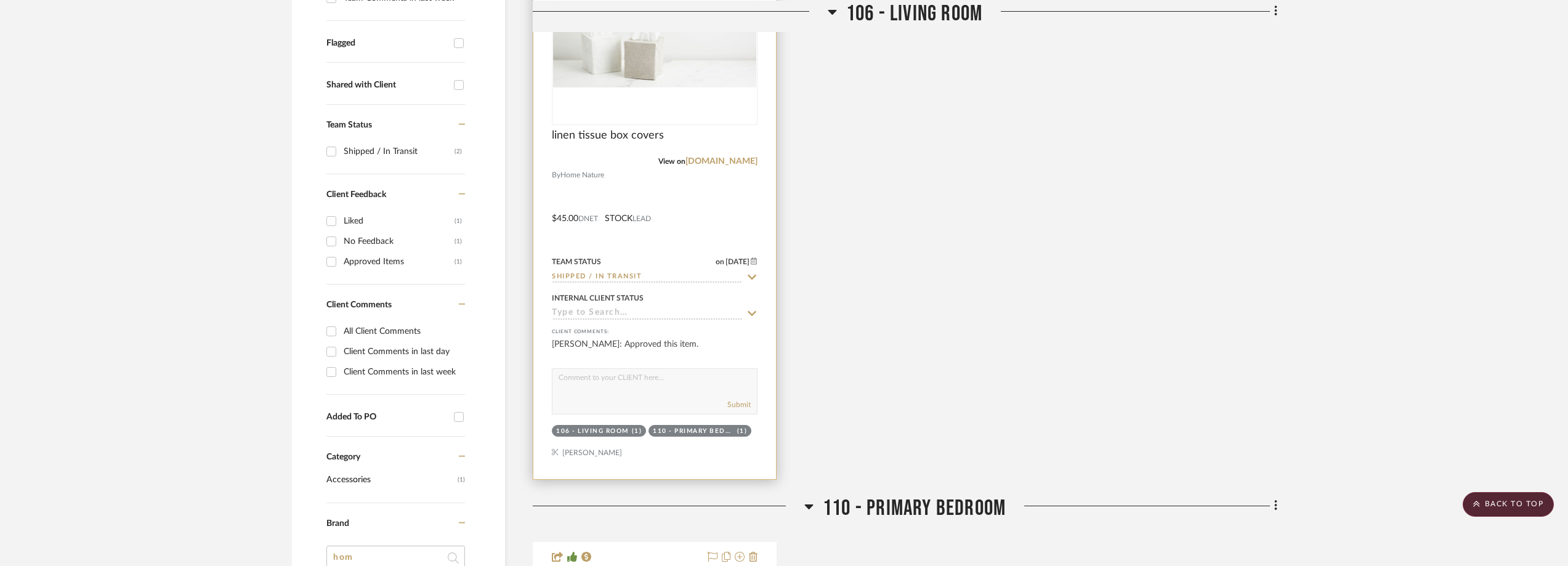
scroll to position [389, 0]
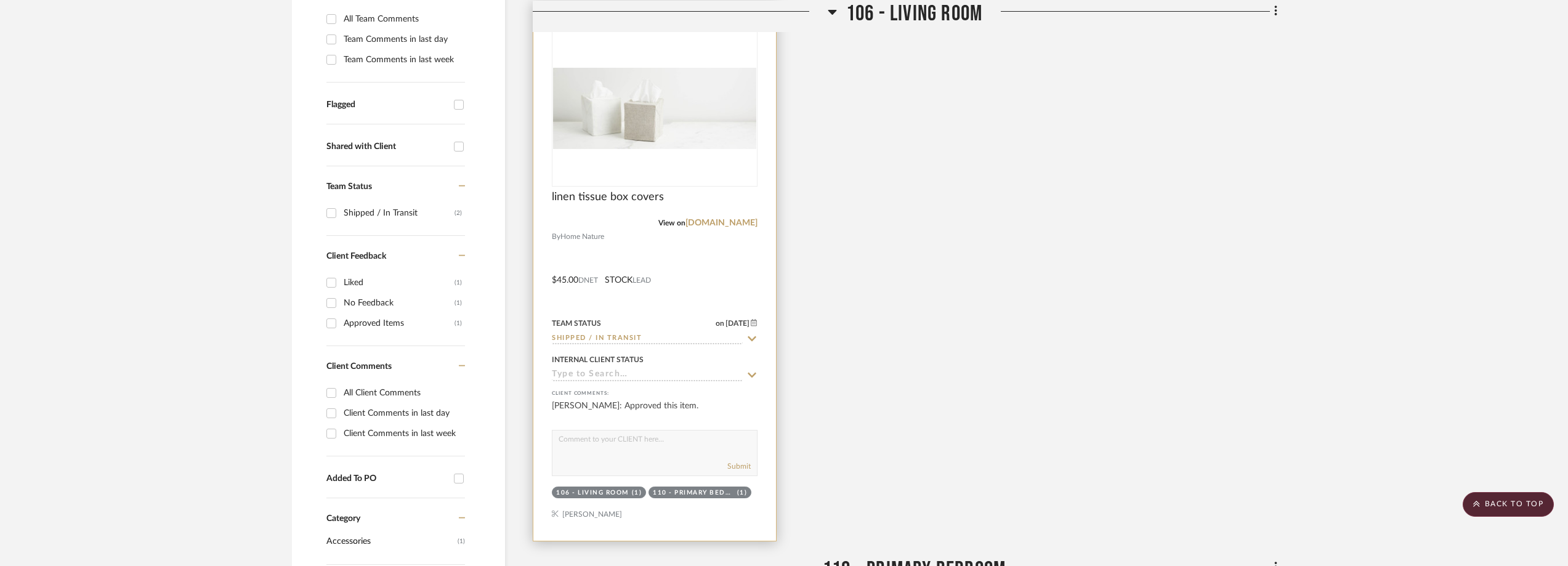
click at [0, 0] on div at bounding box center [0, 0] width 0 height 0
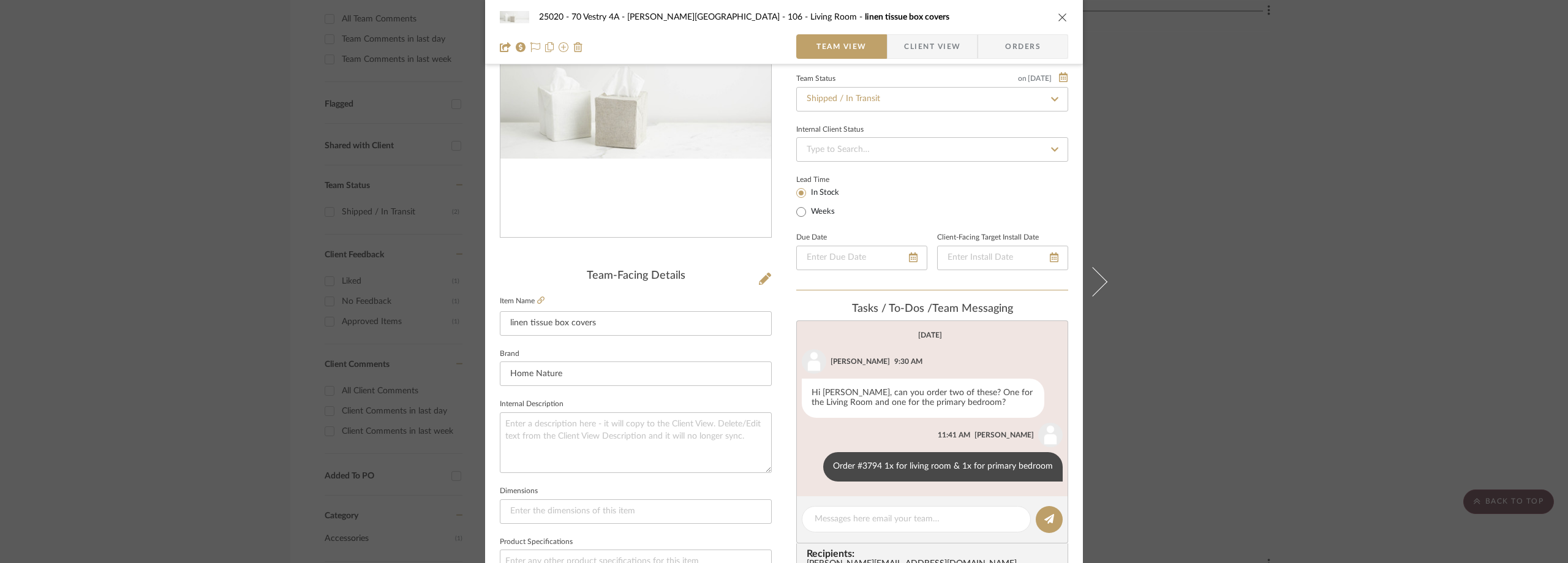
scroll to position [184, 0]
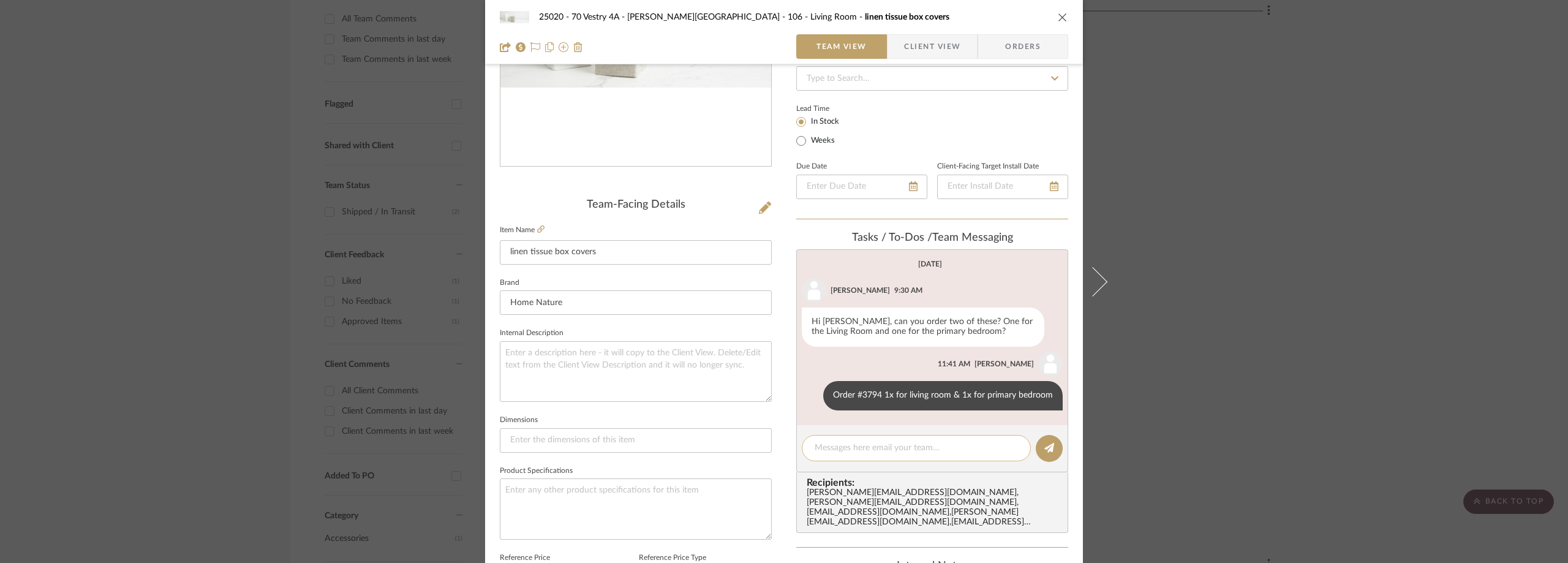
click at [873, 449] on textarea at bounding box center [916, 448] width 203 height 13
paste textarea "420100139305510597204610255304"
drag, startPoint x: 962, startPoint y: 463, endPoint x: 786, endPoint y: 442, distance: 177.2
click at [786, 442] on div "25020 - 70 Vestry 4A - [PERSON_NAME] 106 - Living Room linen tissue box covers …" at bounding box center [784, 391] width 598 height 1131
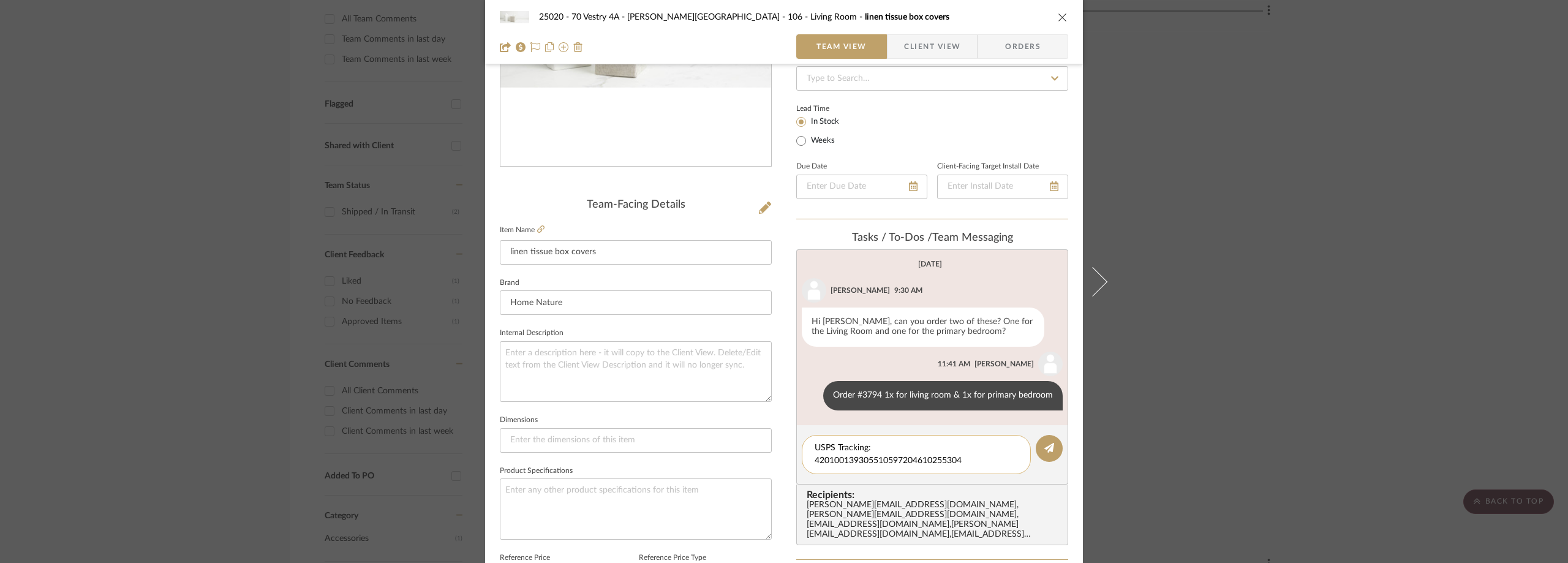
type textarea "USPS Tracking: 420100139305510597204610255304"
click at [1015, 444] on div "USPS Tracking: 420100139305510597204610255304" at bounding box center [916, 454] width 229 height 39
click at [1036, 450] on button at bounding box center [1049, 448] width 27 height 27
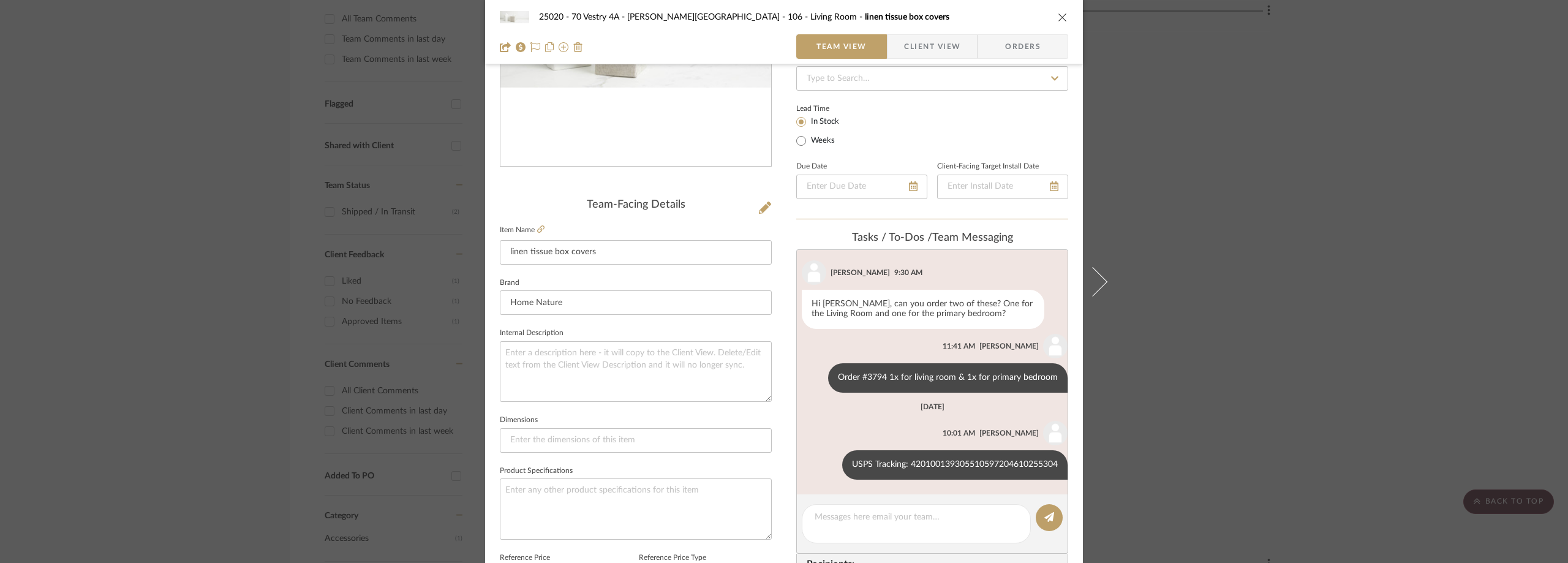
click at [1169, 333] on div "25020 - 70 Vestry 4A - [PERSON_NAME] 106 - Living Room linen tissue box covers …" at bounding box center [784, 282] width 1568 height 563
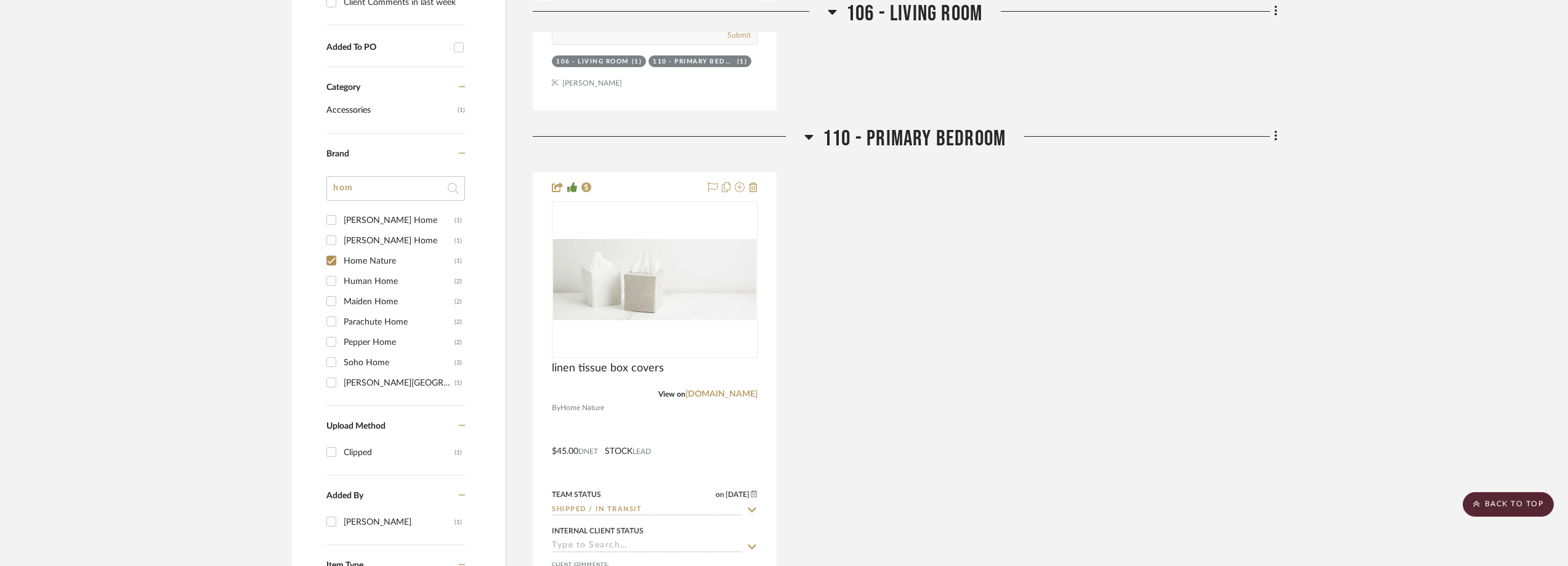
scroll to position [1004, 0]
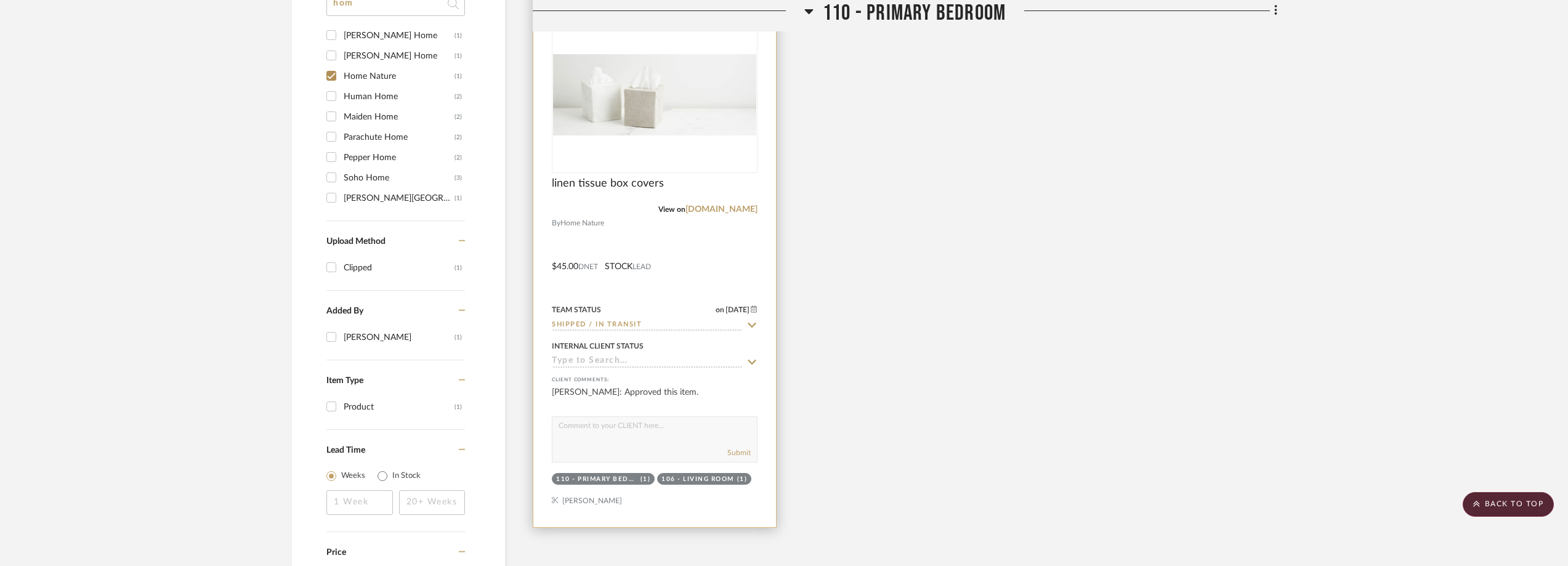
click at [660, 153] on div "0" at bounding box center [655, 95] width 204 height 155
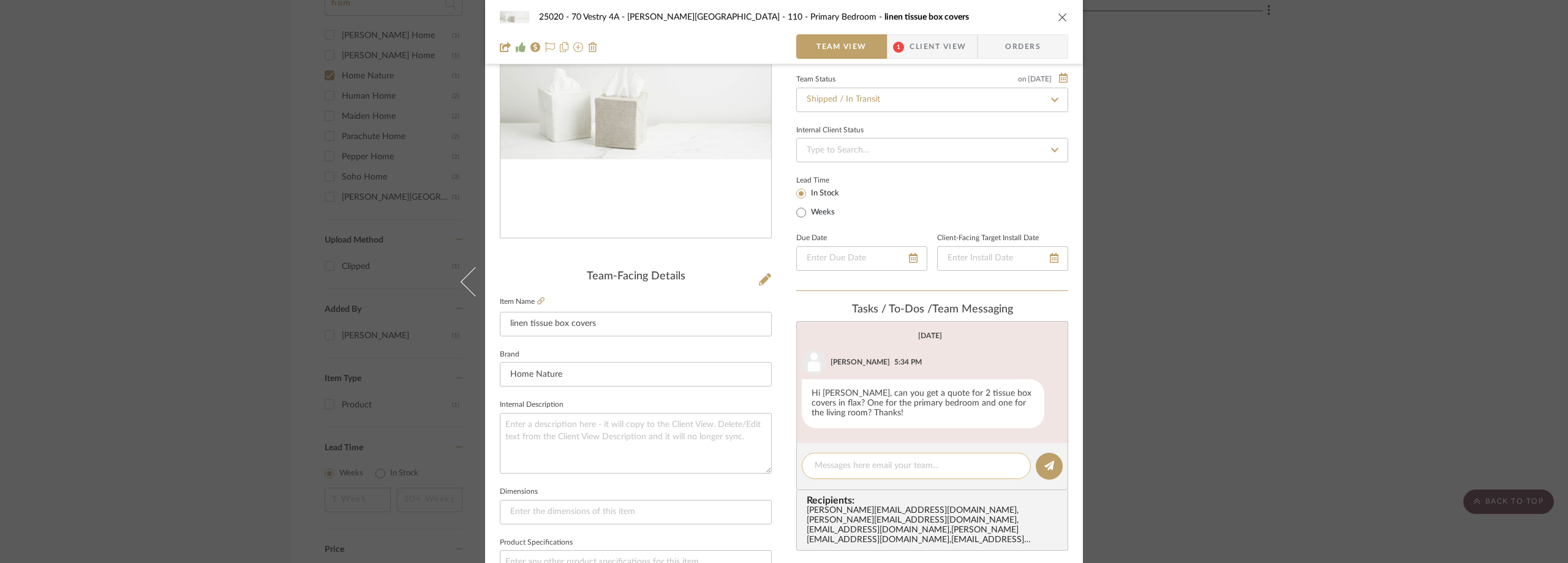
scroll to position [245, 0]
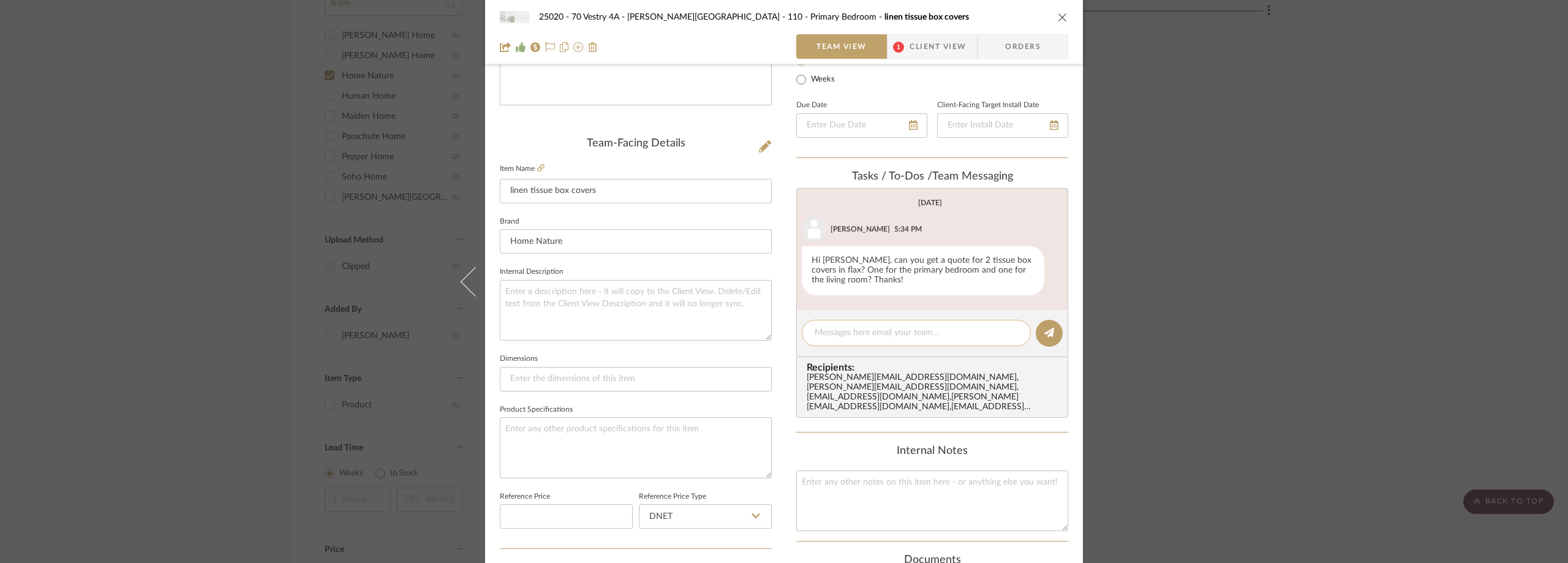
click at [851, 338] on textarea at bounding box center [916, 332] width 203 height 13
paste textarea "USPS Tracking: 420100139305510597204610255304"
type textarea "USPS Tracking: 420100139305510597204610255304"
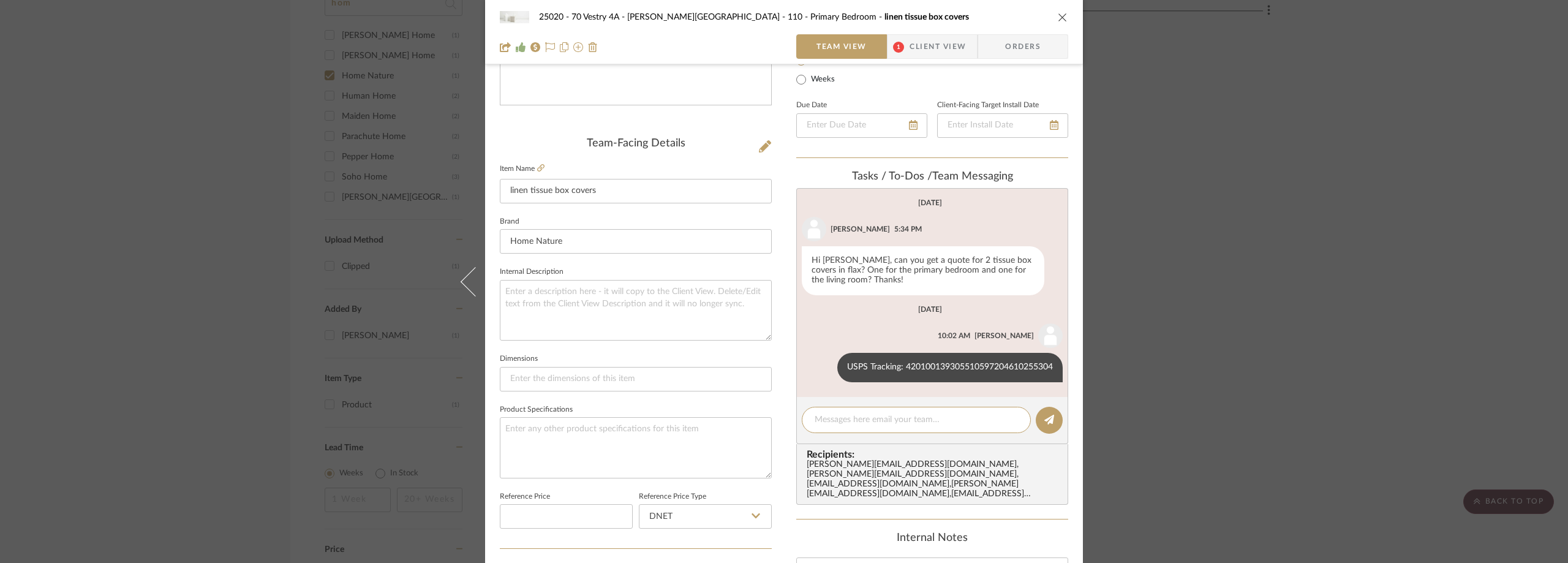
scroll to position [0, 0]
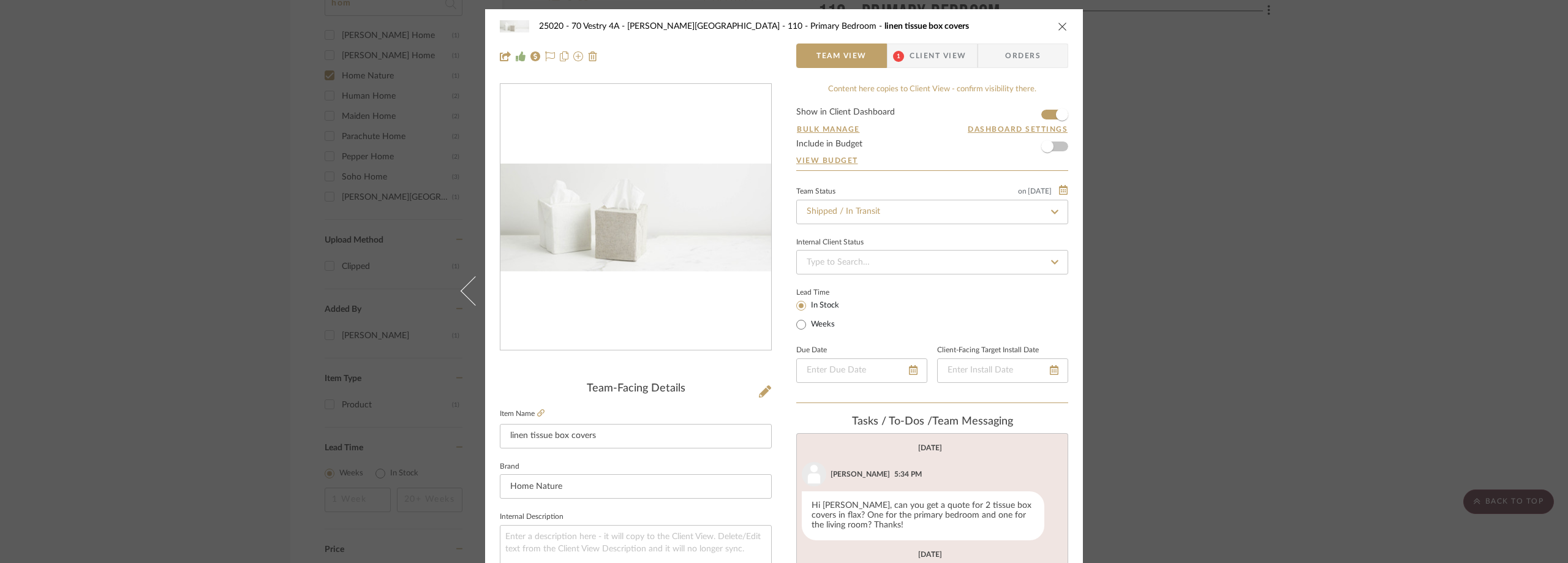
click at [1309, 158] on div "25020 - 70 Vestry 4A - [PERSON_NAME] 110 - Primary Bedroom linen tissue box cov…" at bounding box center [784, 282] width 1568 height 563
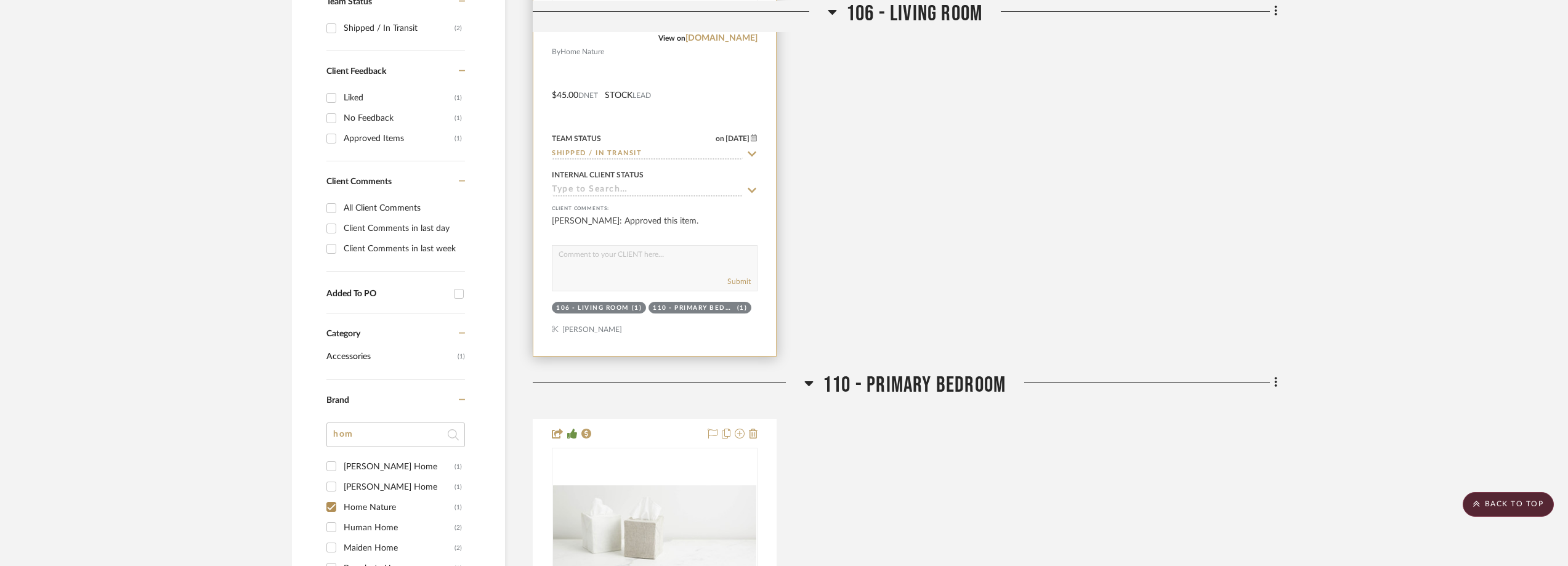
scroll to position [142, 0]
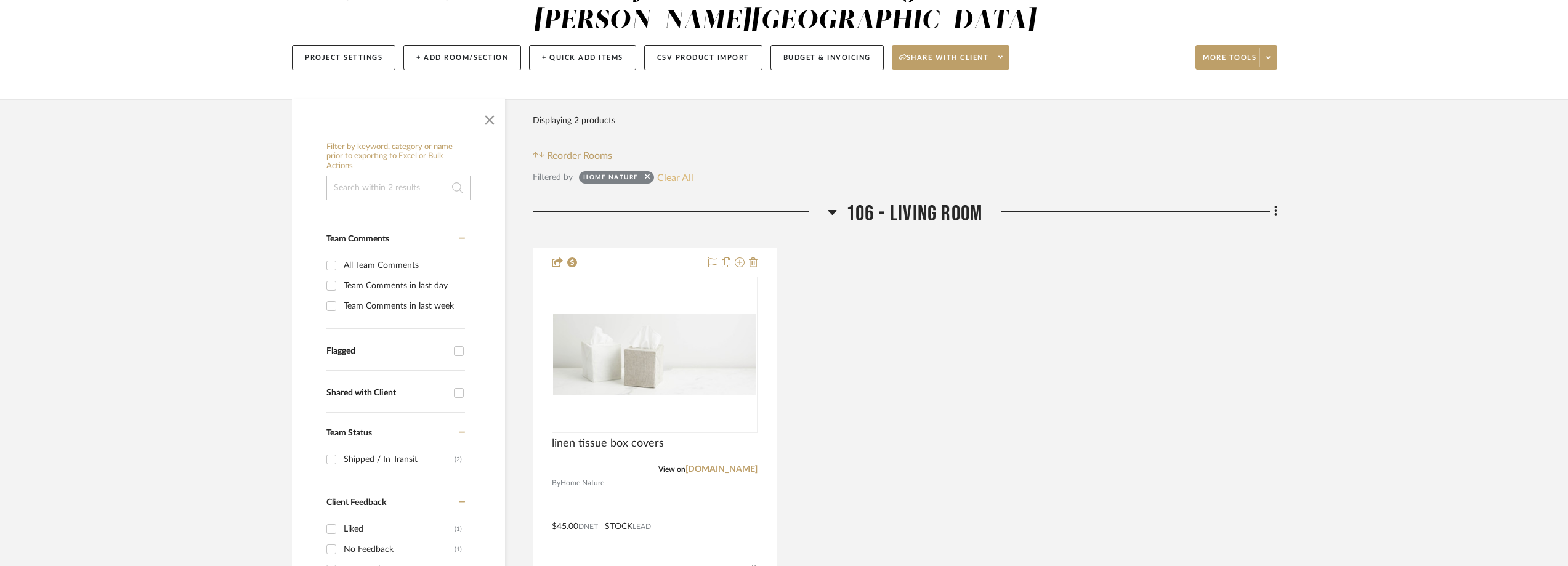
click at [667, 177] on button "Clear All" at bounding box center [675, 177] width 36 height 16
checkbox input "false"
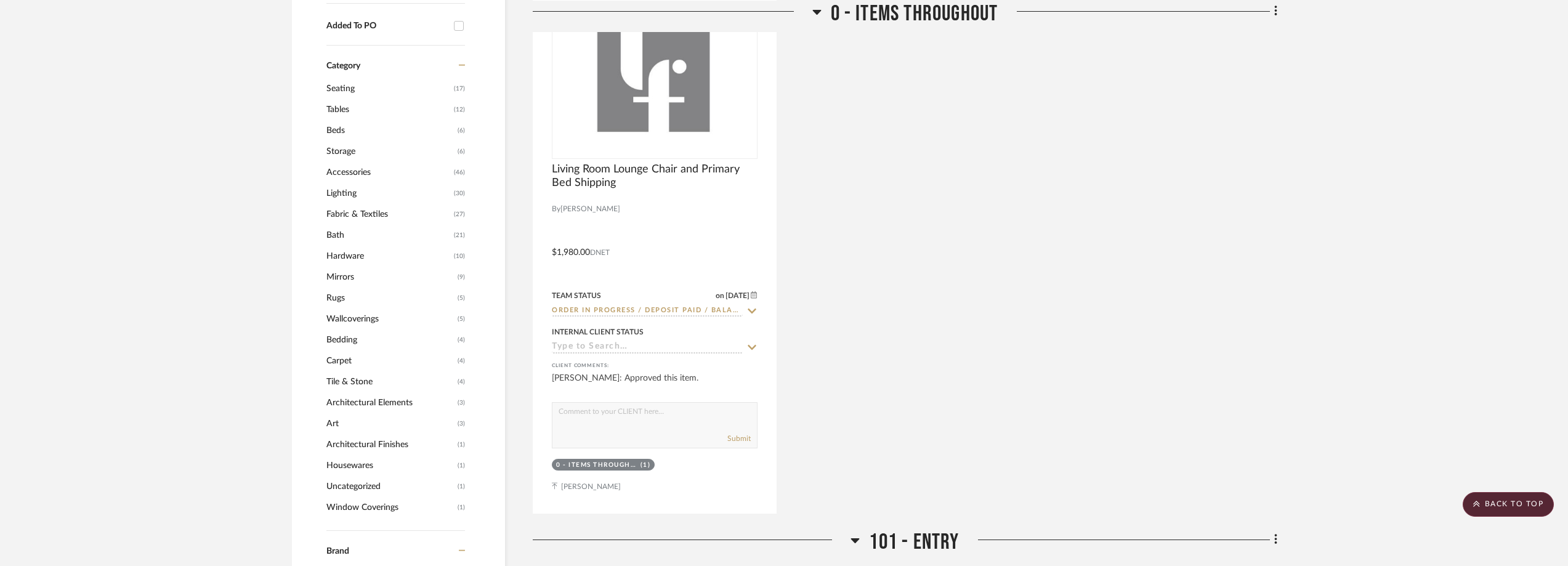
scroll to position [1251, 0]
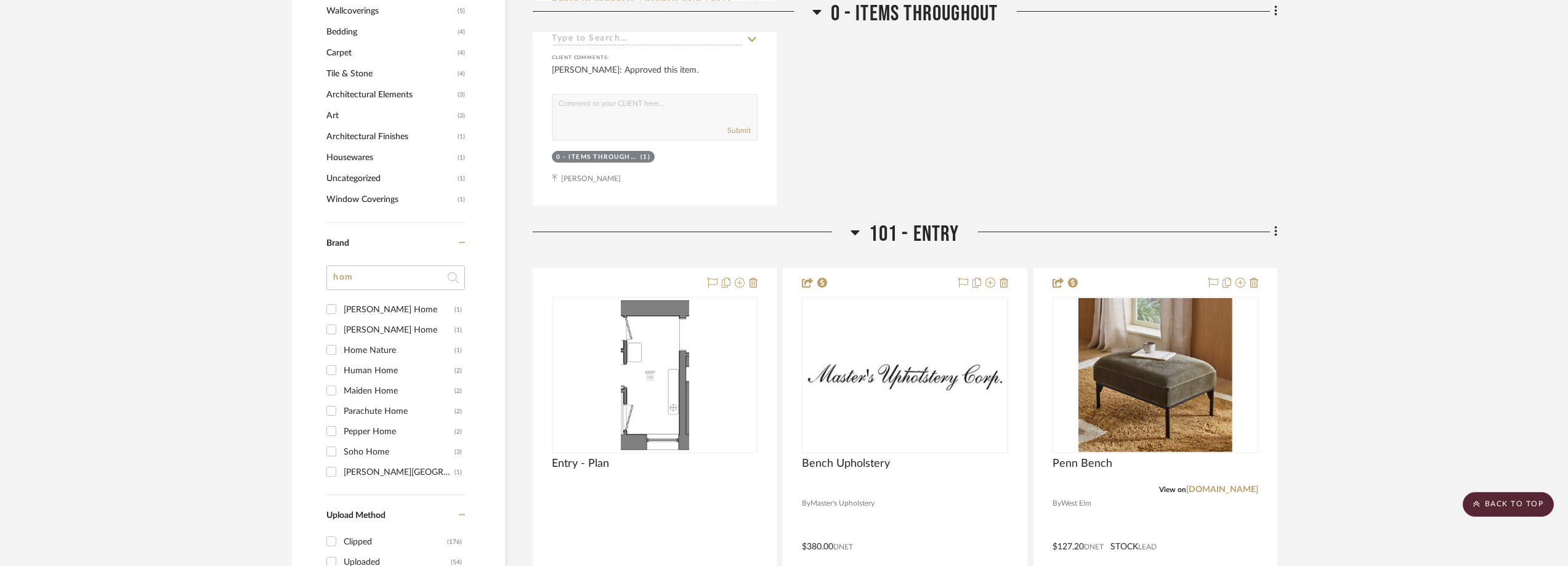
drag, startPoint x: 355, startPoint y: 281, endPoint x: 320, endPoint y: 281, distance: 35.0
click at [320, 281] on div "Filter by keyword, category or name prior to exporting to Excel or Bulk Actions…" at bounding box center [398, 48] width 213 height 2041
type input "[PERSON_NAME]"
click at [363, 329] on div "West Elm" at bounding box center [397, 329] width 107 height 20
click at [341, 329] on input "West Elm (20)" at bounding box center [331, 329] width 20 height 20
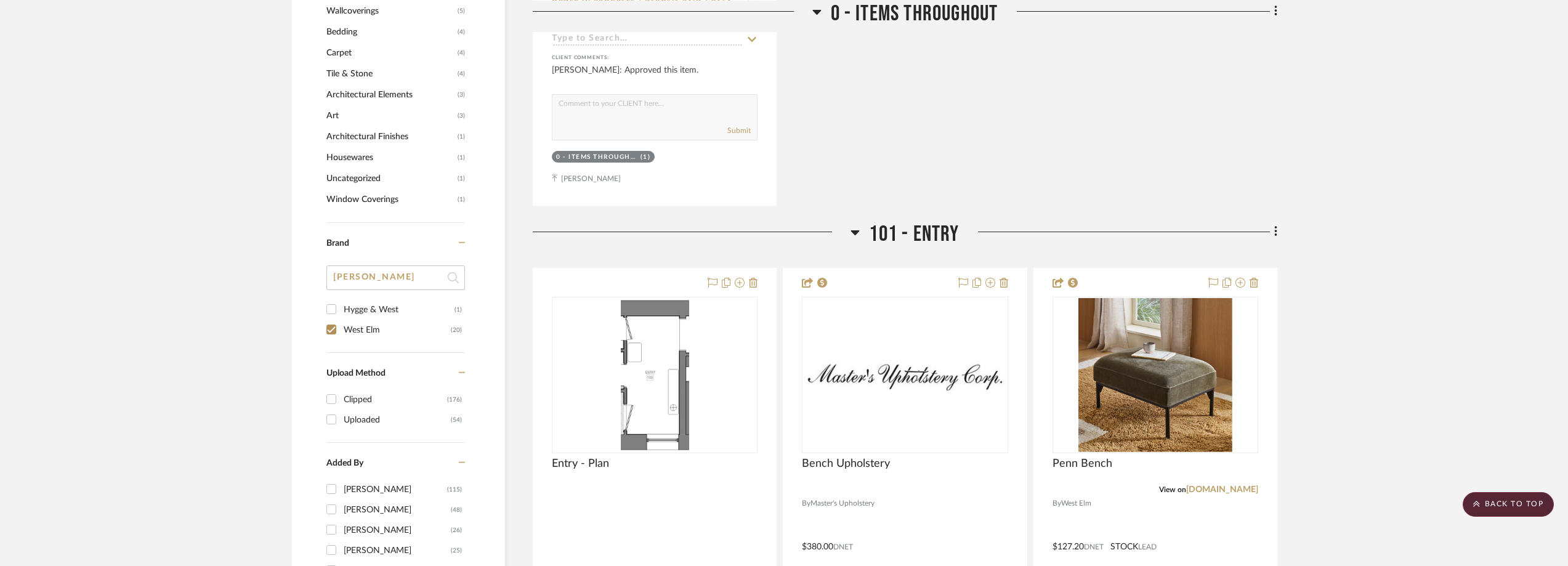
checkbox input "true"
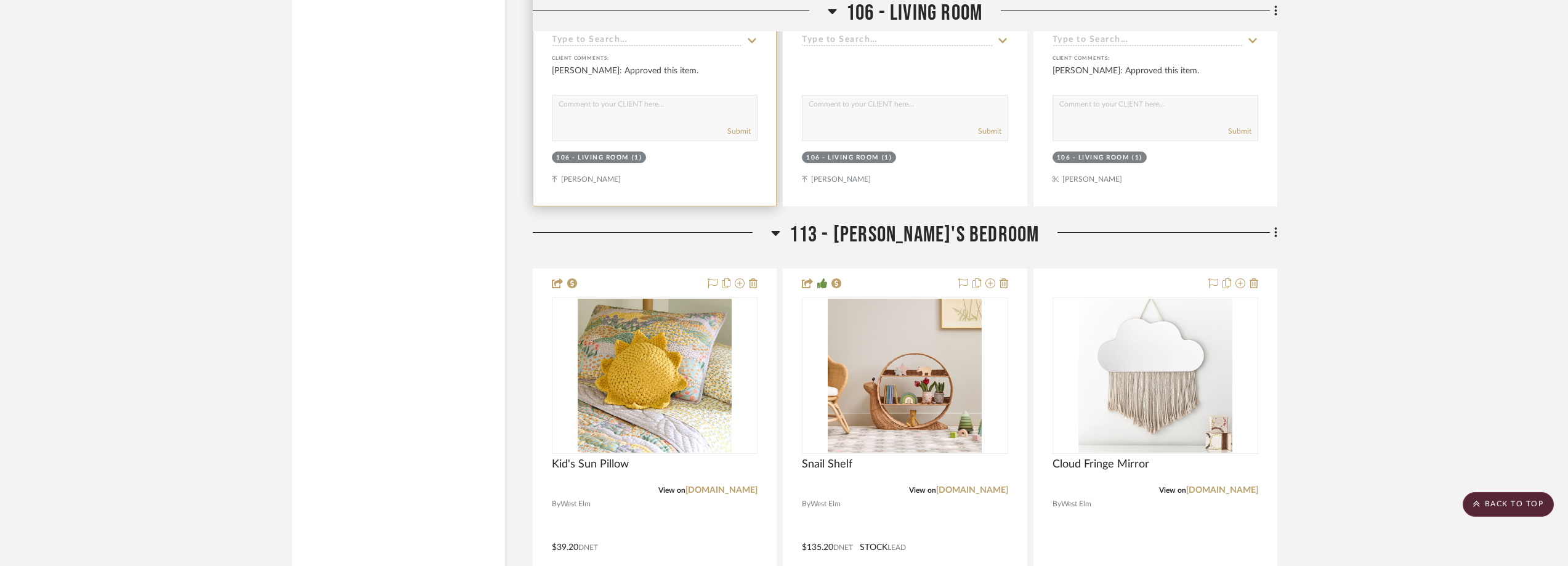
scroll to position [1620, 0]
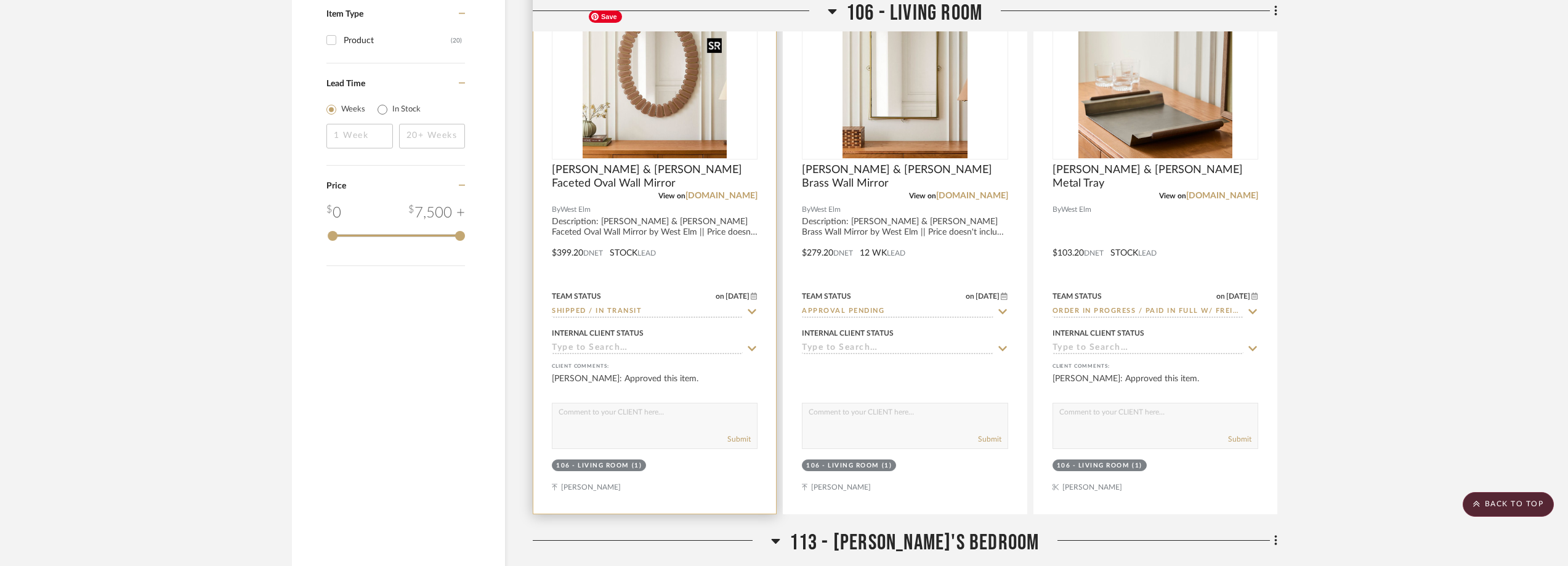
click at [665, 135] on img "0" at bounding box center [655, 81] width 144 height 154
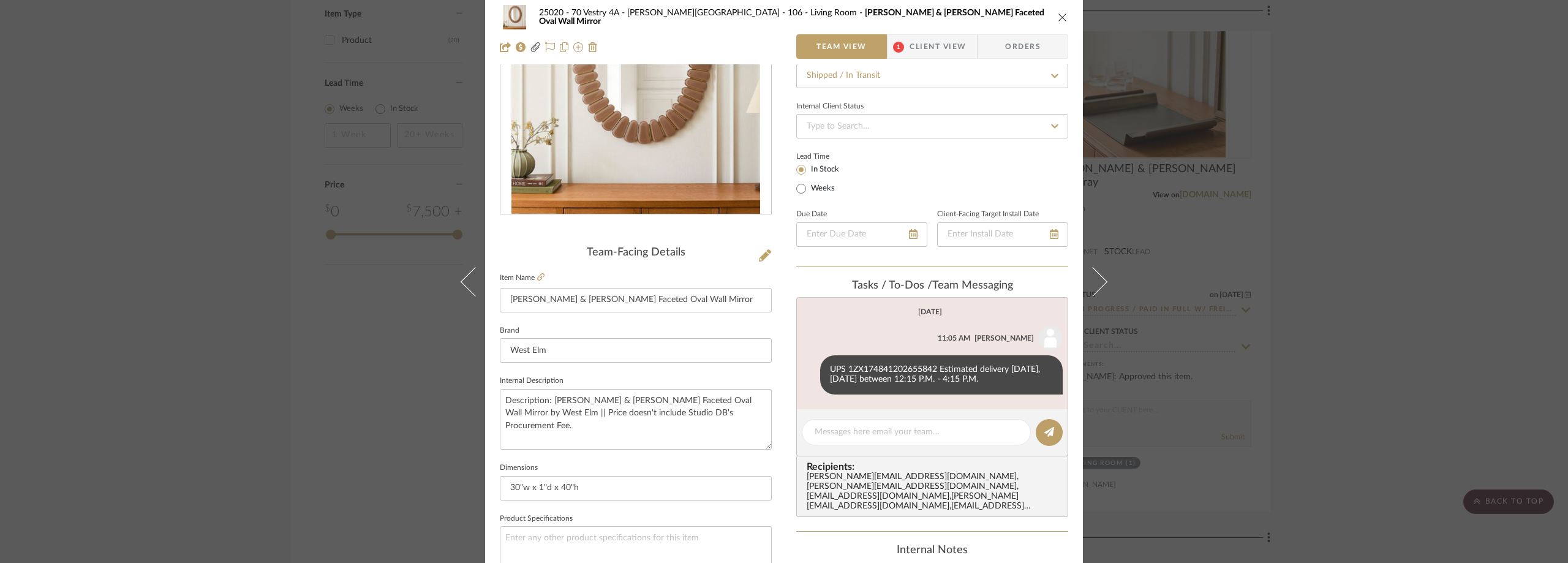
scroll to position [245, 0]
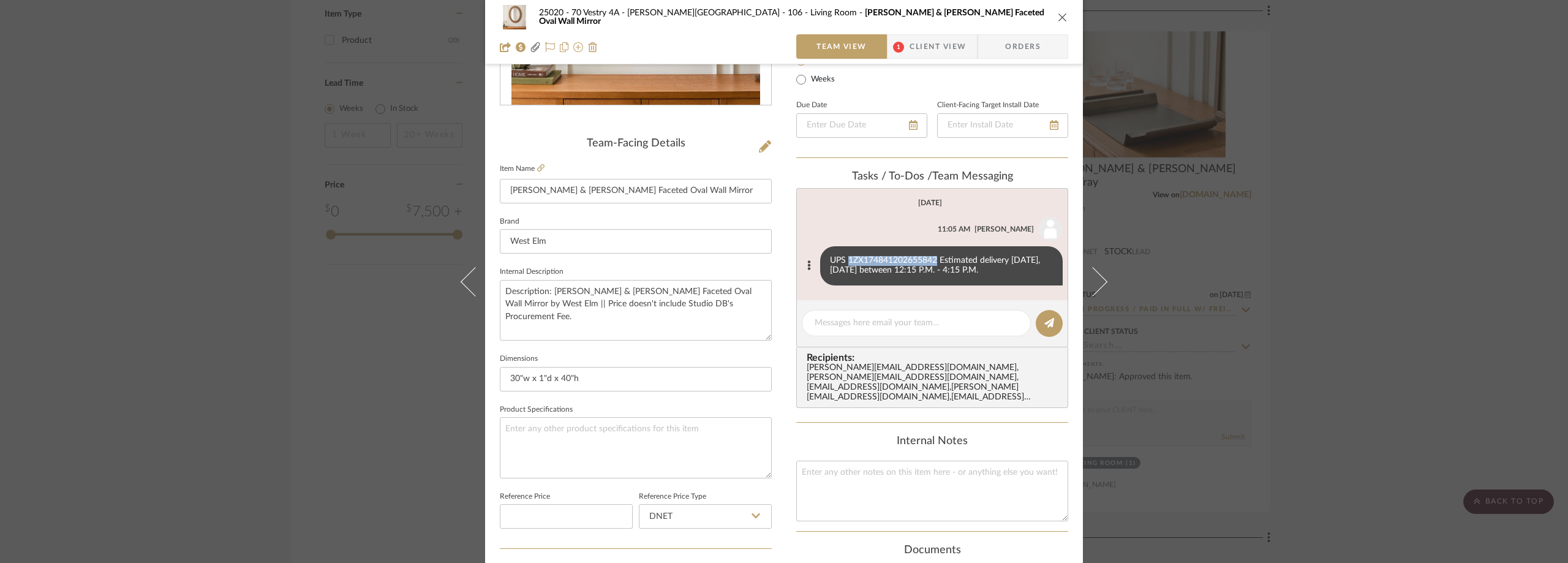
drag, startPoint x: 912, startPoint y: 259, endPoint x: 845, endPoint y: 261, distance: 67.0
click at [845, 261] on div "UPS 1ZX174841202655842 Estimated delivery [DATE], [DATE] between 12:15 P.M. - 4…" at bounding box center [941, 265] width 243 height 39
copy div "1ZX174841202655842"
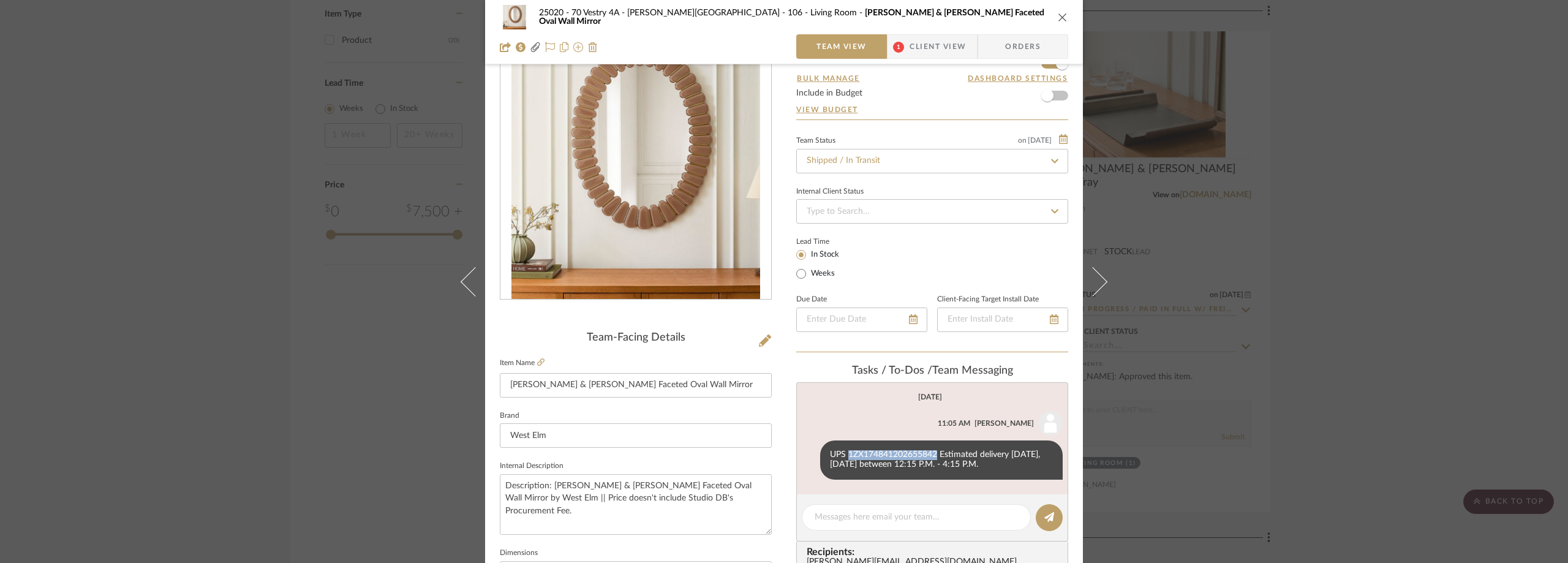
scroll to position [0, 0]
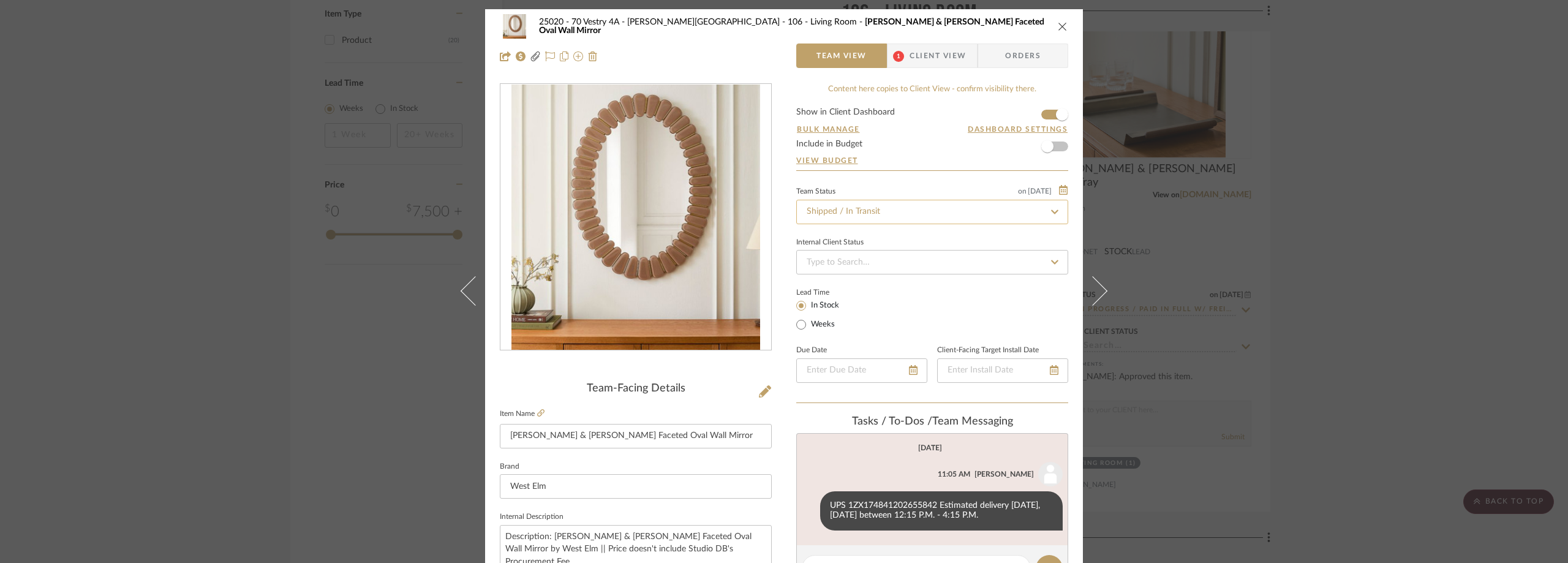
click at [841, 216] on input "Shipped / In Transit" at bounding box center [932, 212] width 272 height 25
type input "rece"
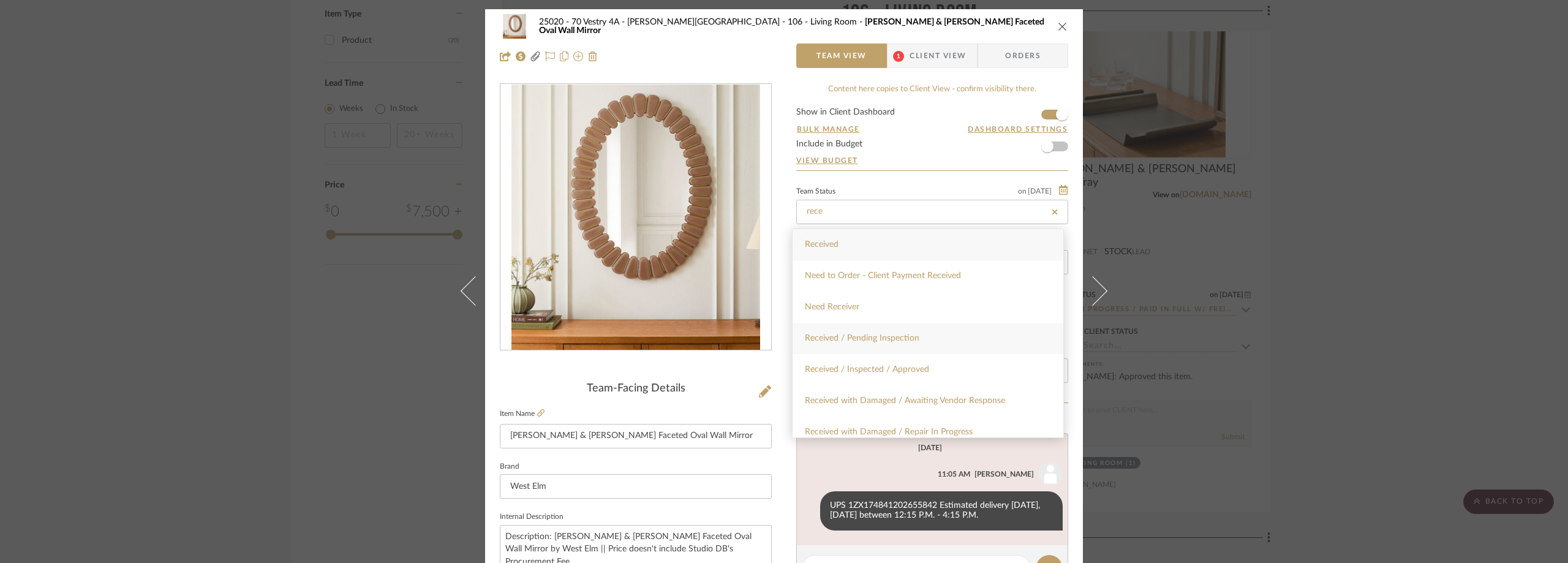
click at [898, 343] on div "Received / Pending Inspection" at bounding box center [928, 338] width 271 height 32
type input "[DATE]"
type input "Received / Pending Inspection"
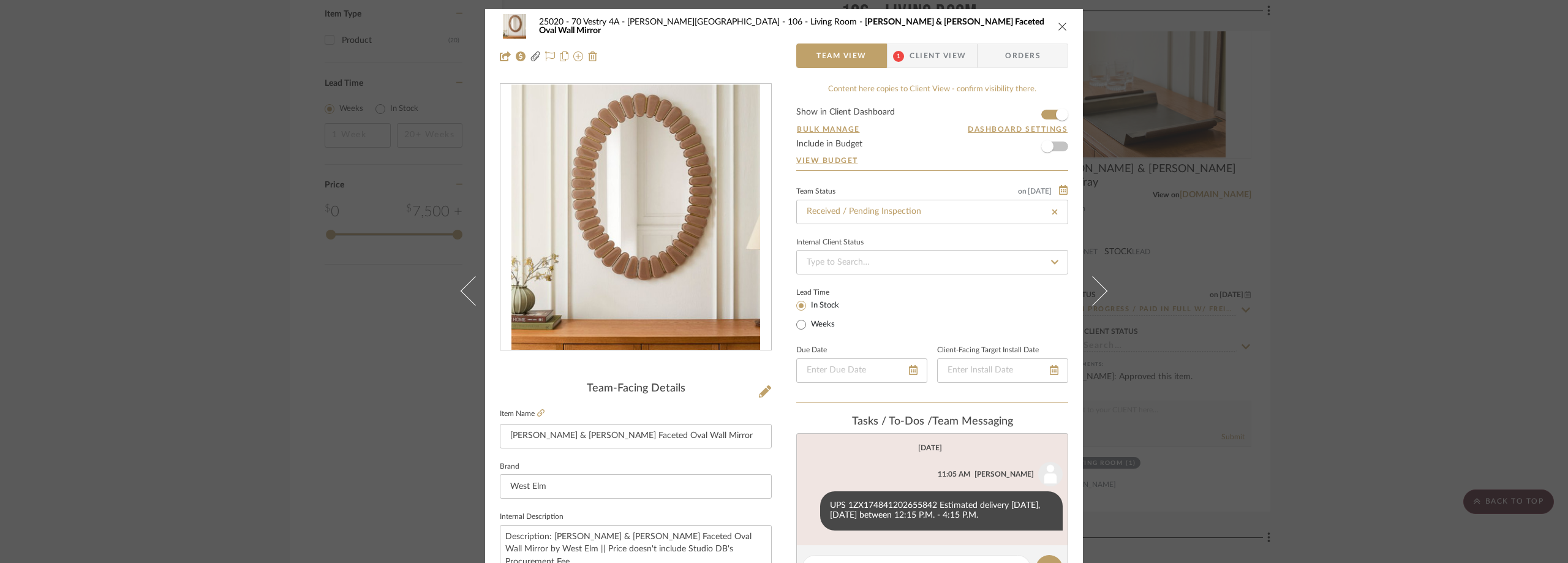
click at [909, 291] on div "Lead Time In Stock Weeks" at bounding box center [932, 308] width 272 height 48
type input "[DATE]"
type input "Received / Pending Inspection"
click at [1341, 227] on div "25020 - 70 Vestry 4A - [PERSON_NAME] 106 - Living Room [PERSON_NAME] & [PERSON_…" at bounding box center [784, 282] width 1568 height 563
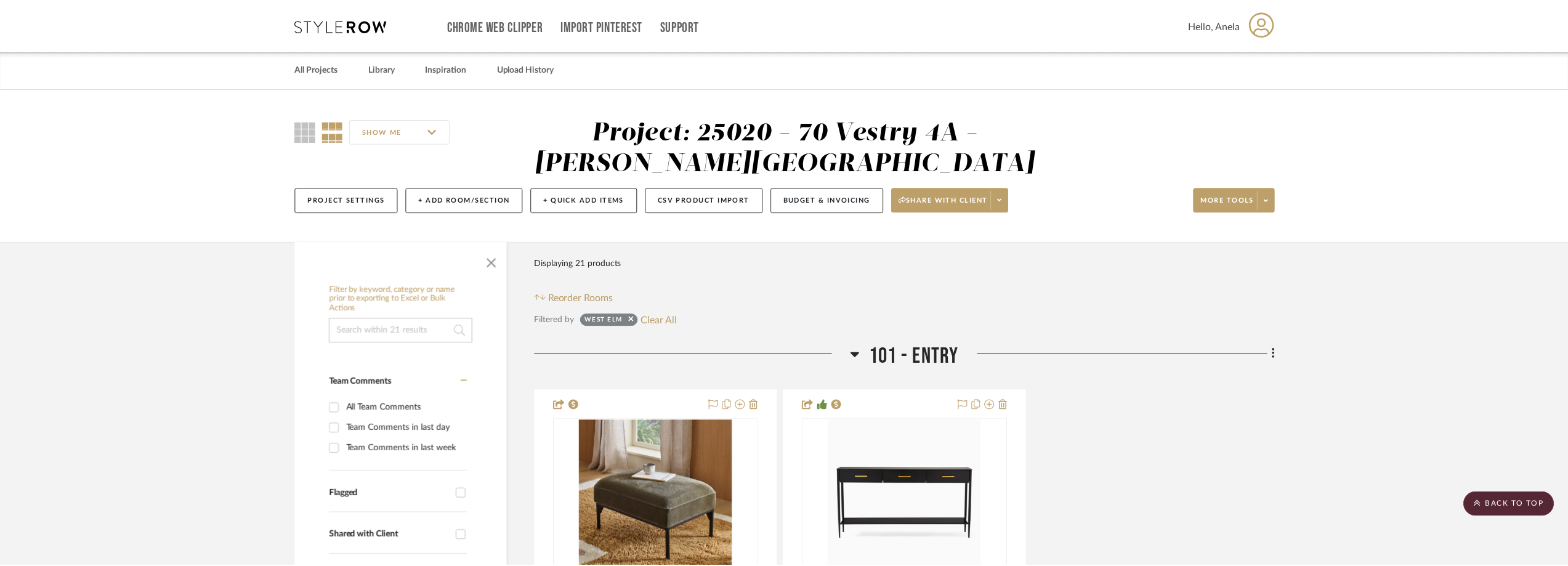
scroll to position [1620, 0]
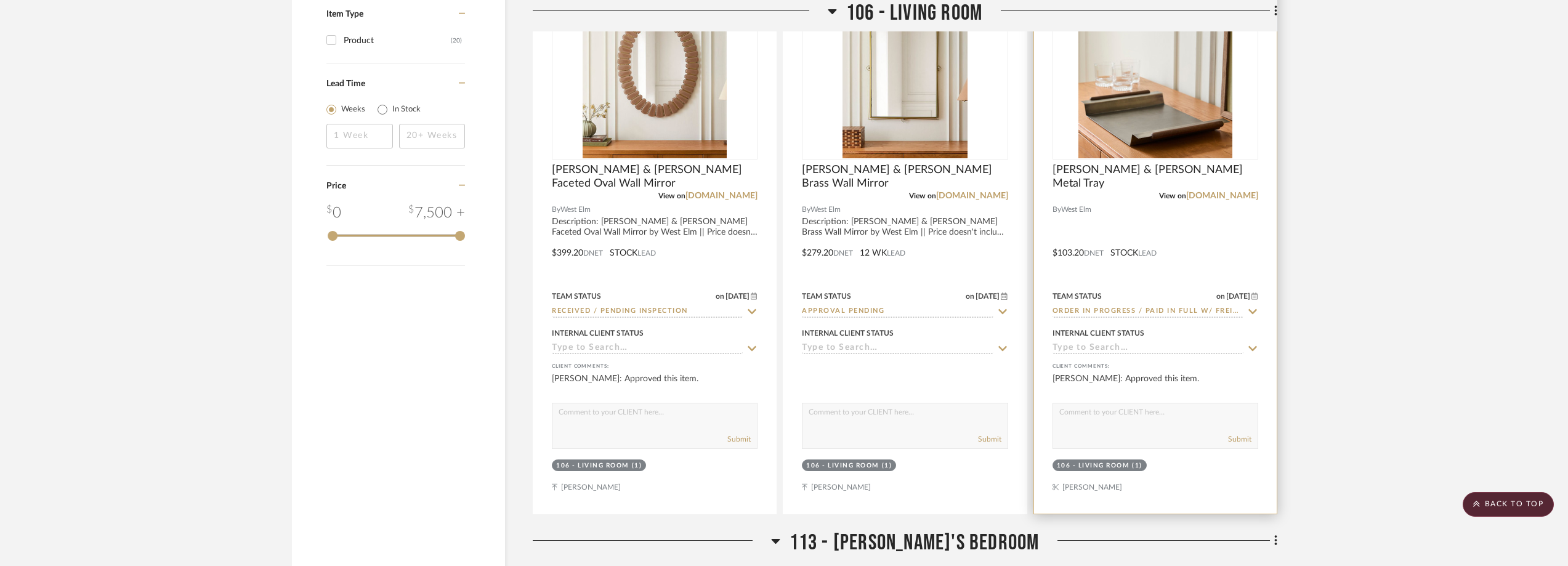
click at [1249, 307] on icon at bounding box center [1253, 311] width 11 height 10
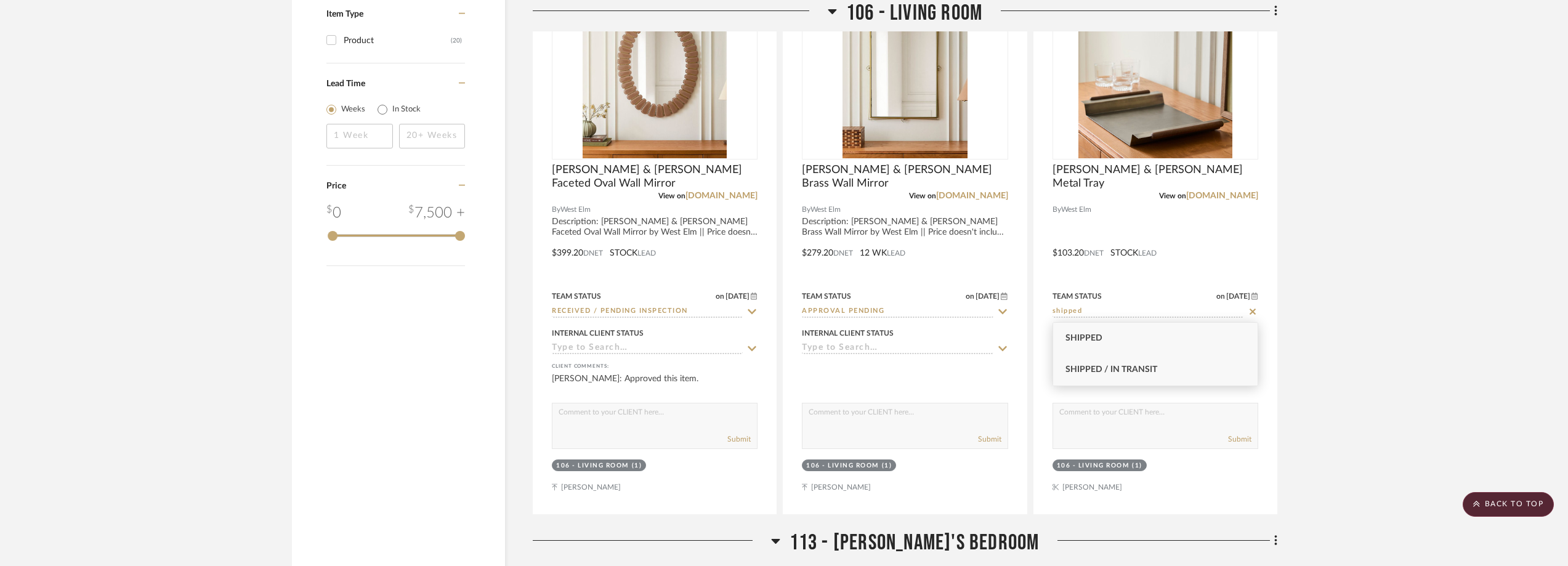
type input "shipped"
click at [1150, 371] on span "Shipped / In Transit" at bounding box center [1112, 369] width 92 height 9
type input "[DATE]"
type input "Shipped / In Transit"
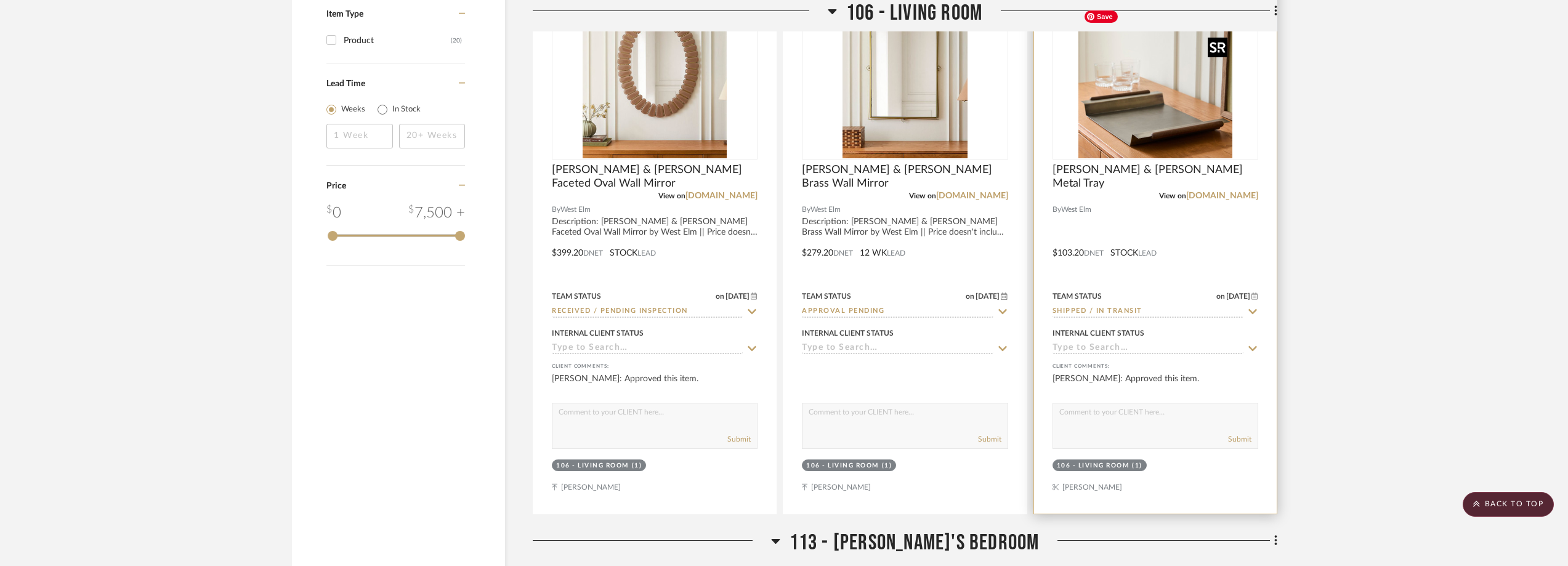
click at [0, 0] on img at bounding box center [0, 0] width 0 height 0
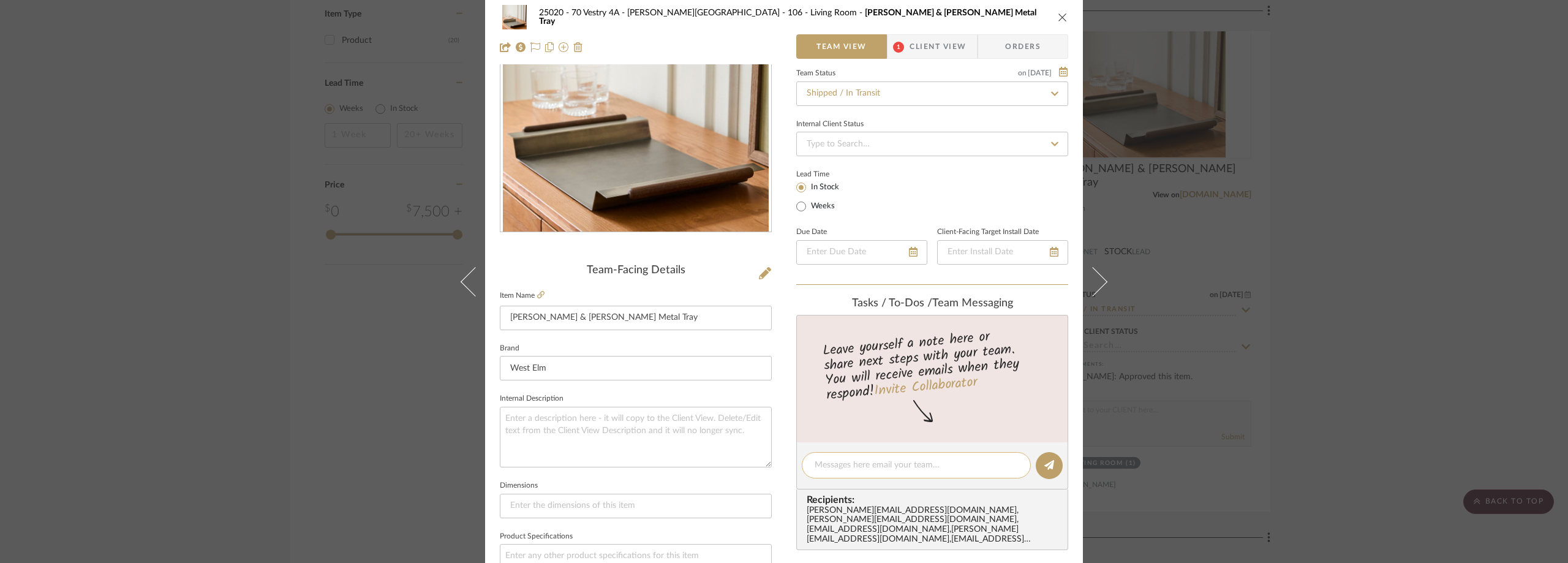
scroll to position [306, 0]
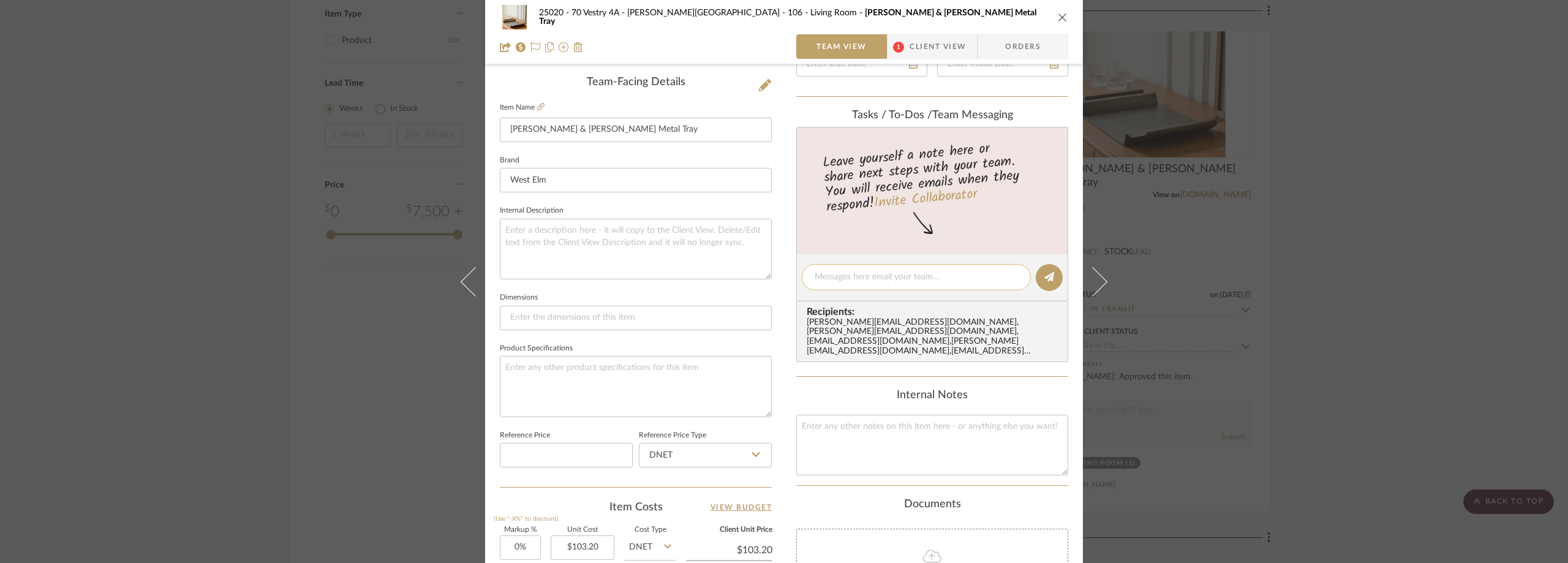
click at [874, 276] on textarea at bounding box center [916, 277] width 203 height 13
paste textarea "1ZB3504C1236268093"
click at [815, 275] on textarea "1ZB3504C1236268093" at bounding box center [916, 277] width 203 height 13
click at [939, 267] on div "UPS: 1ZB3504C1236268093" at bounding box center [916, 277] width 229 height 26
click at [945, 273] on textarea "UPS: 1ZB3504C1236268093" at bounding box center [916, 277] width 203 height 13
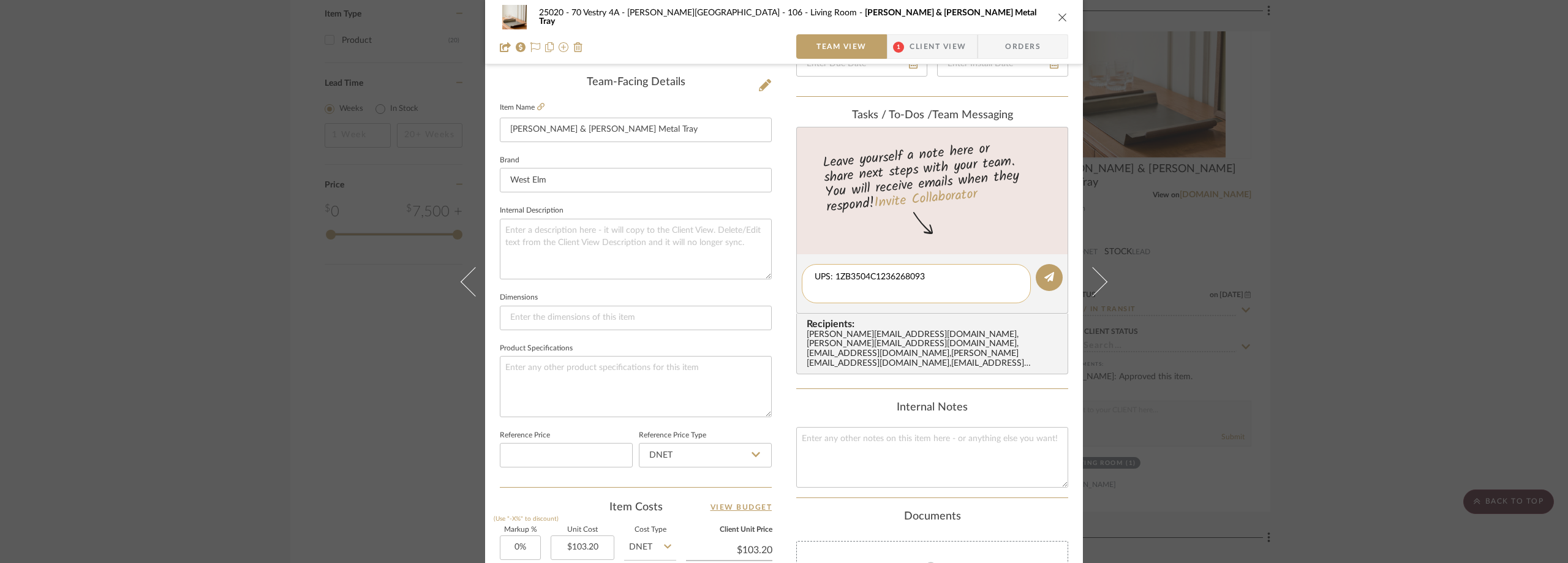
paste textarea "Estimated delivery [DATE] between 12:45 P.M. - 4:45 P.M."
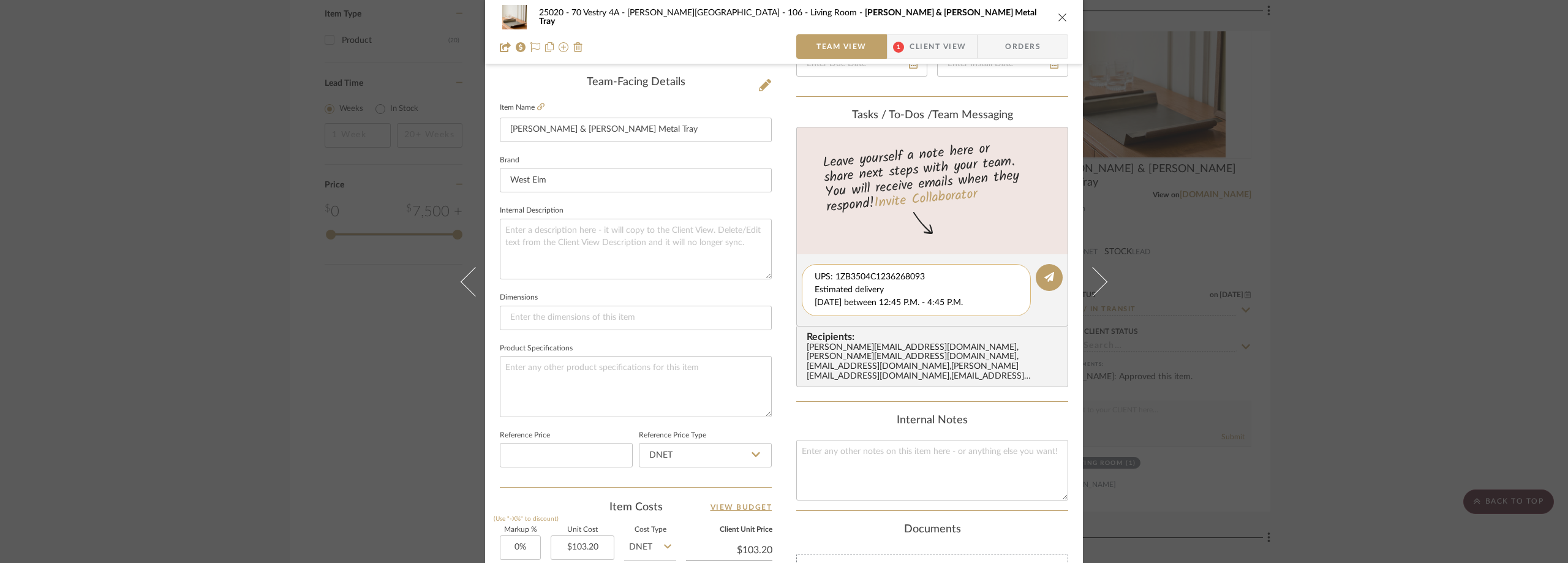
scroll to position [0, 0]
type textarea "UPS: 1ZB3504C1236268093 Estimated delivery [DATE] between 12:45 P.M. - 4:45 P.M…"
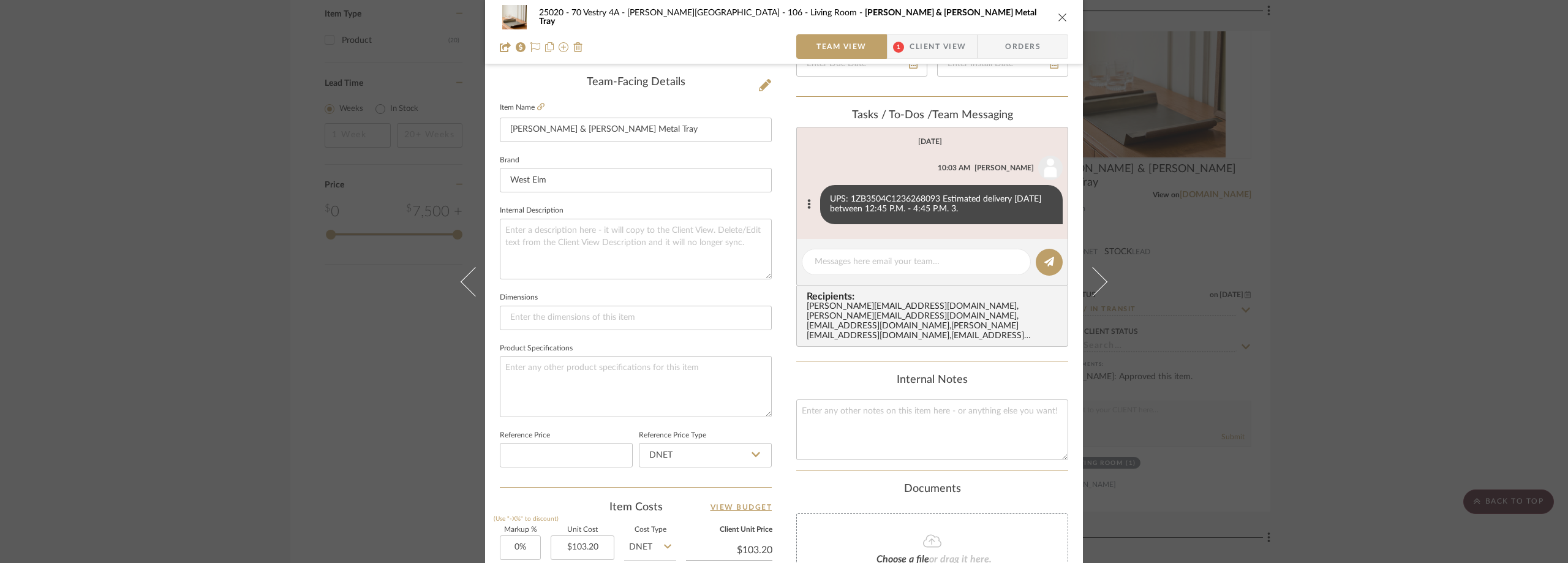
click at [804, 196] on div "UPS: 1ZB3504C1236268093 Estimated delivery [DATE] between 12:45 P.M. - 4:45 P.M…" at bounding box center [932, 204] width 261 height 39
click at [807, 200] on icon at bounding box center [808, 204] width 3 height 10
click at [760, 196] on button "Edit Message" at bounding box center [755, 190] width 84 height 29
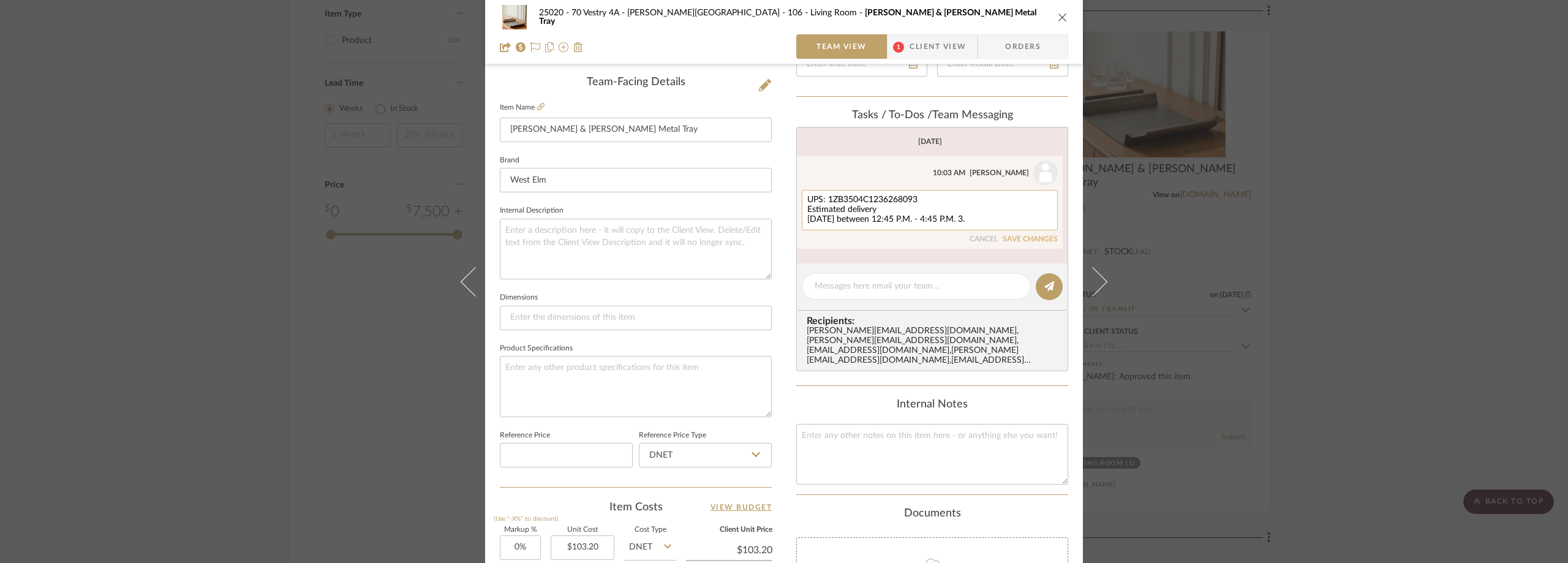
click at [1013, 218] on textarea "UPS: 1ZB3504C1236268093 Estimated delivery [DATE] between 12:45 P.M. - 4:45 P.M…" at bounding box center [929, 210] width 245 height 29
type textarea "UPS: 1ZB3504C1236268093 Estimated delivery [DATE] between 12:45 P.M. - 4:45 P.M."
click at [1023, 234] on div "UPS: 1ZB3504C1236268093 Estimated delivery [DATE] between 12:45 P.M. - 4:45 P.M…" at bounding box center [930, 216] width 256 height 54
click at [1022, 238] on button "SAVE CHANGES" at bounding box center [1030, 239] width 55 height 9
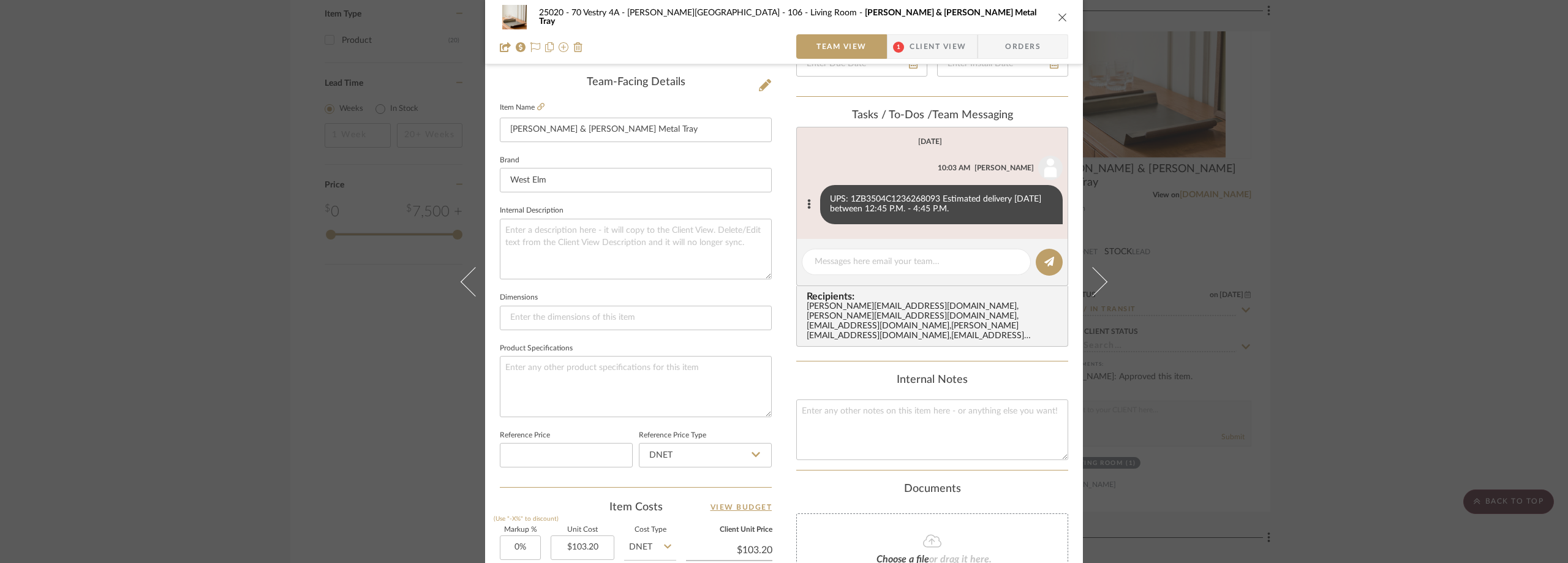
click at [330, 150] on div "25020 - 70 Vestry 4A - [PERSON_NAME] 106 - Living Room [PERSON_NAME] & [PERSON_…" at bounding box center [784, 282] width 1568 height 563
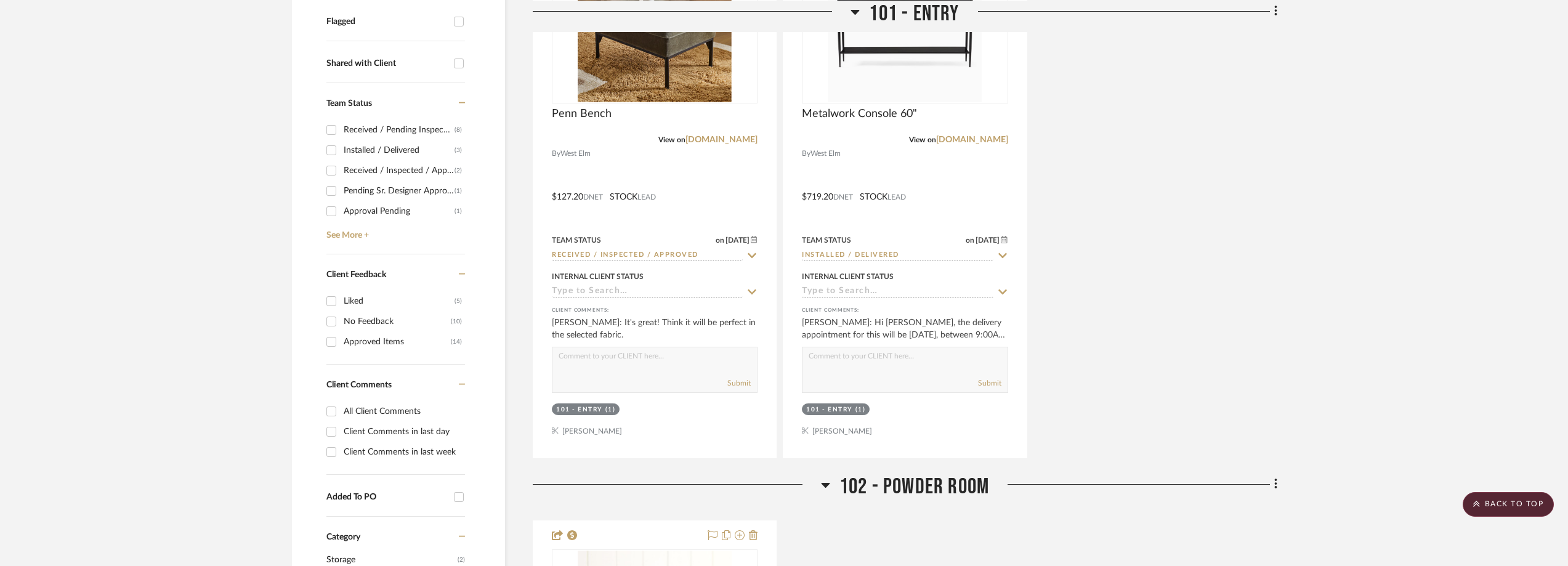
scroll to position [450, 0]
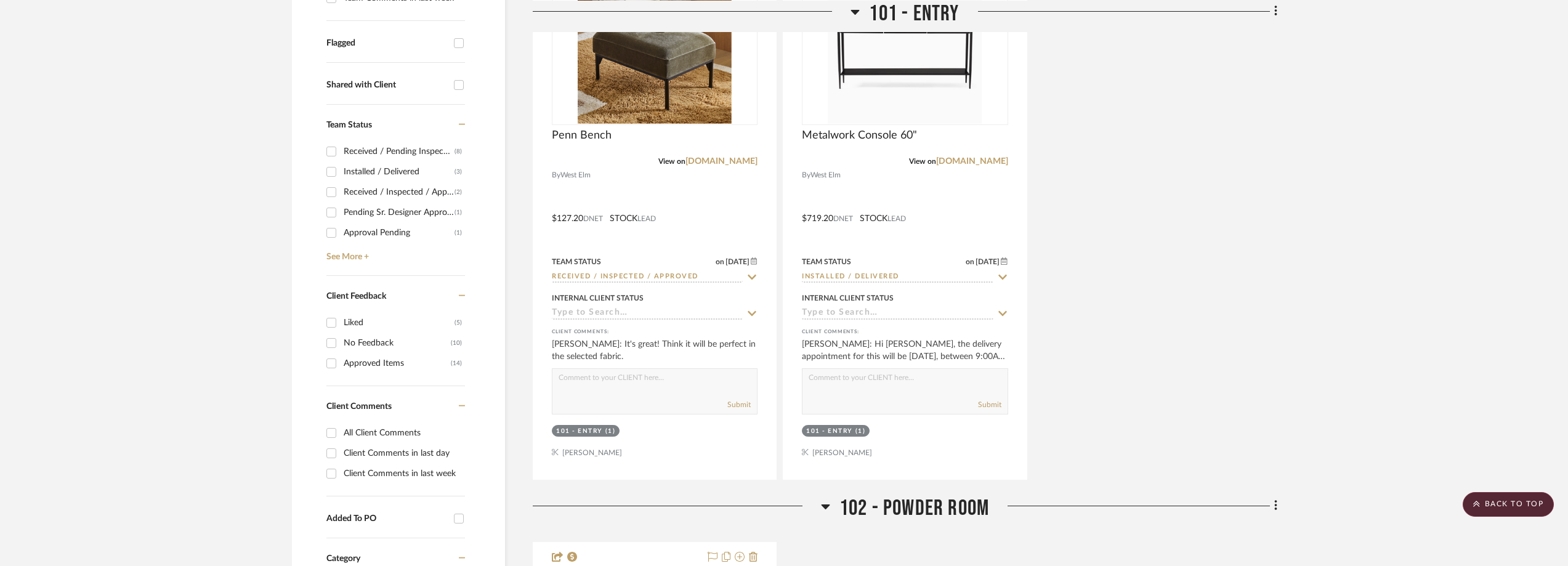
drag, startPoint x: 1567, startPoint y: 102, endPoint x: 1575, endPoint y: -15, distance: 117.3
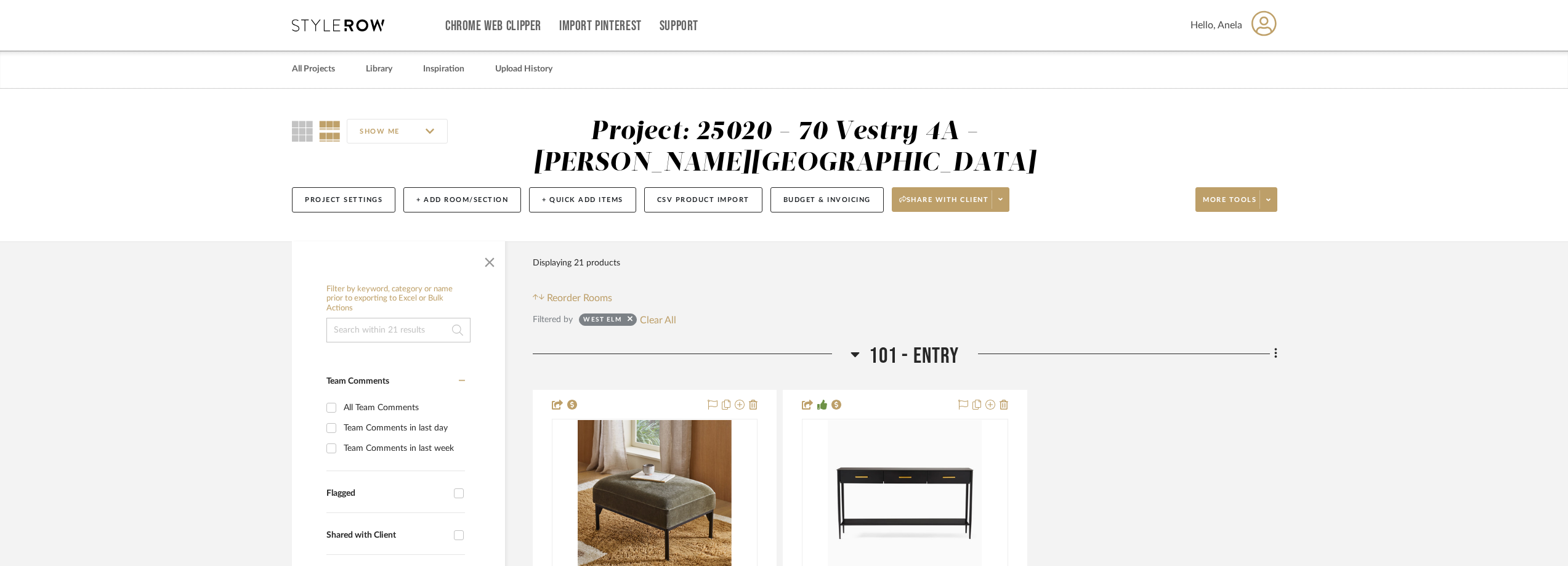
click at [317, 29] on icon at bounding box center [338, 25] width 92 height 12
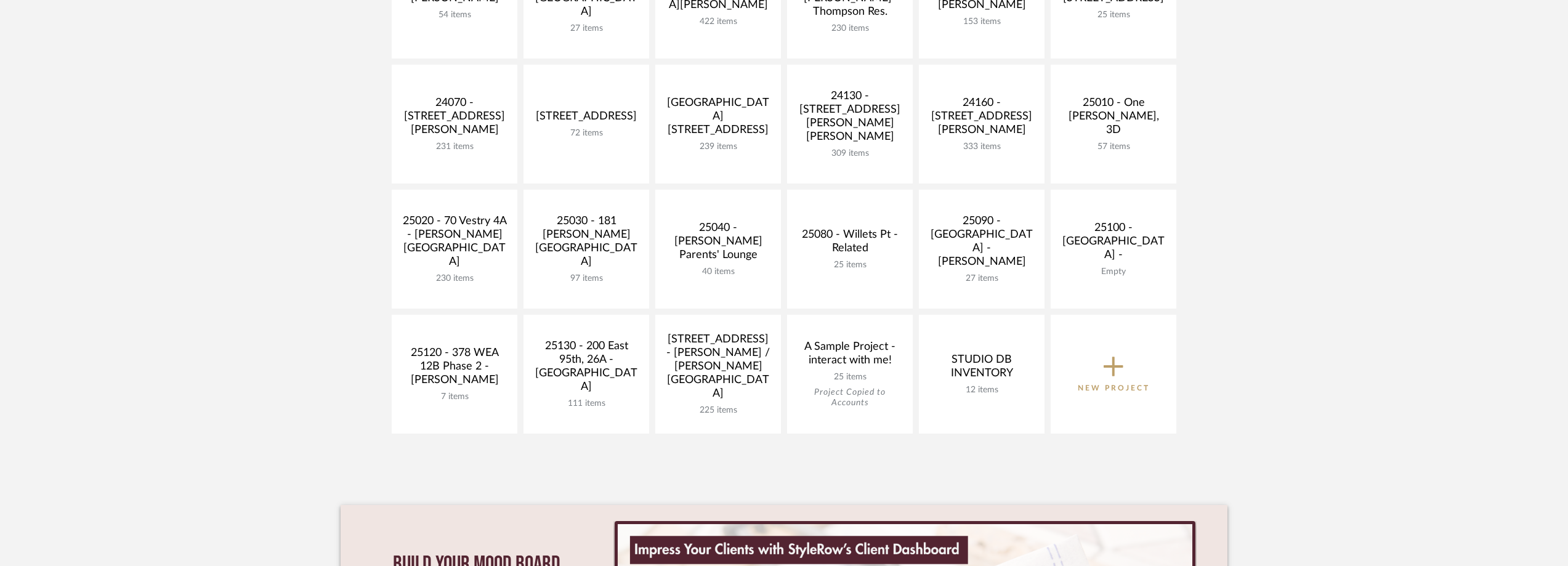
scroll to position [493, 0]
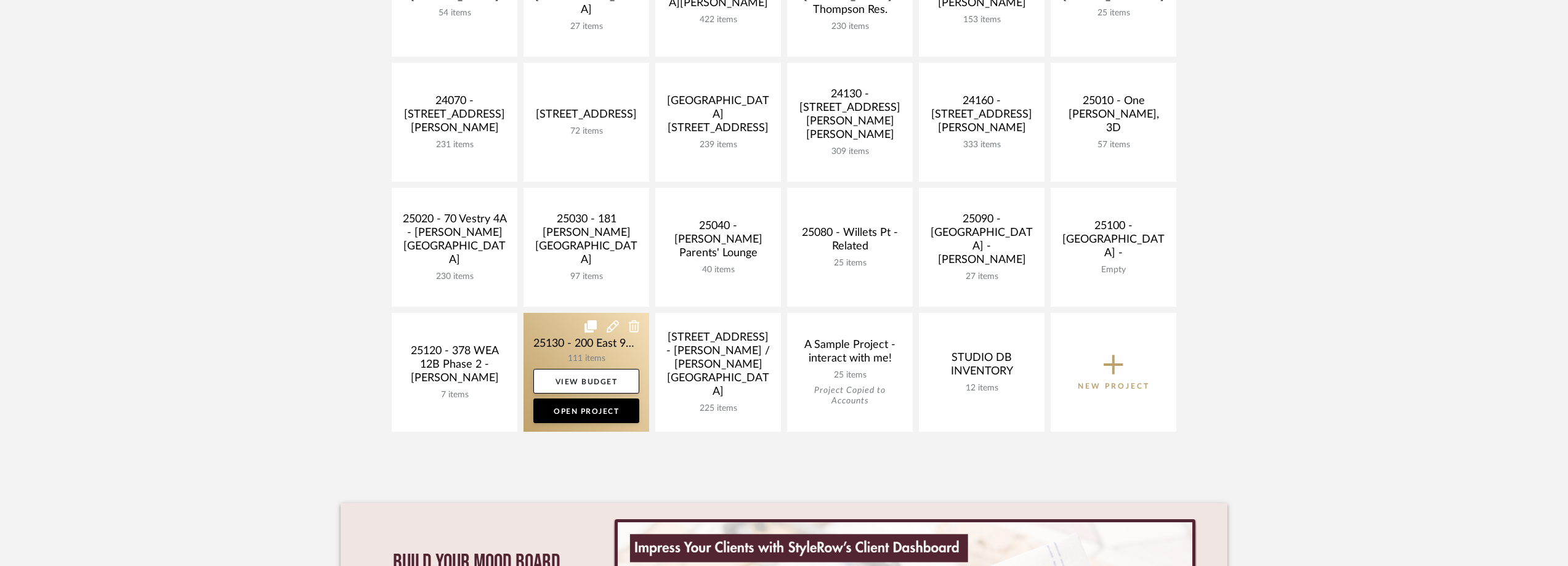
click at [552, 349] on link at bounding box center [586, 372] width 125 height 119
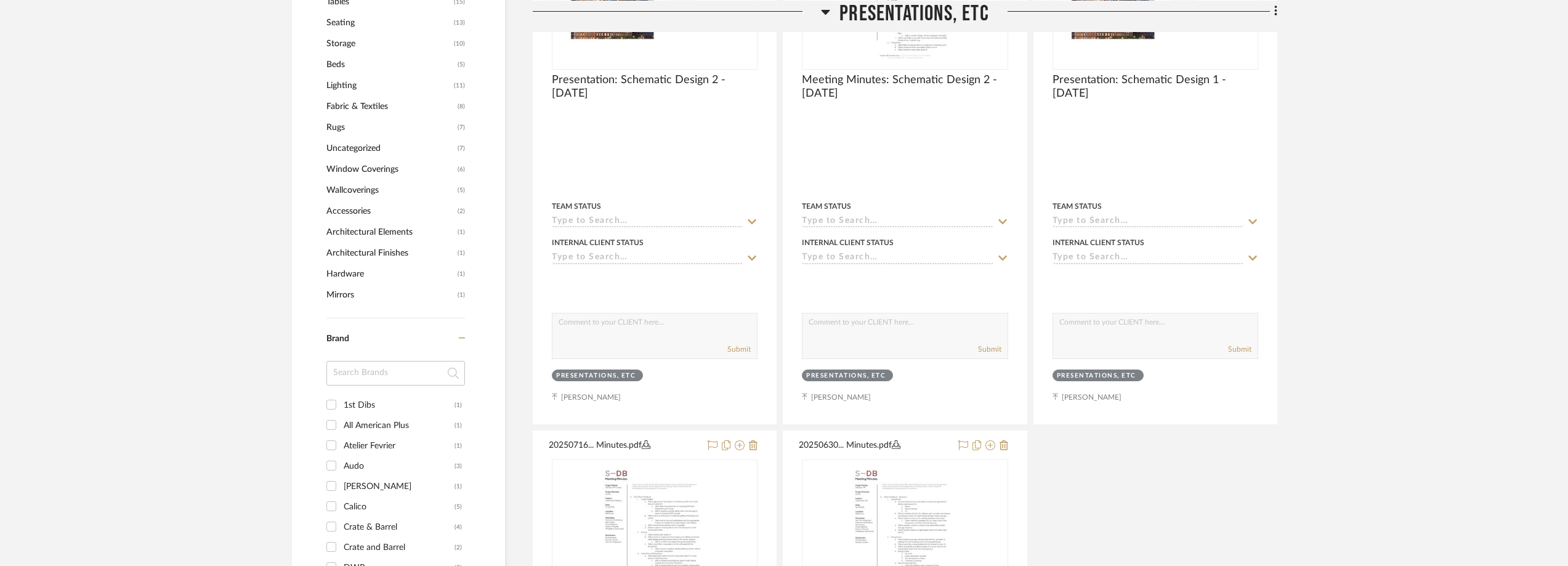
scroll to position [1108, 0]
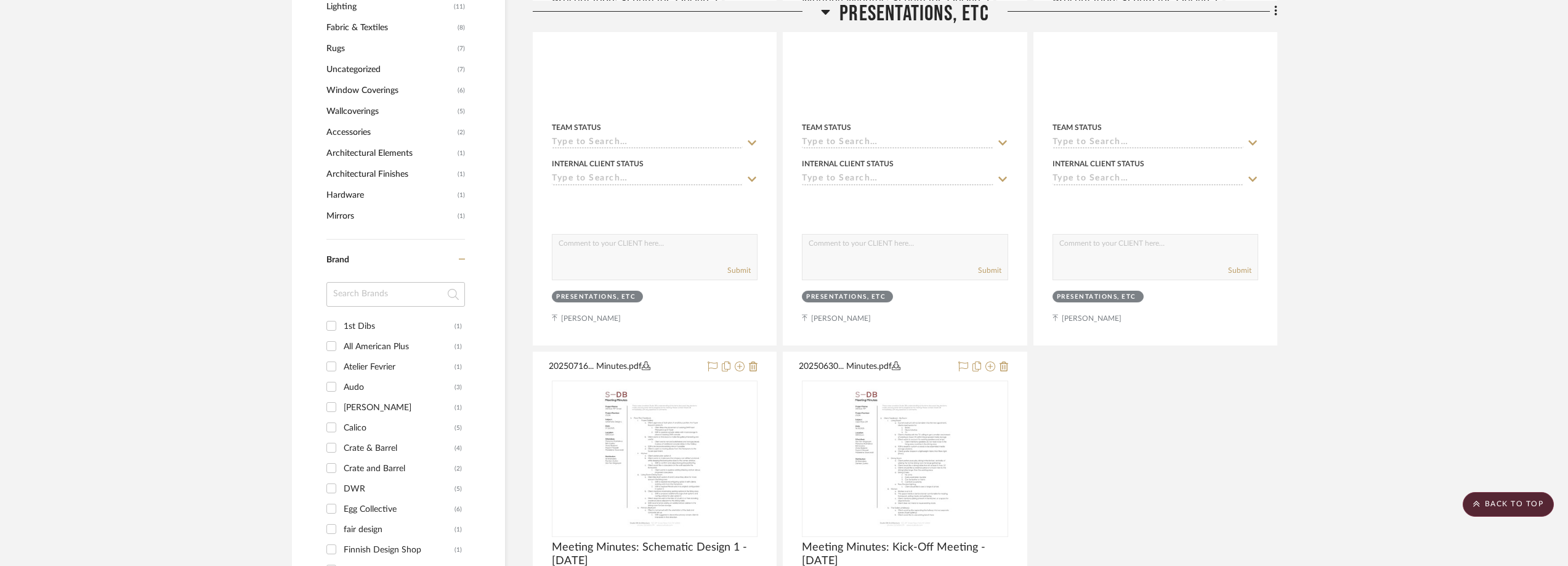
click at [393, 295] on input at bounding box center [396, 294] width 139 height 25
type input "cra"
click at [372, 325] on div "Crate & Barrel" at bounding box center [399, 326] width 111 height 20
click at [341, 325] on input "Crate & Barrel (4)" at bounding box center [331, 325] width 20 height 20
checkbox input "true"
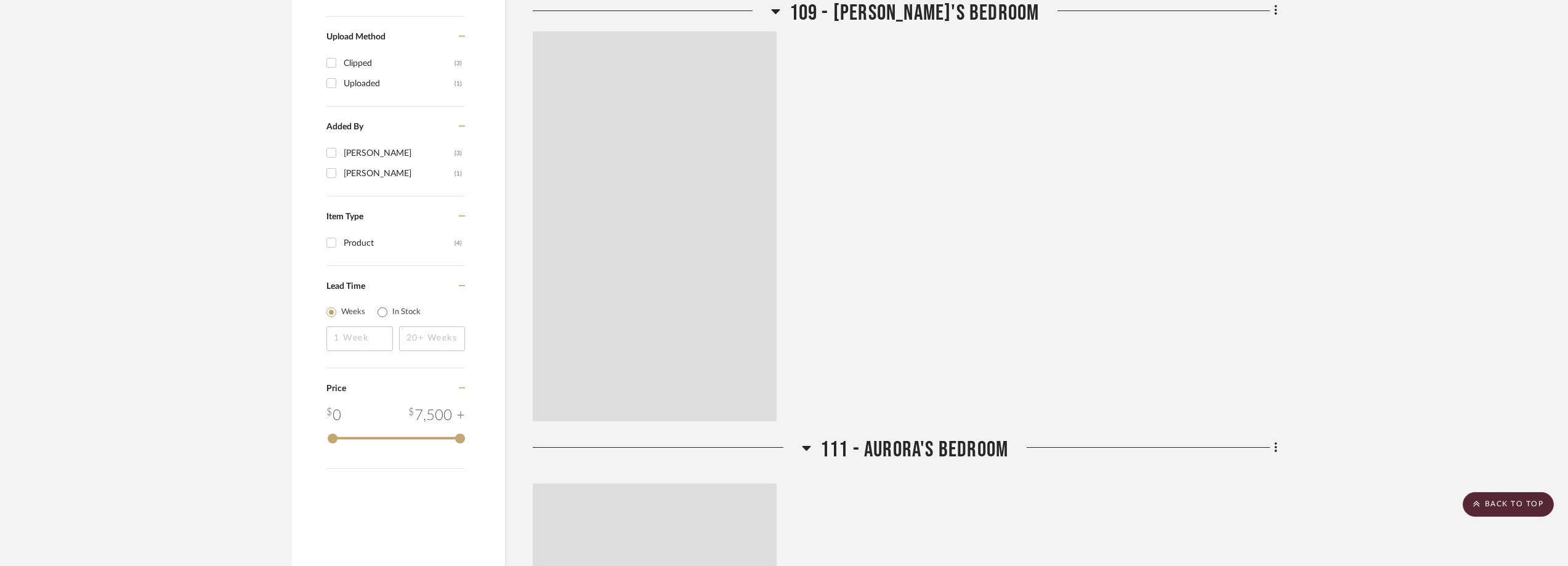
scroll to position [902, 0]
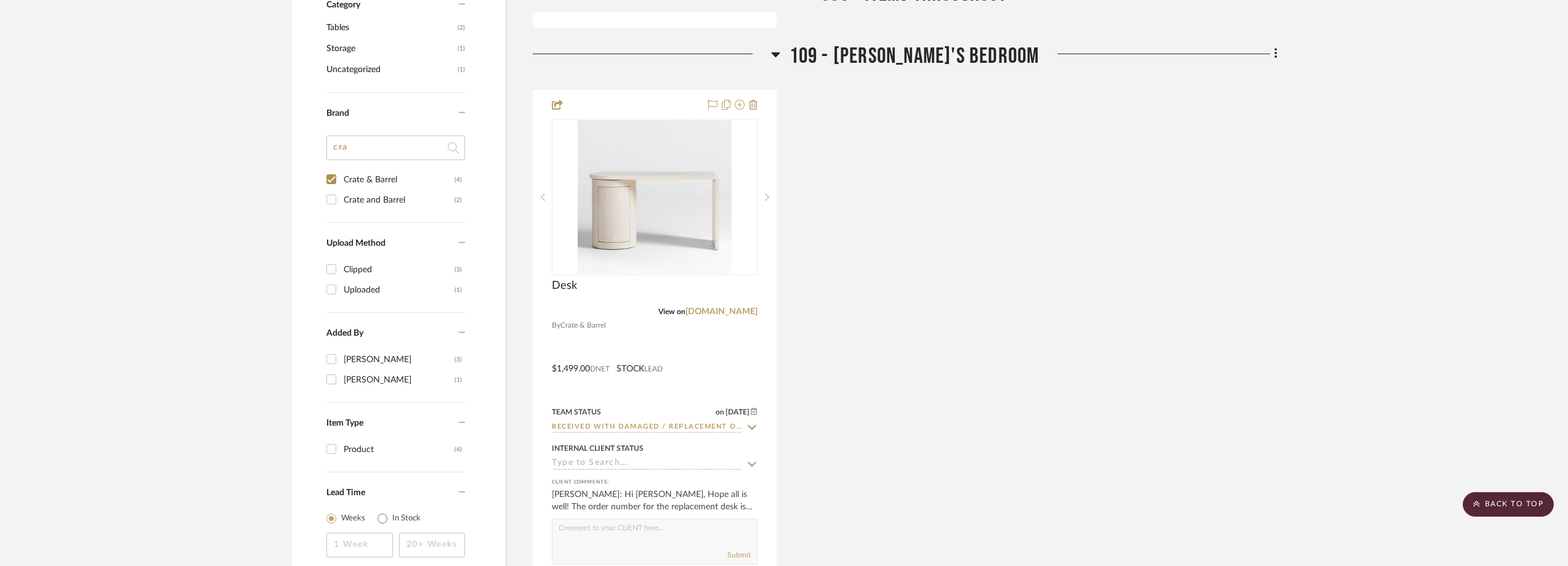
click at [389, 197] on div "Crate and Barrel" at bounding box center [399, 199] width 111 height 20
click at [341, 197] on input "Crate and Barrel (2)" at bounding box center [331, 199] width 20 height 20
checkbox input "true"
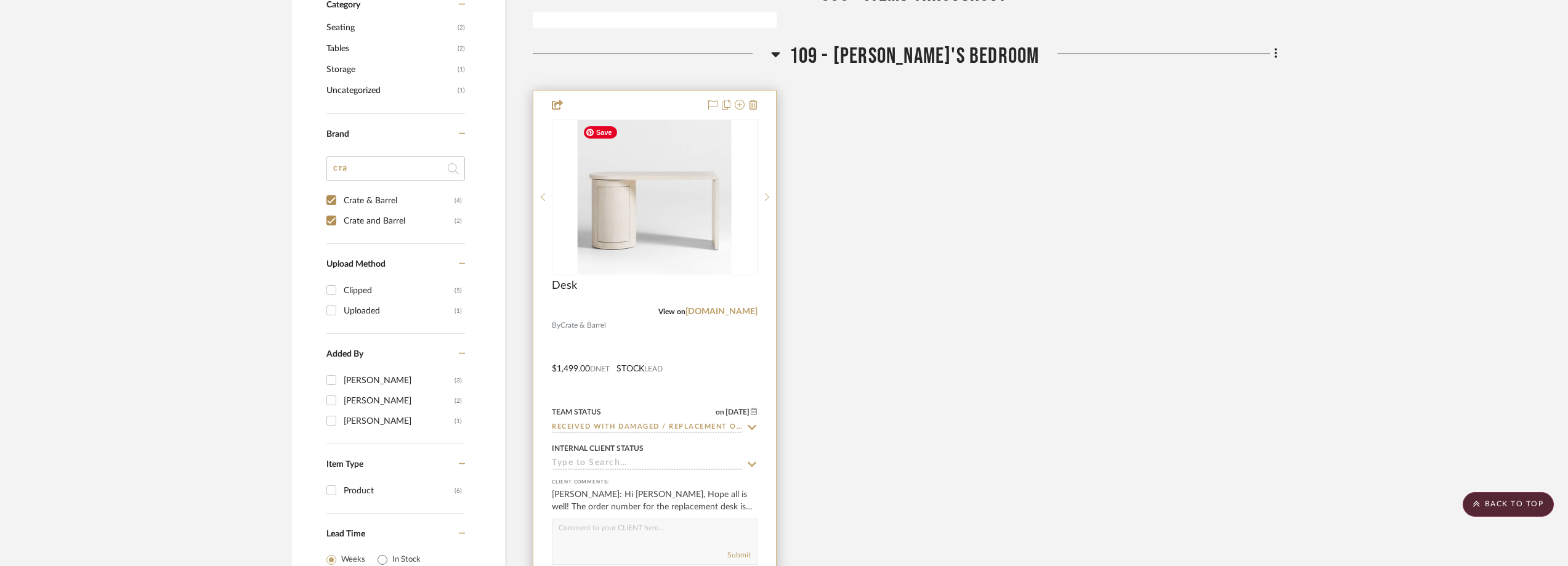
click at [677, 233] on img "0" at bounding box center [655, 197] width 154 height 154
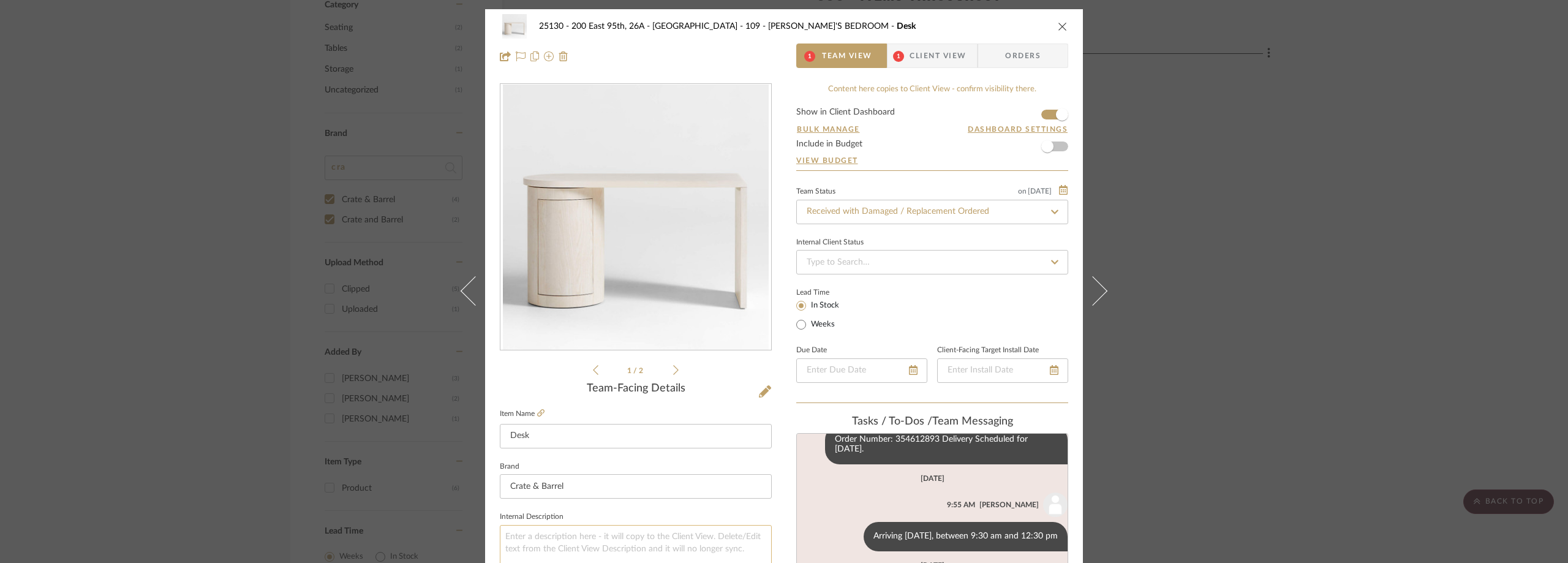
scroll to position [245, 0]
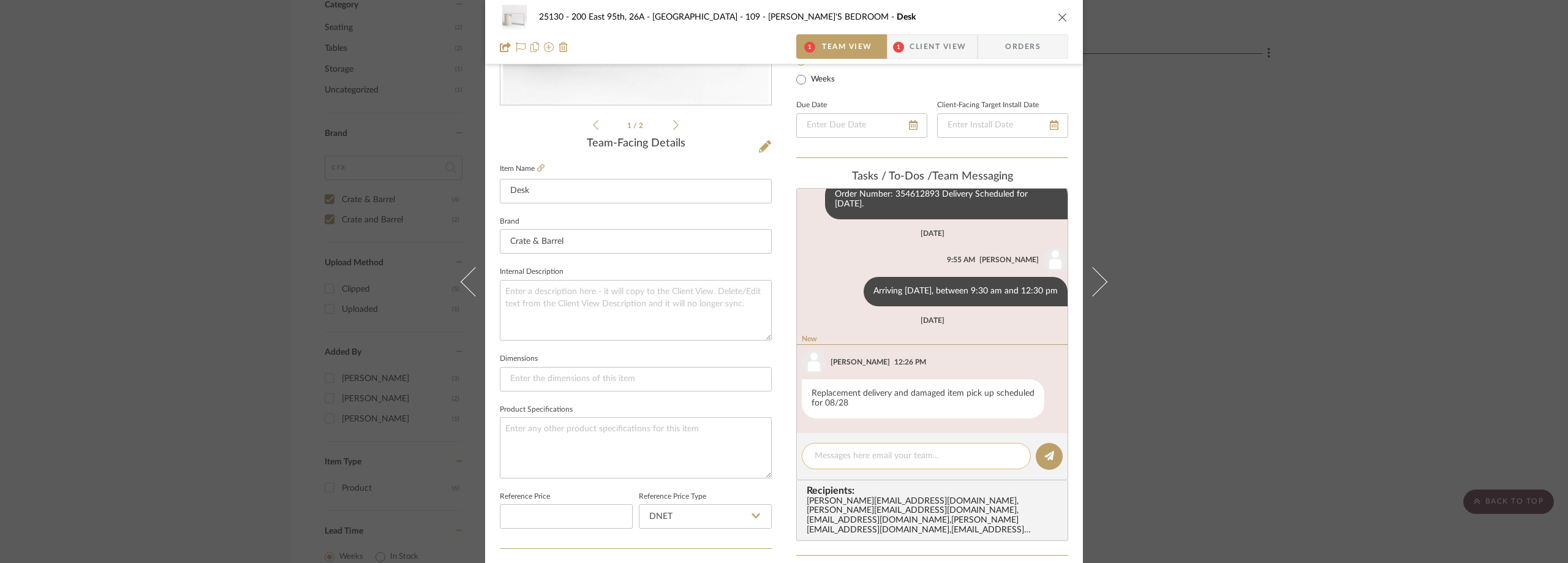
click at [847, 456] on textarea at bounding box center [916, 456] width 203 height 13
click at [916, 49] on span "Client View" at bounding box center [938, 46] width 56 height 25
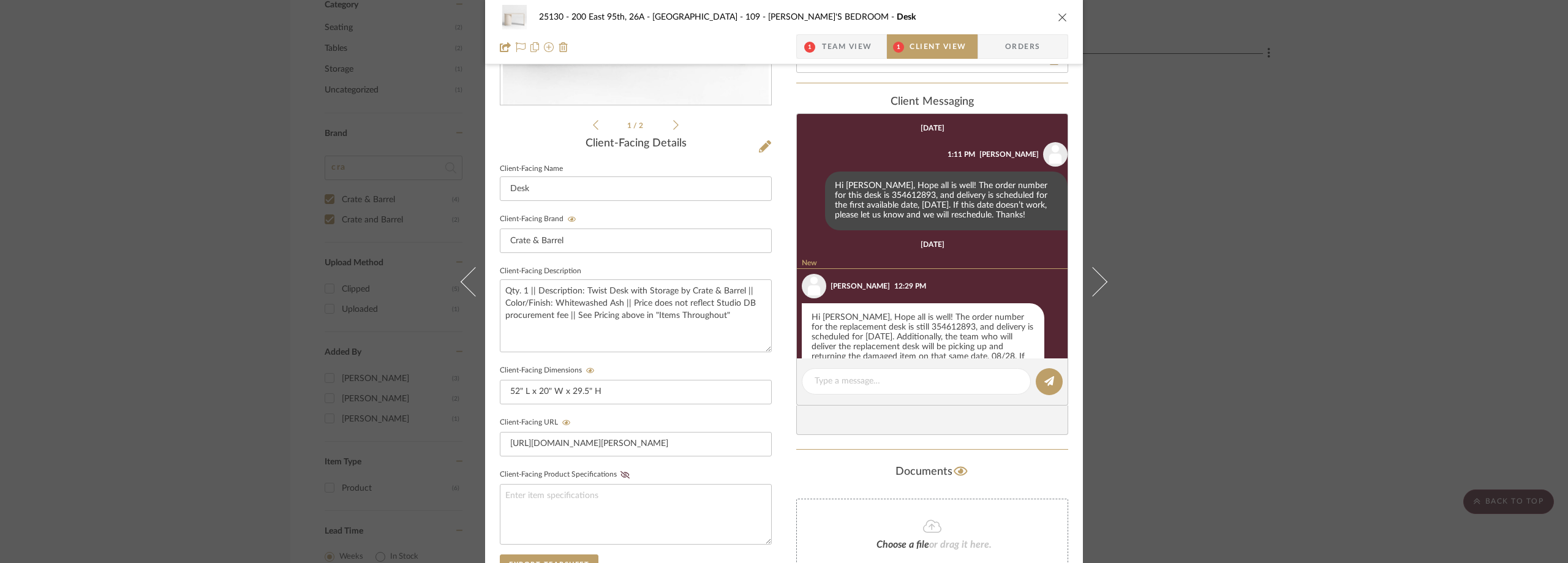
scroll to position [47, 0]
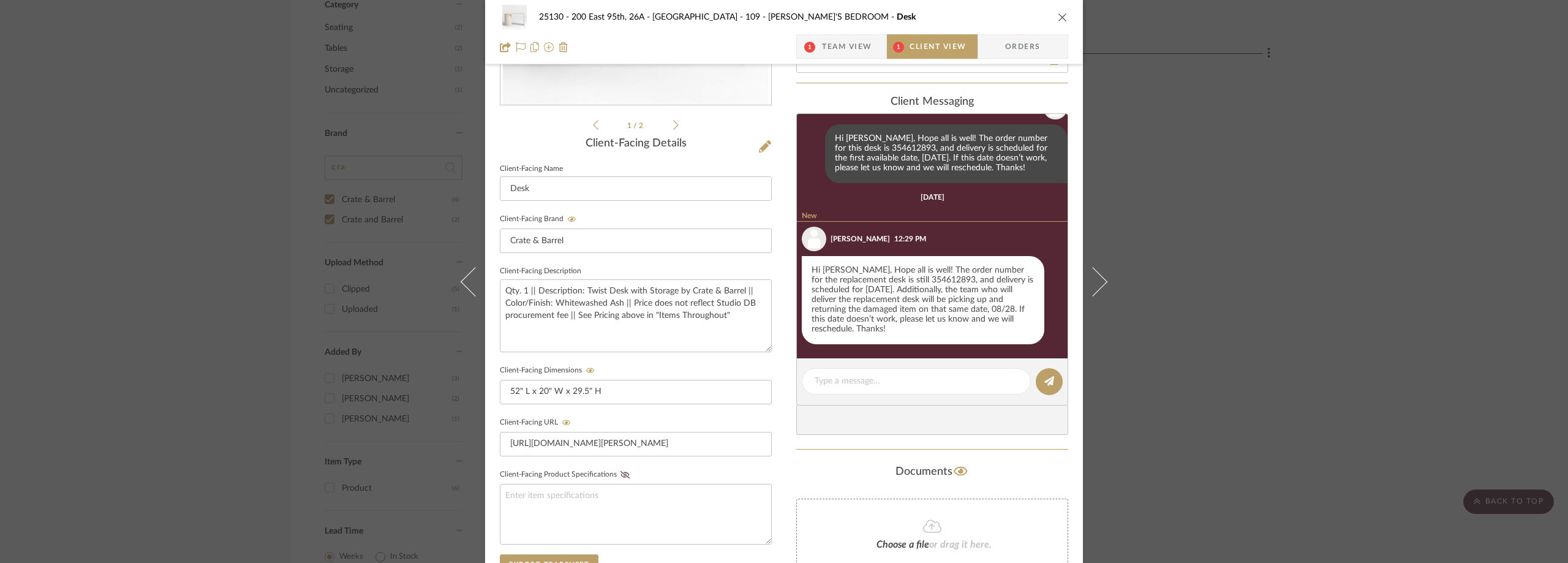
click at [853, 44] on span "Team View" at bounding box center [847, 46] width 50 height 25
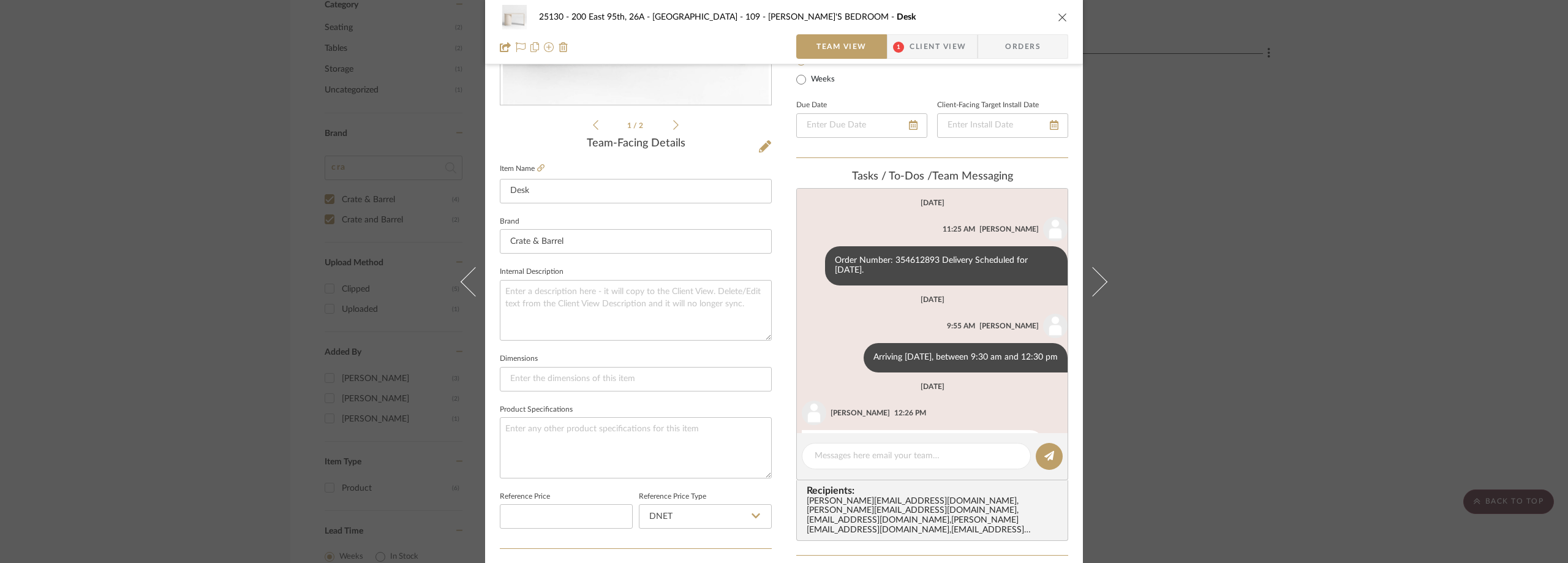
scroll to position [60, 0]
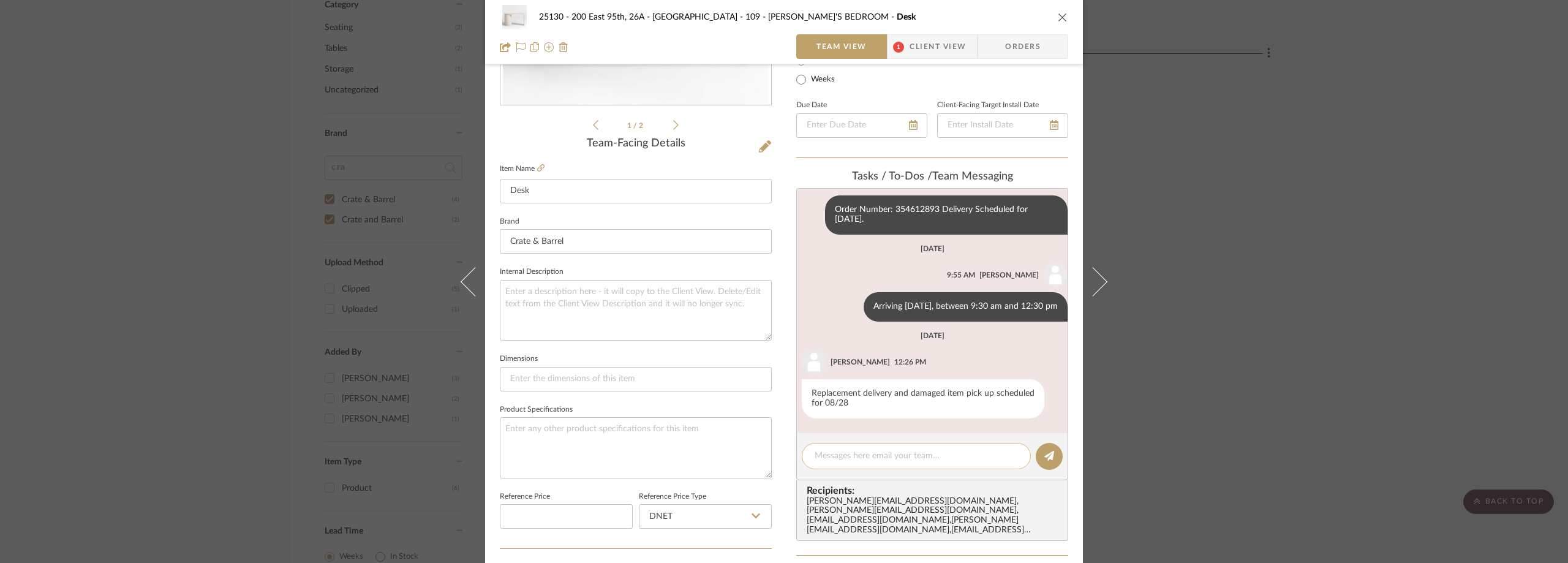
click at [832, 462] on textarea at bounding box center [916, 456] width 203 height 13
paste textarea "[DATE], between 10:15 am and 1:15 pm"
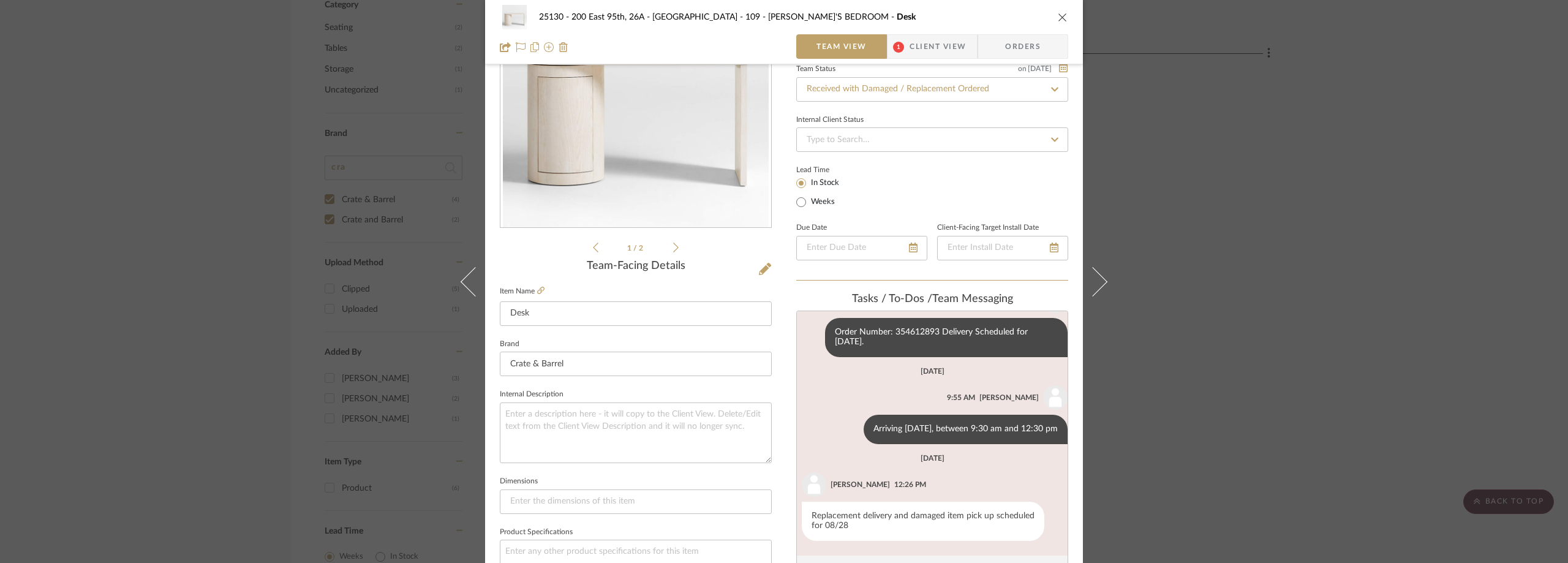
scroll to position [184, 0]
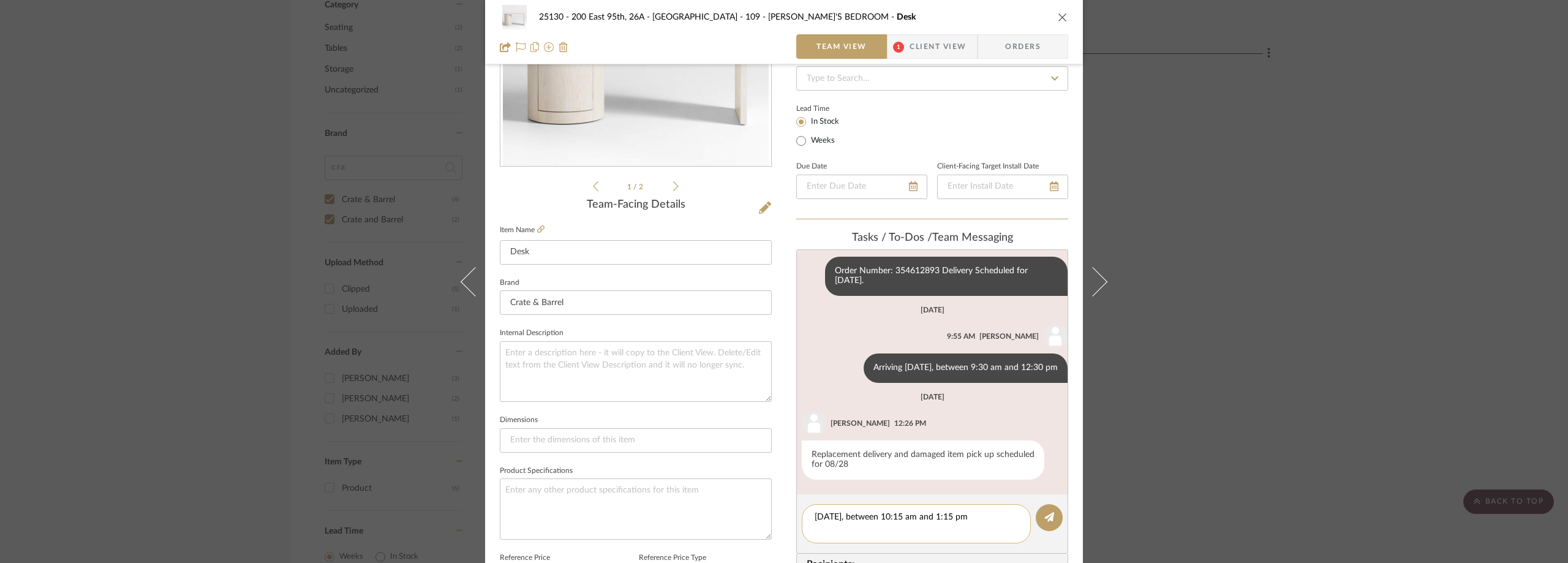
click at [815, 518] on textarea "[DATE], between 10:15 am and 1:15 pm" at bounding box center [916, 523] width 203 height 25
click at [955, 522] on textarea "Exchange confirmed for [DATE], between 10:15 am and 1:15 pm" at bounding box center [916, 523] width 203 height 25
type textarea "Exchange confirmed for [DATE], between 10:15 am and 1:15 pm"
click at [1046, 527] on button at bounding box center [1049, 517] width 27 height 27
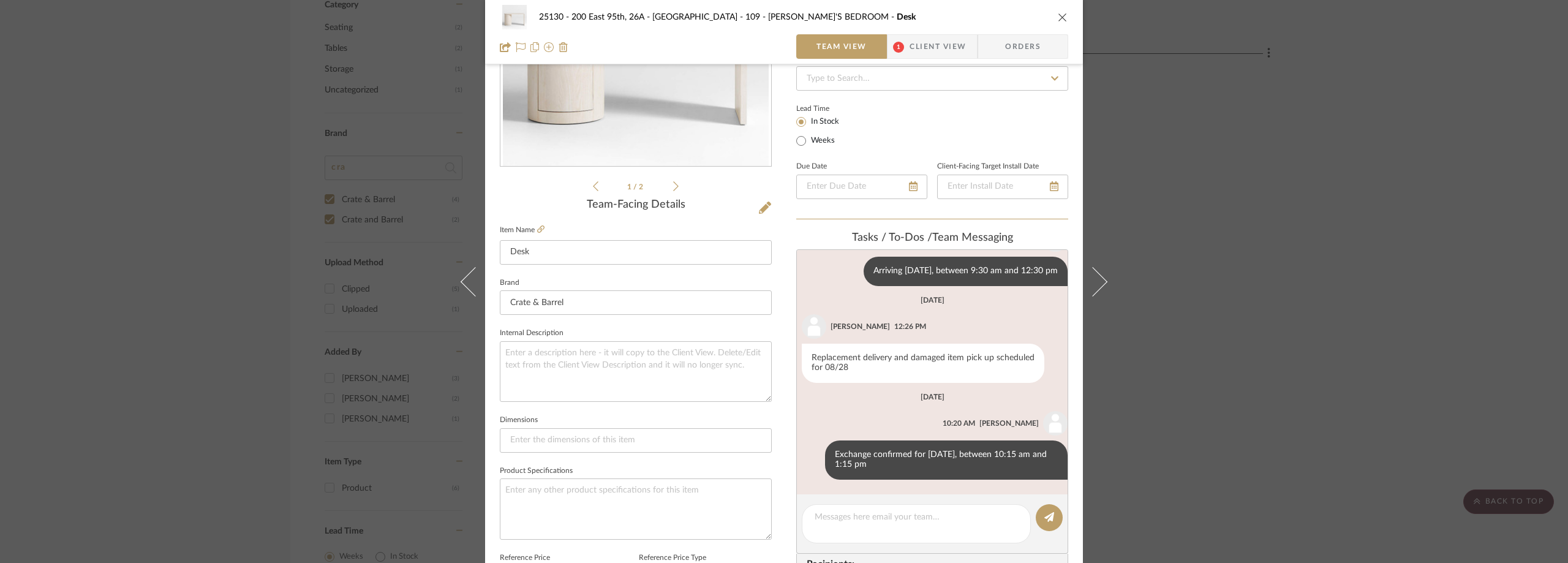
click at [196, 147] on div "25130 - 200 East 95th, 26A - Kosheleva 109 - [PERSON_NAME]'S BEDROOM Desk Team …" at bounding box center [784, 282] width 1568 height 563
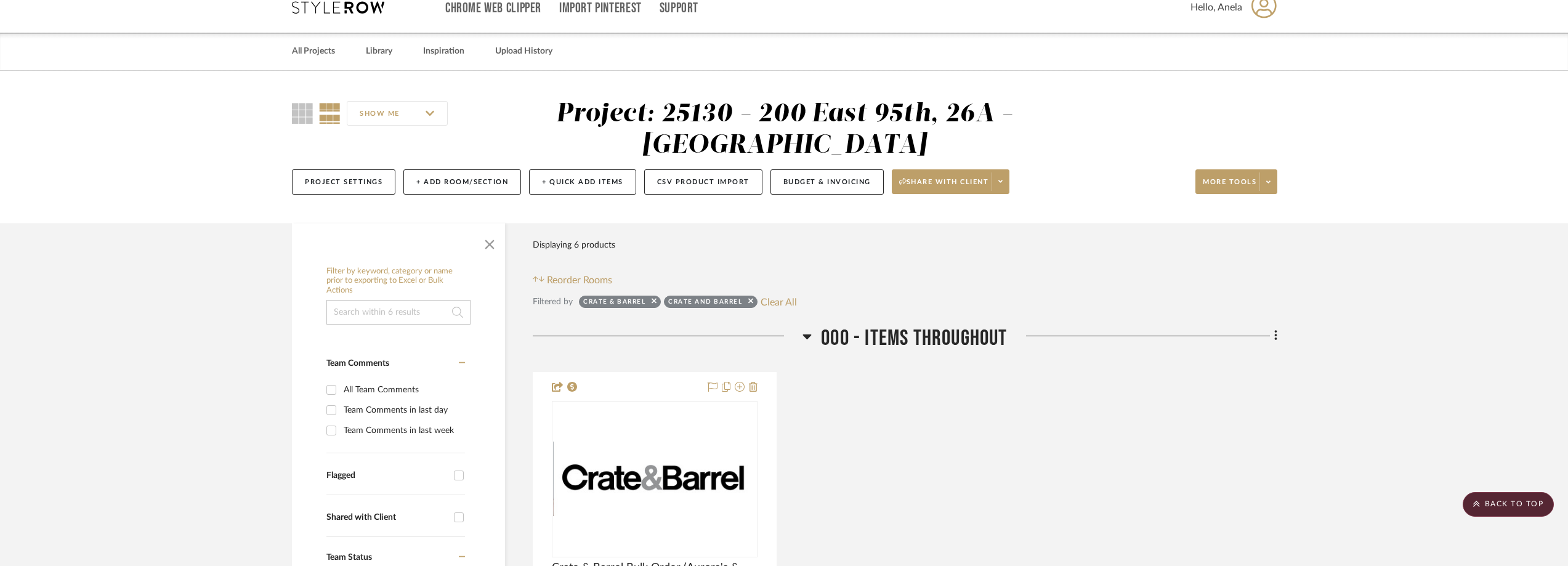
scroll to position [0, 0]
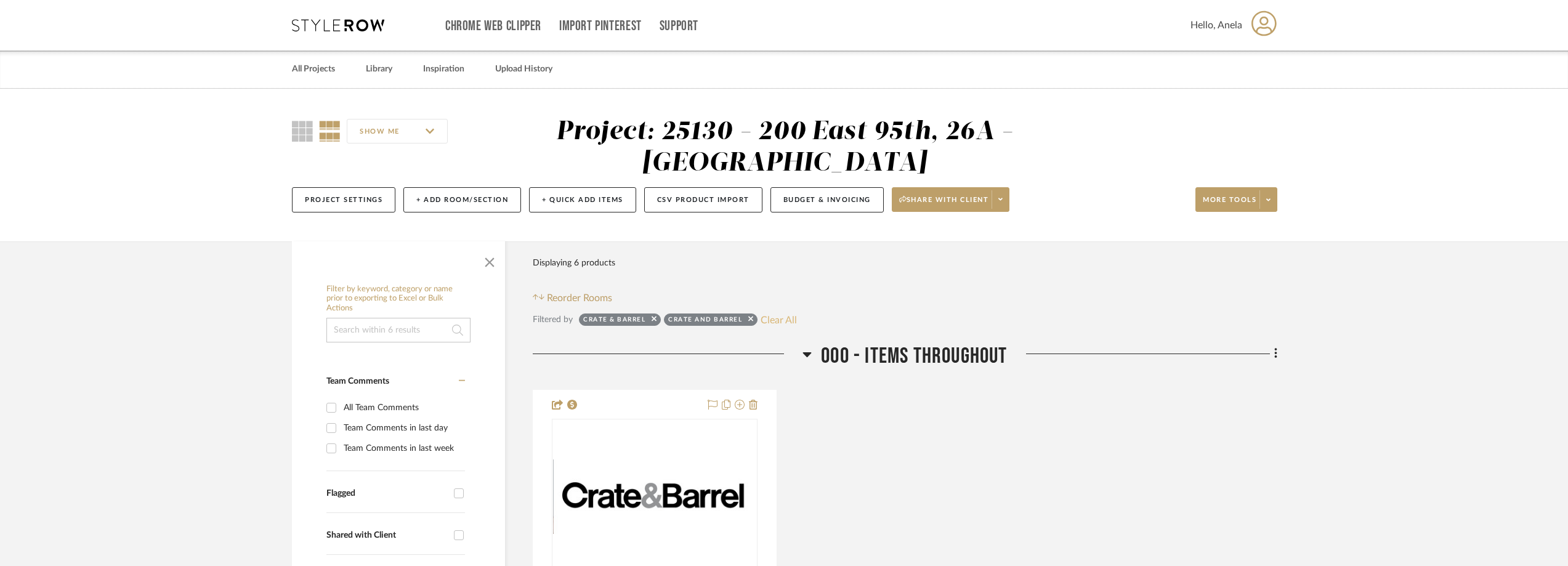
drag, startPoint x: 771, startPoint y: 314, endPoint x: 593, endPoint y: 315, distance: 178.0
click at [770, 314] on button "Clear All" at bounding box center [779, 319] width 36 height 16
checkbox input "false"
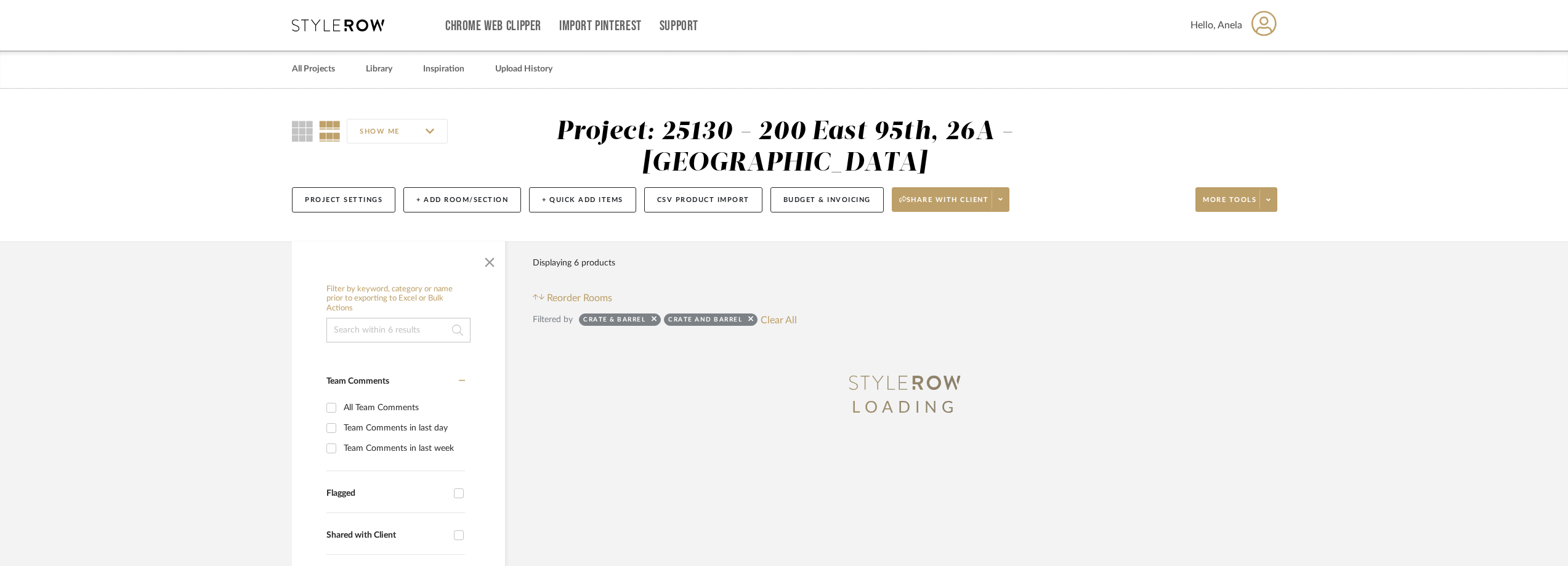
scroll to position [308, 0]
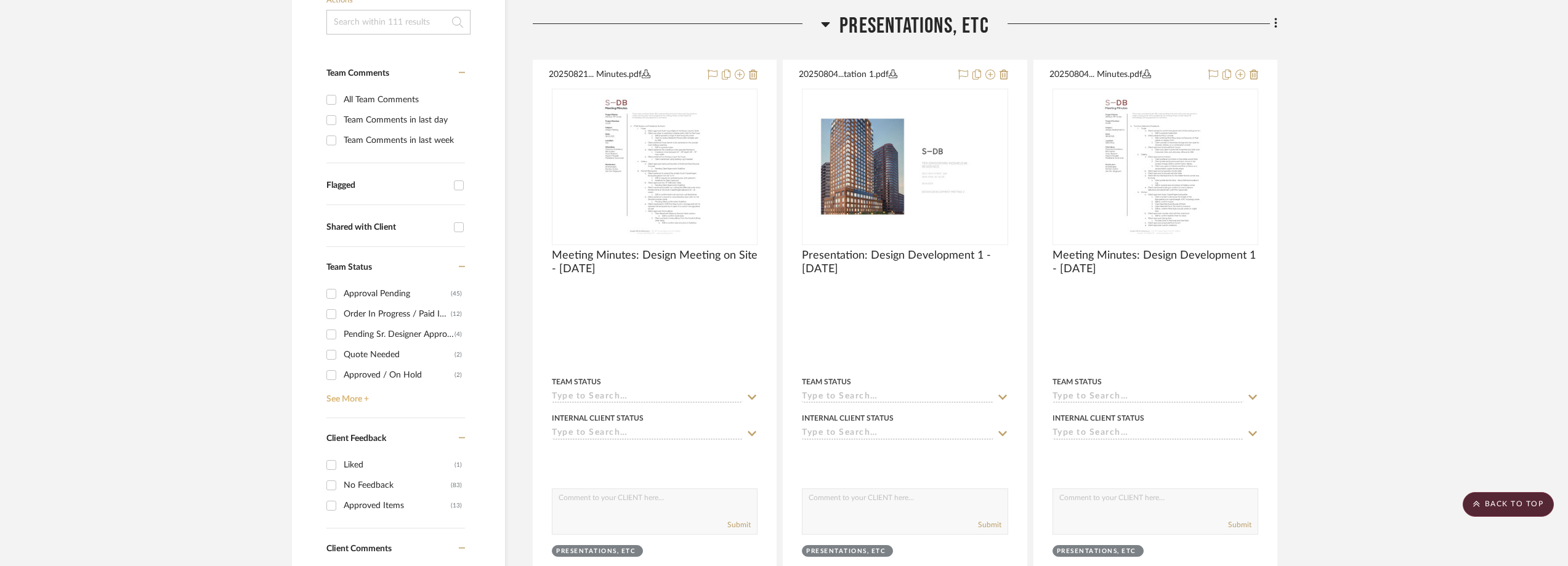
click at [353, 398] on link "See More +" at bounding box center [394, 394] width 142 height 20
click at [365, 380] on div "Need to Order - Client Payment Received" at bounding box center [399, 380] width 111 height 20
click at [341, 380] on input "Need to Order - Client Payment Received (1)" at bounding box center [331, 380] width 20 height 20
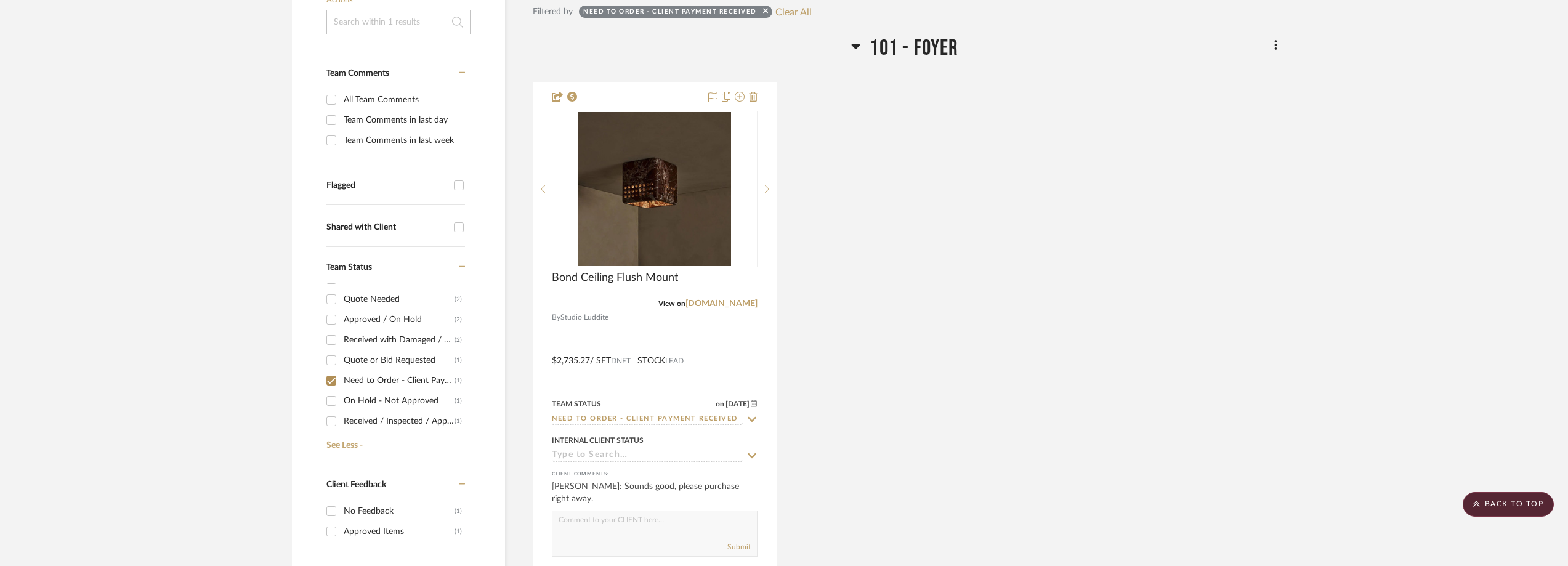
click at [351, 375] on div "Need to Order - Client Payment Received" at bounding box center [399, 380] width 111 height 20
click at [341, 375] on input "Need to Order - Client Payment Received (1)" at bounding box center [331, 380] width 20 height 20
checkbox input "false"
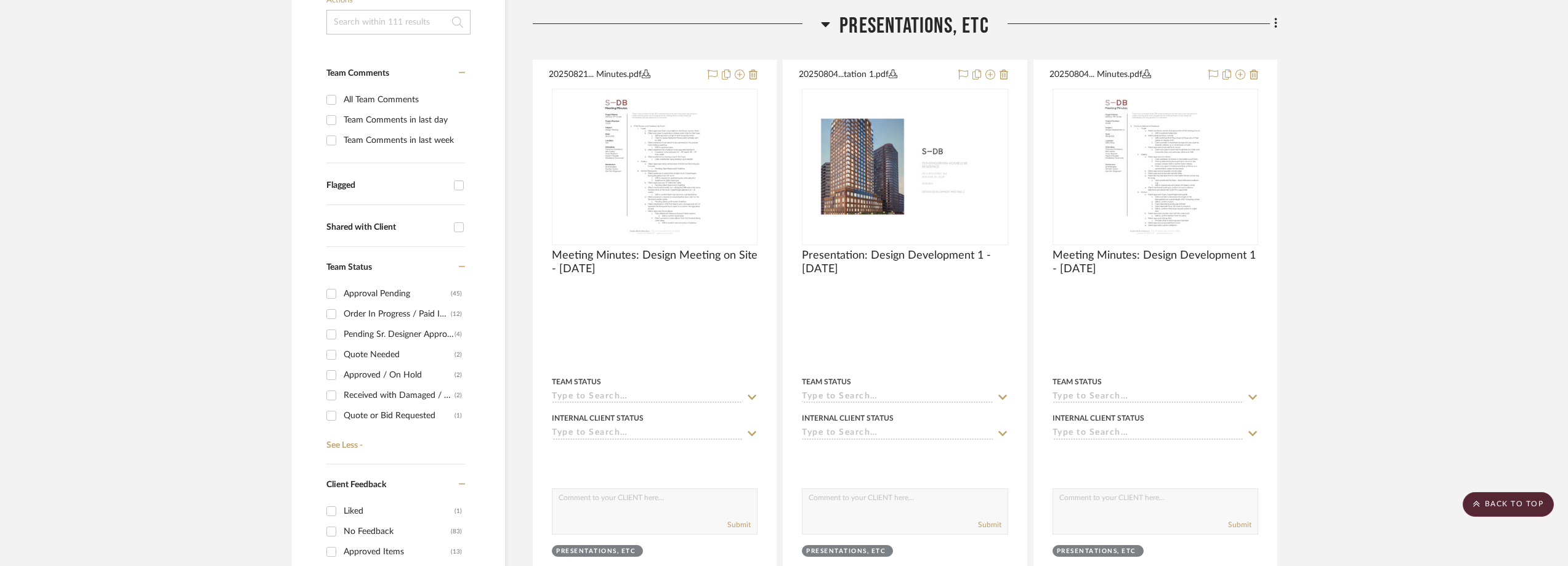
scroll to position [55, 0]
